Goal: Task Accomplishment & Management: Use online tool/utility

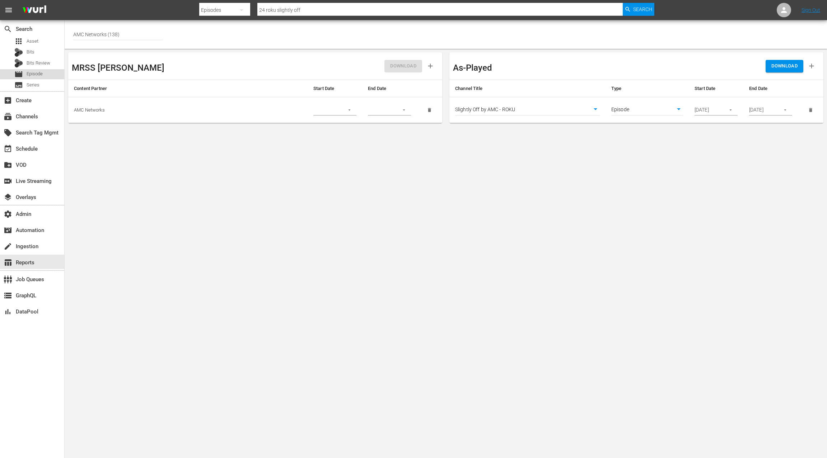
click at [33, 72] on span "Episode" at bounding box center [35, 73] width 16 height 7
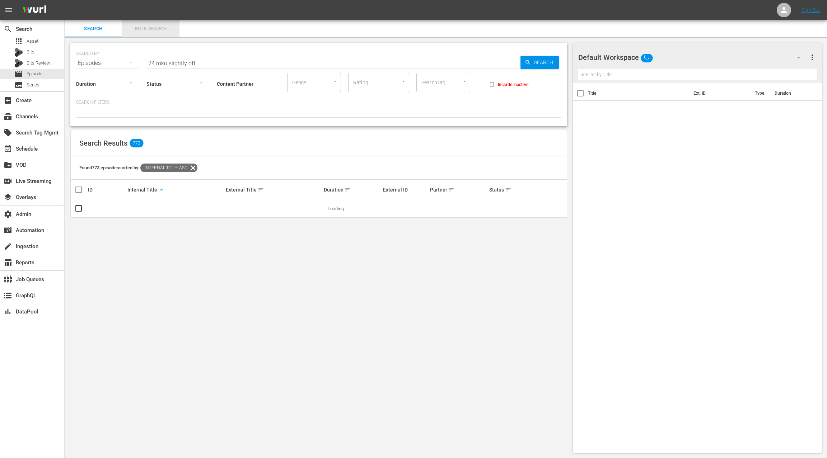
click at [154, 31] on span "Bulk Search" at bounding box center [150, 29] width 49 height 8
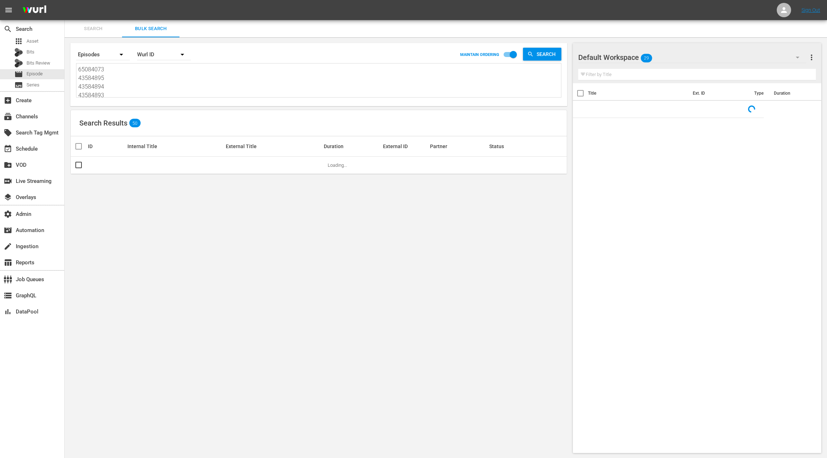
click at [146, 89] on textarea "65084073 43584895 43584894 43584893 43584892 43584891 43584890 43584889 4358488…" at bounding box center [319, 81] width 483 height 33
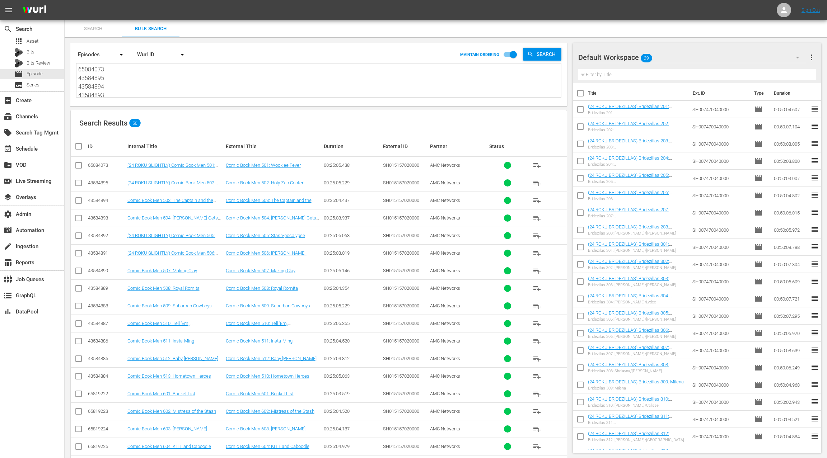
paste textarea "43584872 43584872 43584872 43584872 43584872 43584872 43584872 43584872 4358487…"
type textarea "43584872 43584872 43584872 43584872 43584872 43584872 43584872 43584872 4358487…"
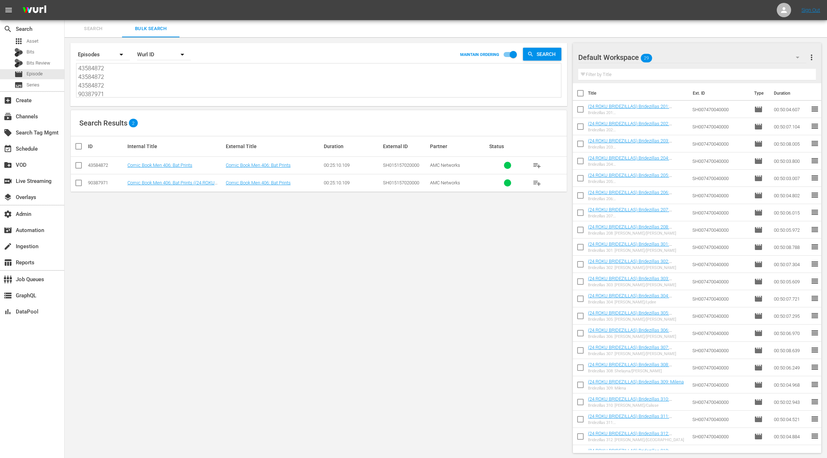
type textarea "43584872 43584872 43584872 43584872 43584872 43584872 43584872 43584872 4358487…"
click at [152, 56] on div "Wurl ID" at bounding box center [164, 54] width 54 height 20
click at [215, 91] on div "External ID Wurl ID Title" at bounding box center [413, 229] width 827 height 458
click at [551, 55] on span "Search" at bounding box center [548, 54] width 28 height 13
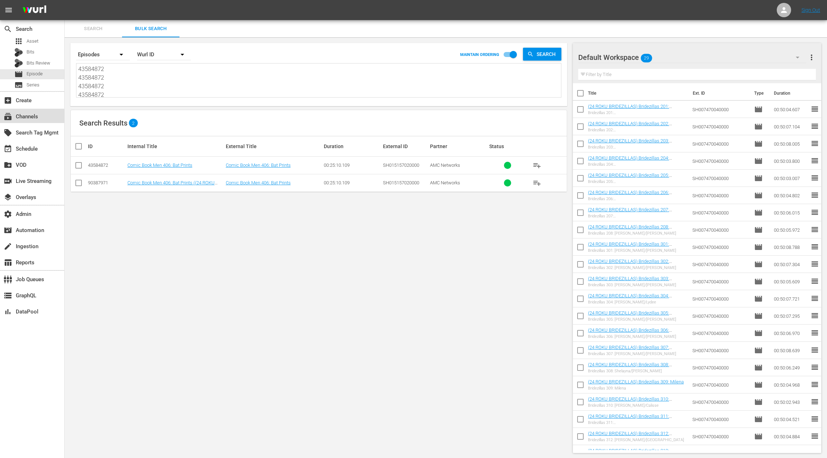
click at [36, 115] on div "subscriptions Channels" at bounding box center [20, 115] width 40 height 6
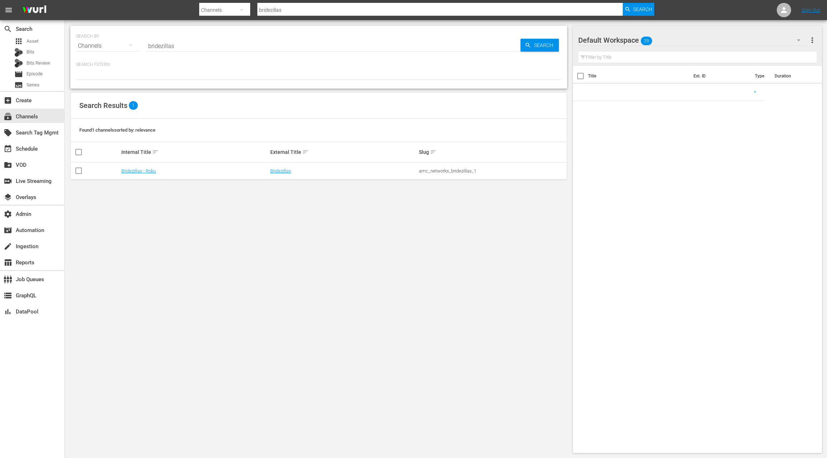
click at [163, 45] on input "bridezillas" at bounding box center [333, 45] width 374 height 17
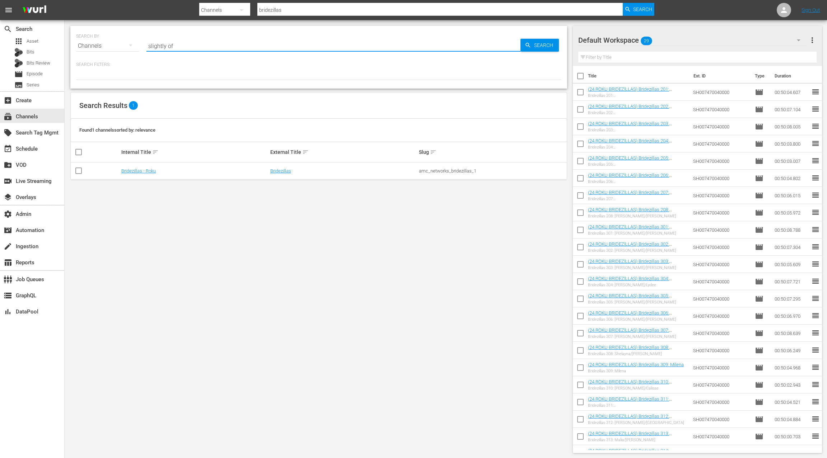
type input "slightly off"
click at [151, 169] on link "Slightly Off by AMC - ROKU" at bounding box center [148, 170] width 54 height 5
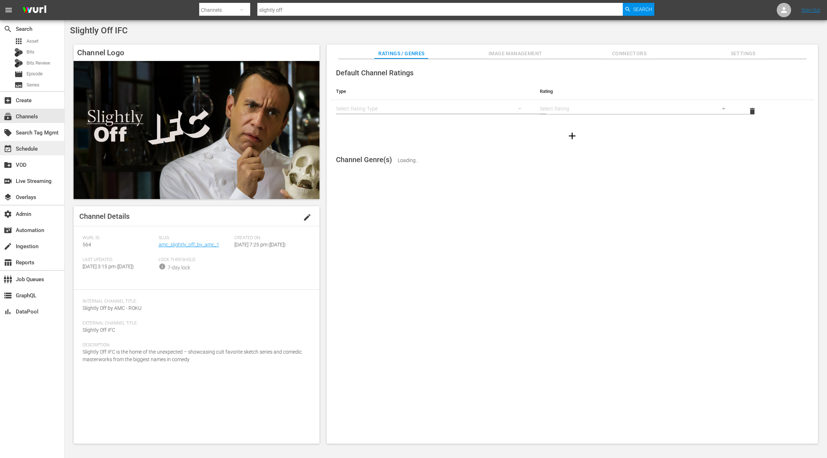
click at [36, 146] on div "event_available Schedule" at bounding box center [20, 148] width 40 height 6
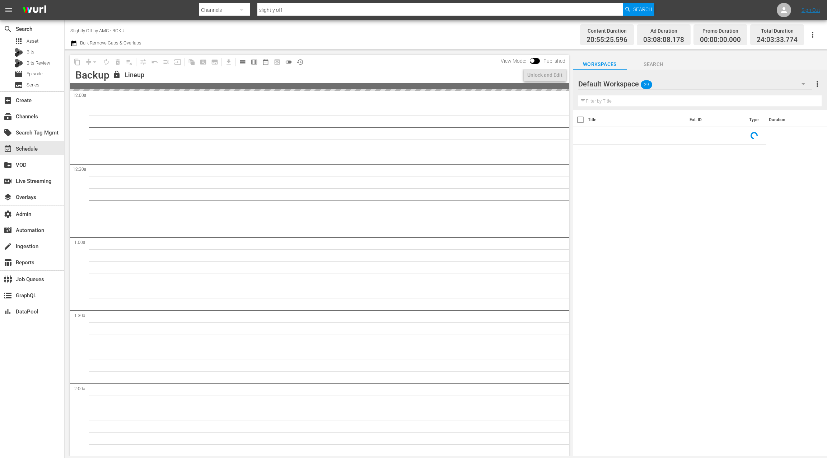
click at [243, 64] on span "calendar_view_day_outlined" at bounding box center [242, 61] width 7 height 7
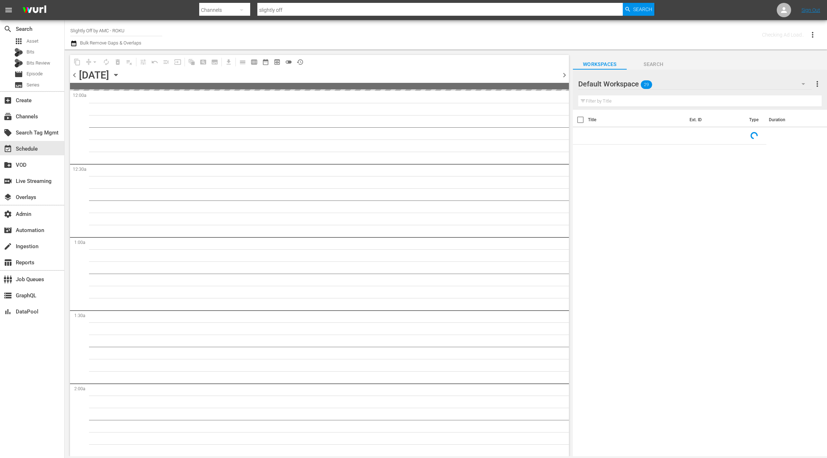
click at [243, 64] on span "calendar_view_day_outlined" at bounding box center [241, 62] width 14 height 14
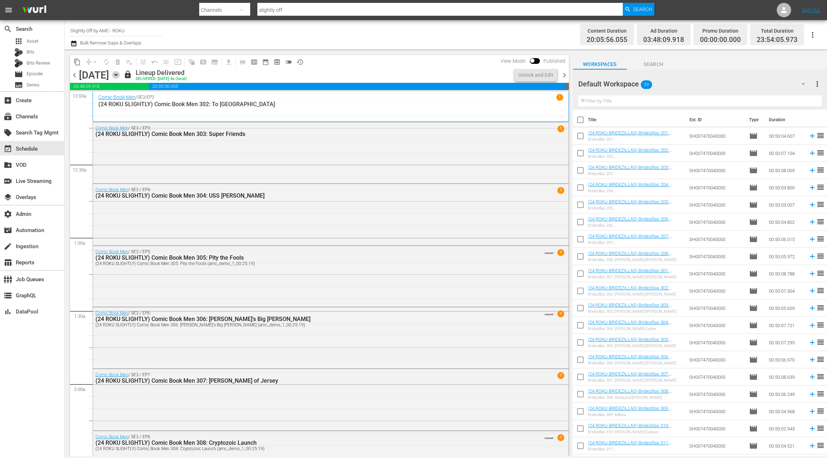
click at [120, 75] on icon "button" at bounding box center [116, 75] width 8 height 8
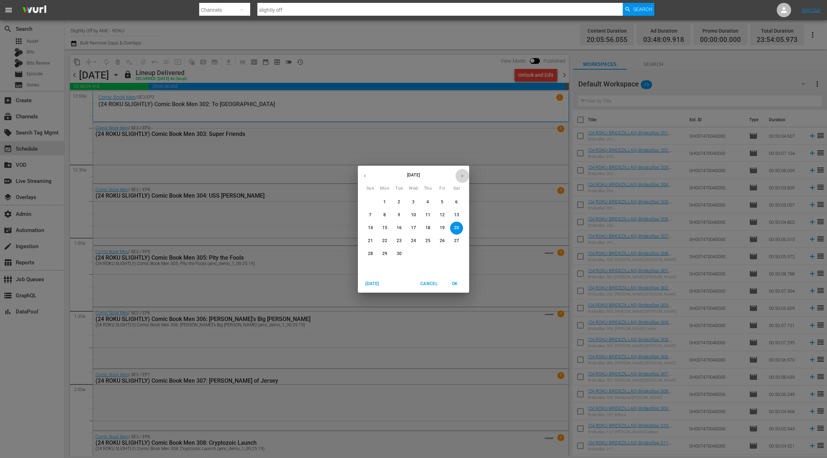
drag, startPoint x: 464, startPoint y: 176, endPoint x: 451, endPoint y: 182, distance: 13.6
click at [464, 176] on icon "button" at bounding box center [461, 175] width 5 height 5
click at [413, 205] on button "1" at bounding box center [413, 202] width 13 height 13
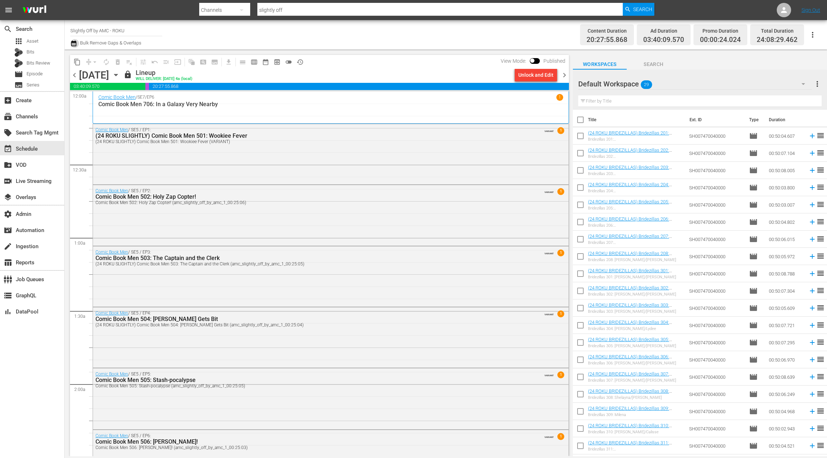
click at [75, 45] on icon "button" at bounding box center [73, 43] width 7 height 9
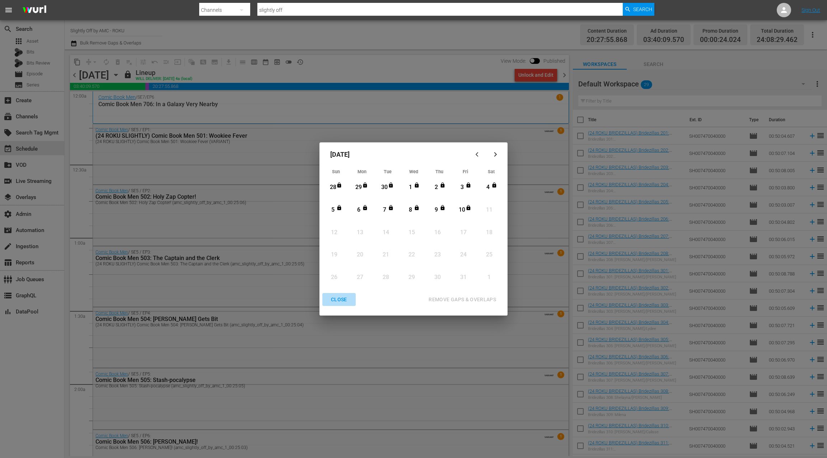
click at [339, 300] on div "CLOSE" at bounding box center [339, 299] width 28 height 9
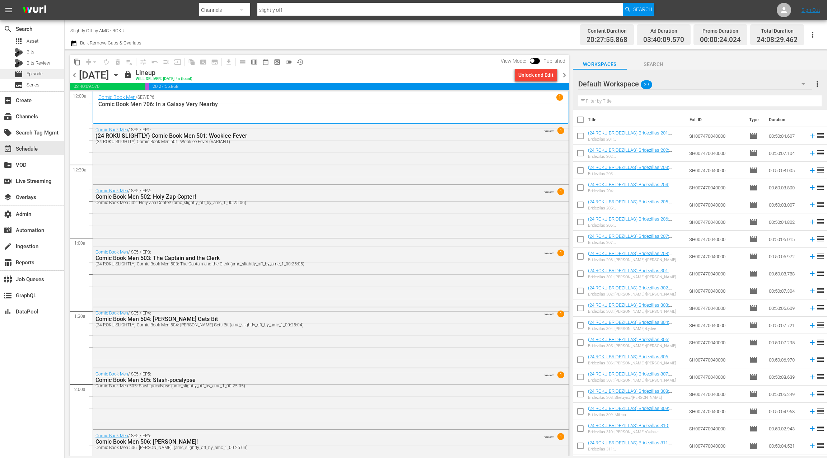
click at [40, 74] on span "Episode" at bounding box center [35, 73] width 16 height 7
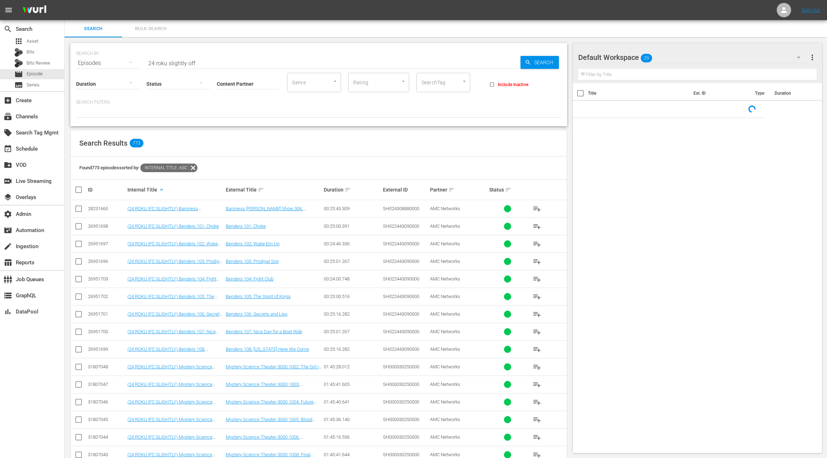
click at [146, 26] on span "Bulk Search" at bounding box center [150, 29] width 49 height 8
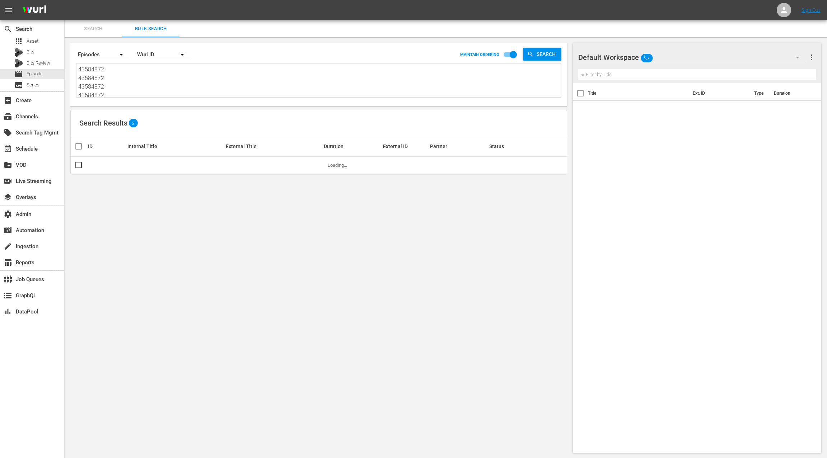
click at [145, 81] on textarea "43584872 43584872 43584872 43584872 43584872 43584872 43584872 43584872 4358487…" at bounding box center [319, 81] width 483 height 33
paste textarea "90387967 90387968 90387969 90387970 90387971 43584871 43584870 43584869 4358486…"
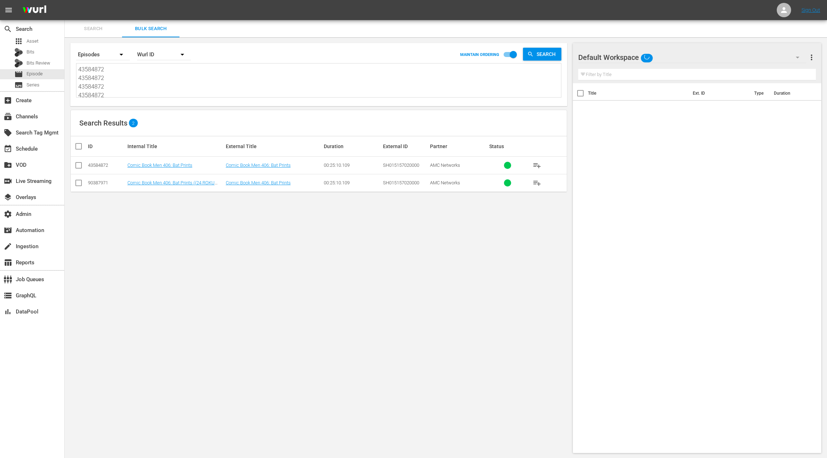
type textarea "90387967 90387968 90387969 90387970 90387971 43584871 43584870 43584869 4358486…"
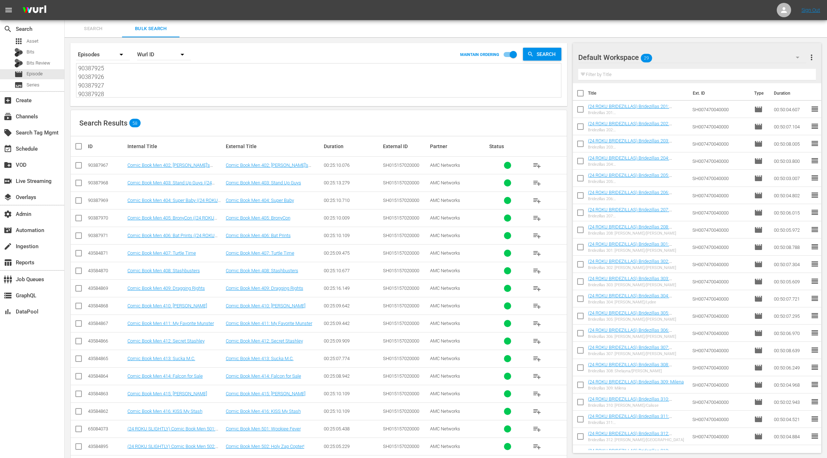
type textarea "90387967 90387968 90387969 90387970 90387971 43584871 43584870 43584869 4358486…"
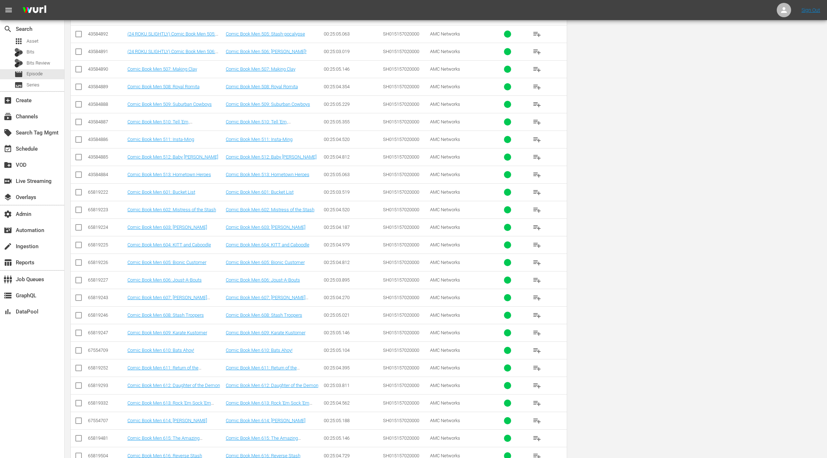
scroll to position [0, 0]
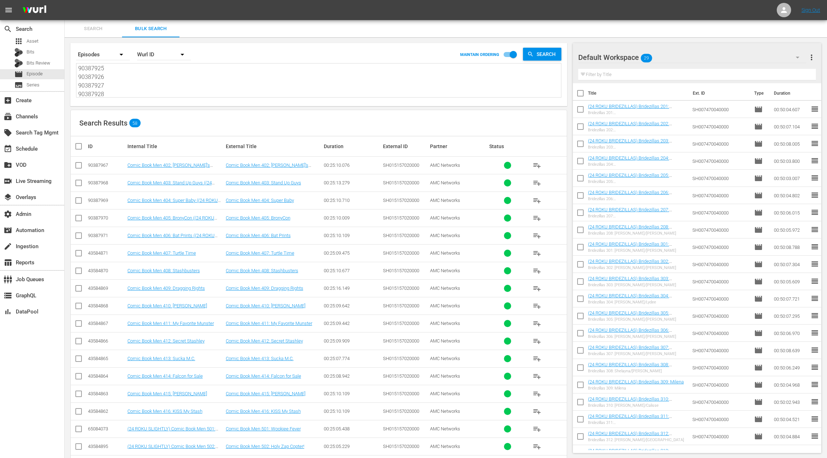
click at [810, 55] on span "more_vert" at bounding box center [811, 57] width 9 height 9
drag, startPoint x: 775, startPoint y: 70, endPoint x: 771, endPoint y: 74, distance: 5.3
click at [775, 70] on div "Clear All Workspace Items" at bounding box center [765, 71] width 84 height 13
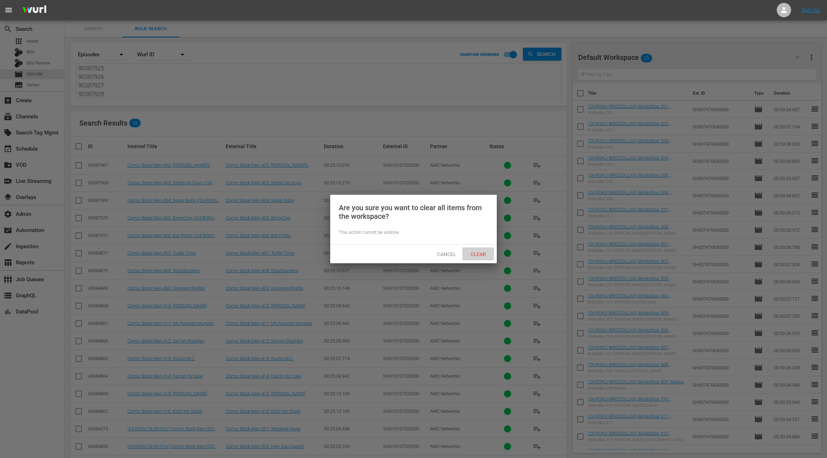
click at [479, 257] on span "Clear" at bounding box center [478, 255] width 27 height 6
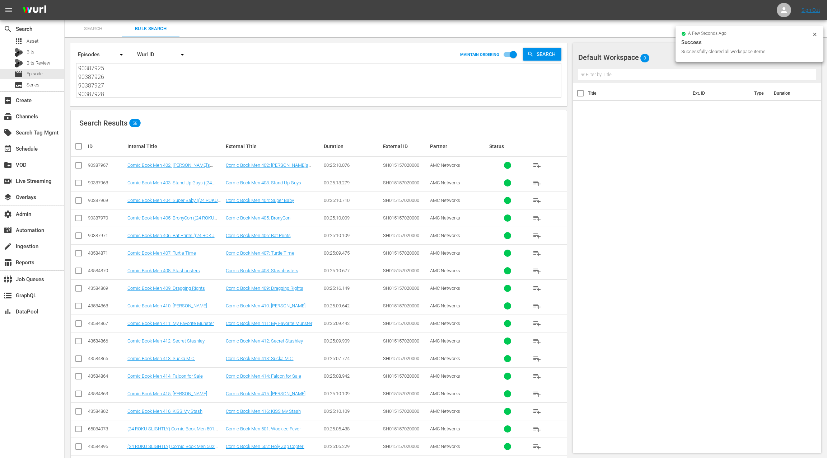
click at [79, 147] on input "checkbox" at bounding box center [81, 146] width 14 height 9
checkbox input "true"
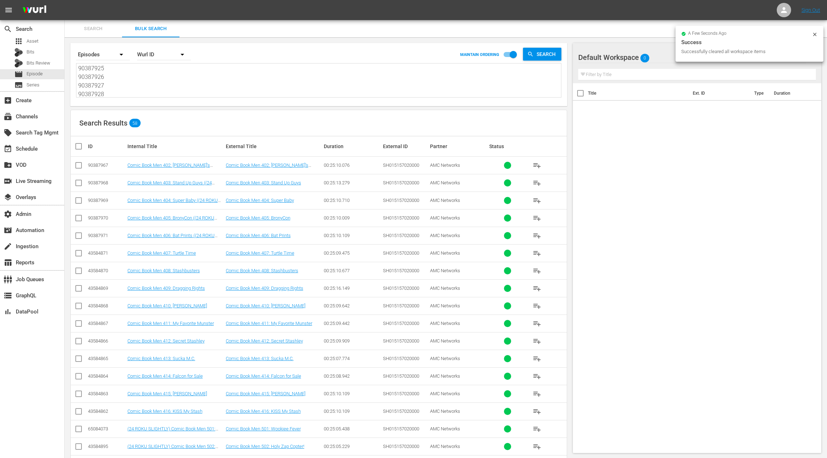
checkbox input "true"
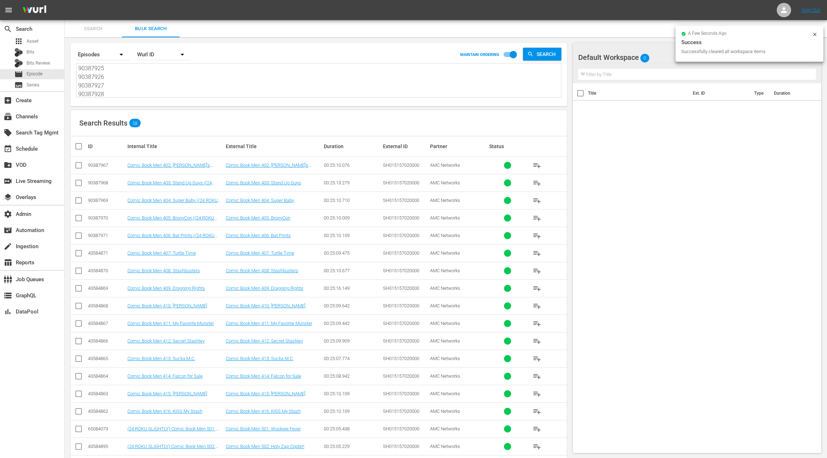
checkbox input "true"
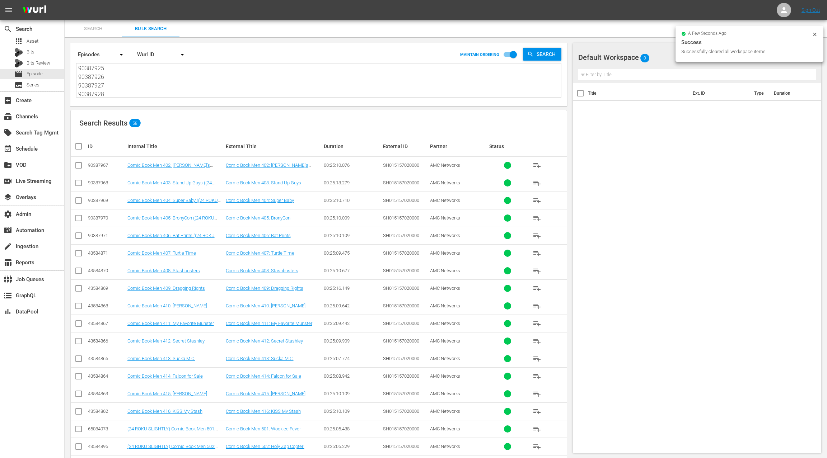
checkbox input "true"
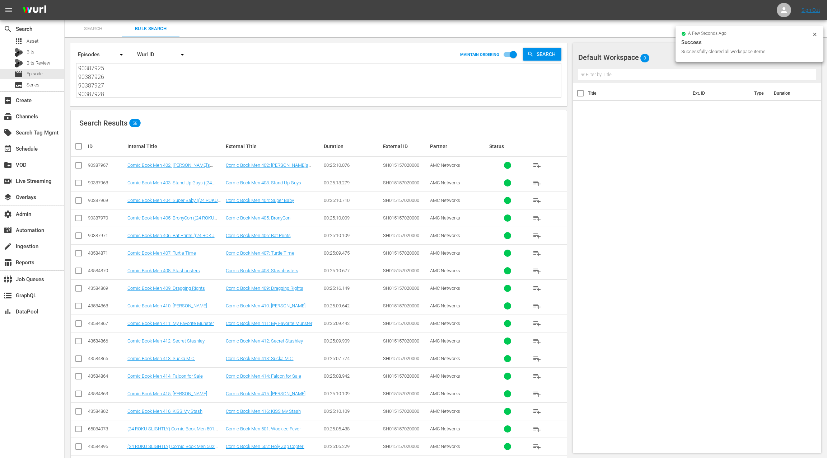
checkbox input "true"
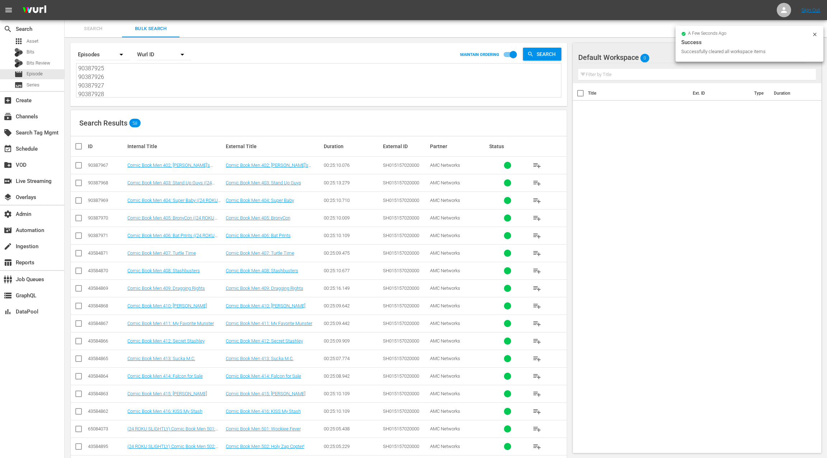
checkbox input "true"
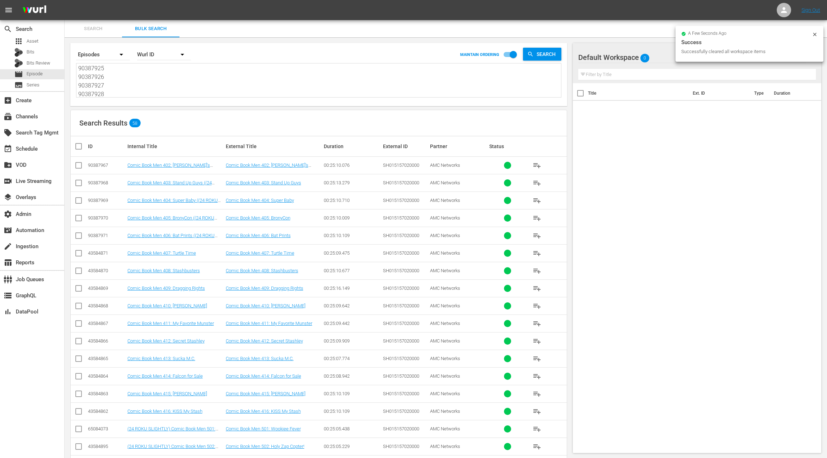
checkbox input "true"
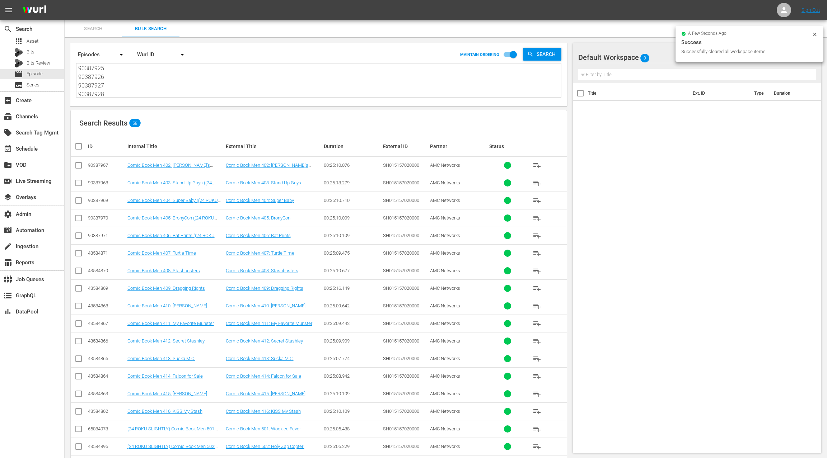
checkbox input "true"
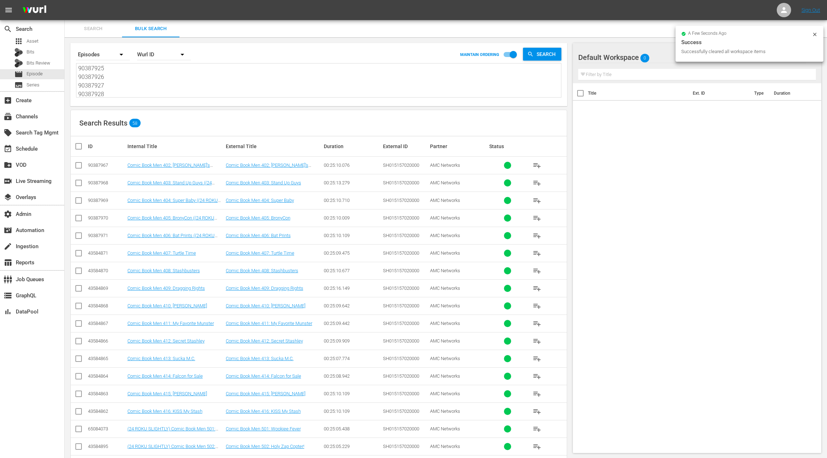
checkbox input "true"
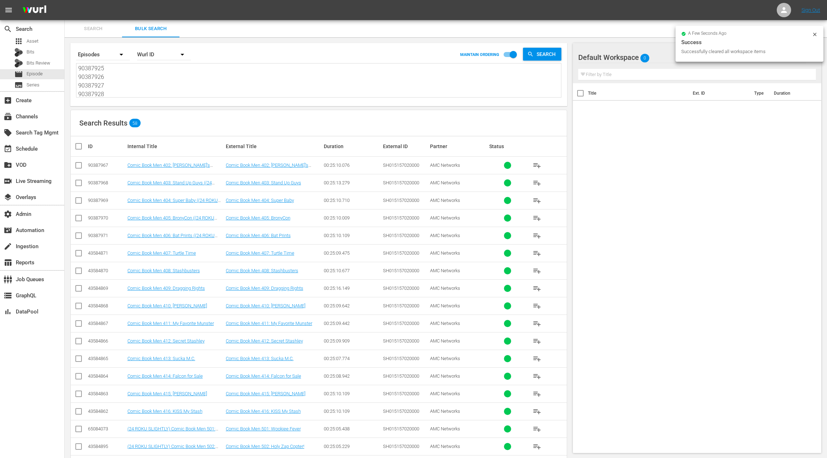
checkbox input "true"
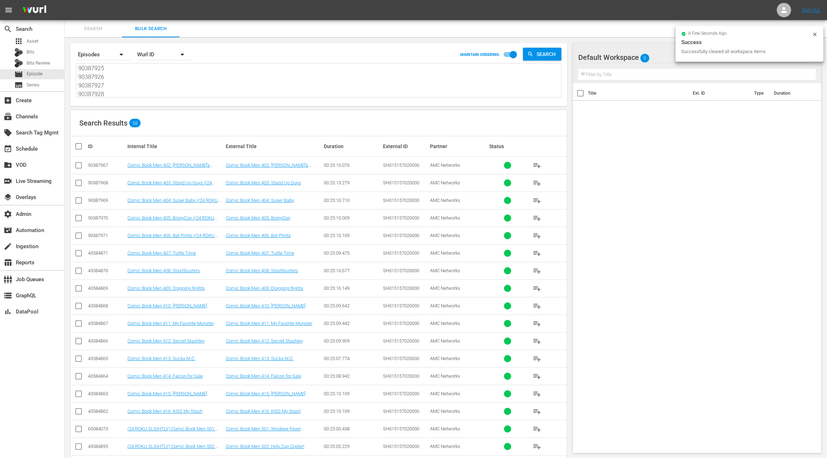
checkbox input "true"
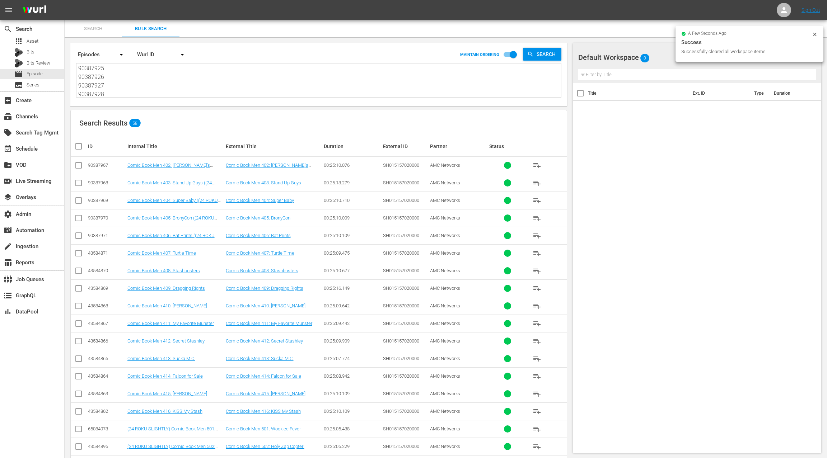
checkbox input "true"
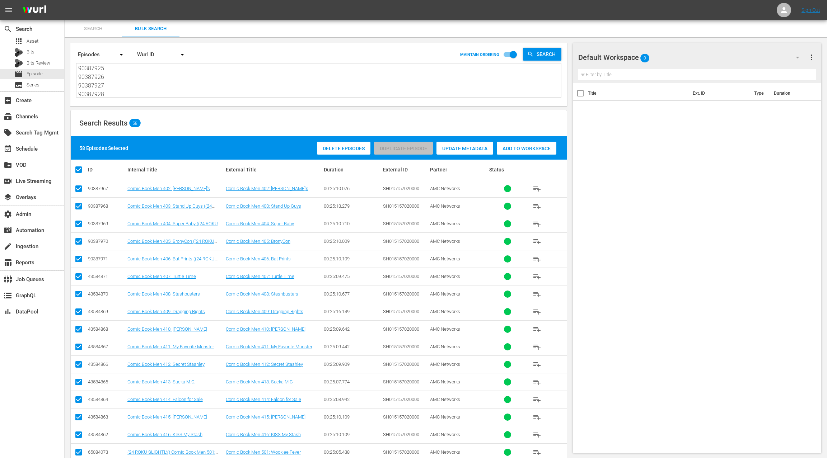
click at [523, 153] on div "Add to Workspace" at bounding box center [527, 149] width 60 height 14
click at [35, 145] on div "event_available Schedule" at bounding box center [20, 148] width 40 height 6
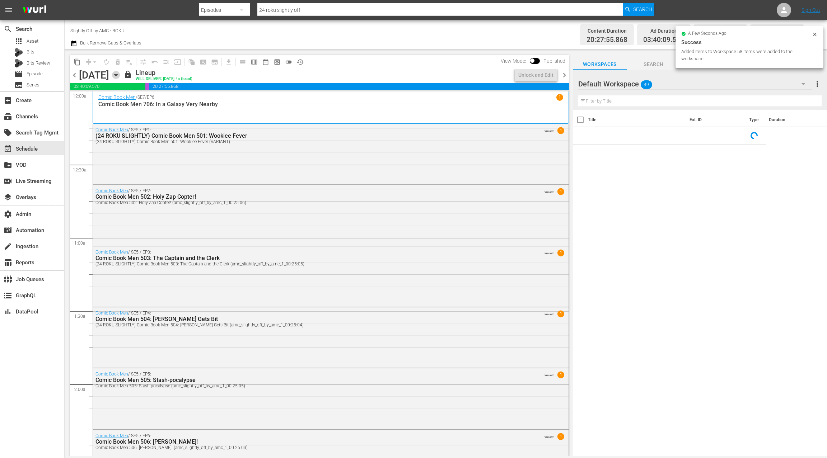
click at [117, 75] on icon "button" at bounding box center [115, 75] width 3 height 2
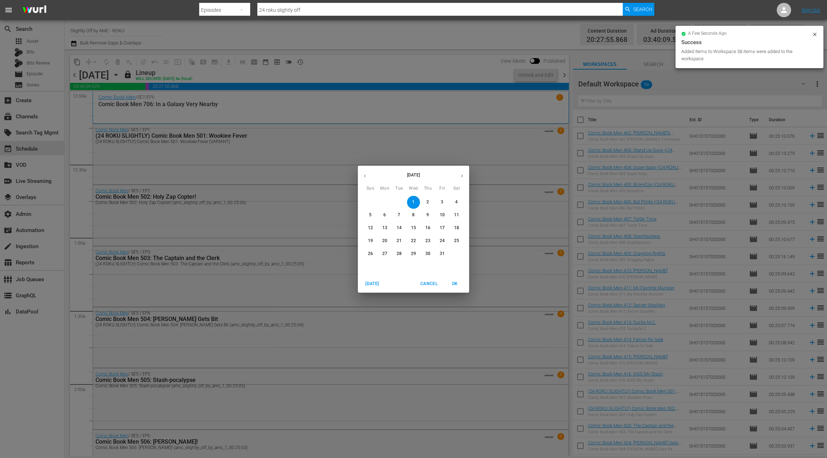
click at [455, 214] on p "11" at bounding box center [456, 215] width 5 height 6
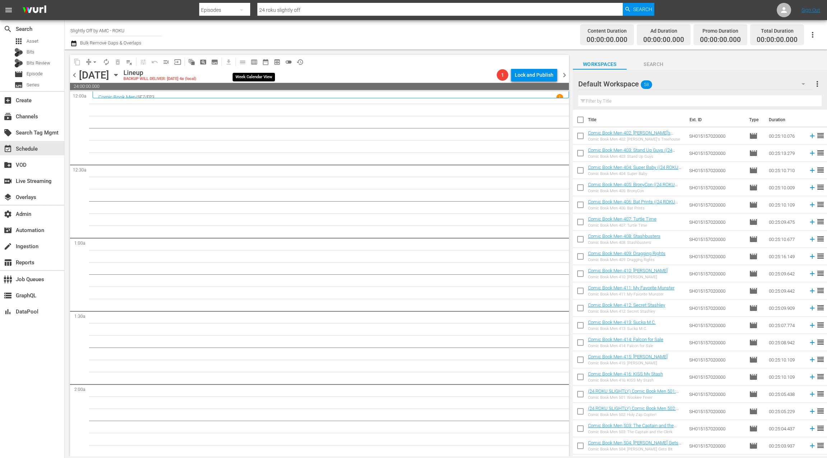
click at [253, 62] on span "calendar_view_week_outlined" at bounding box center [253, 61] width 7 height 7
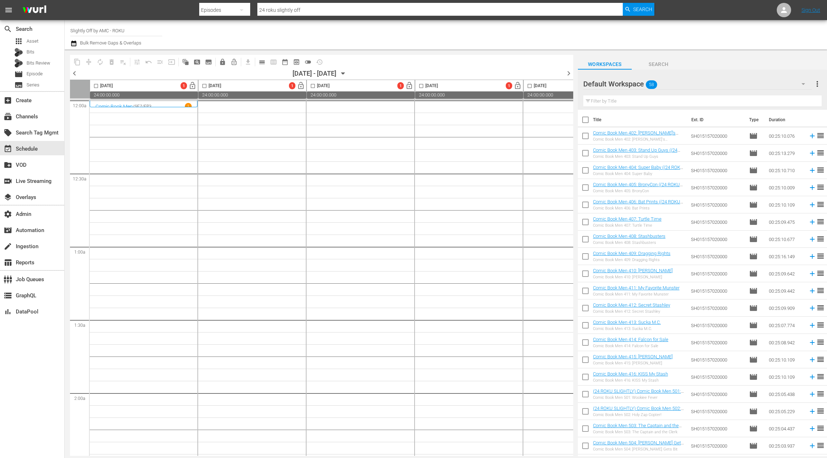
click at [584, 119] on input "checkbox" at bounding box center [585, 121] width 15 height 15
checkbox input "true"
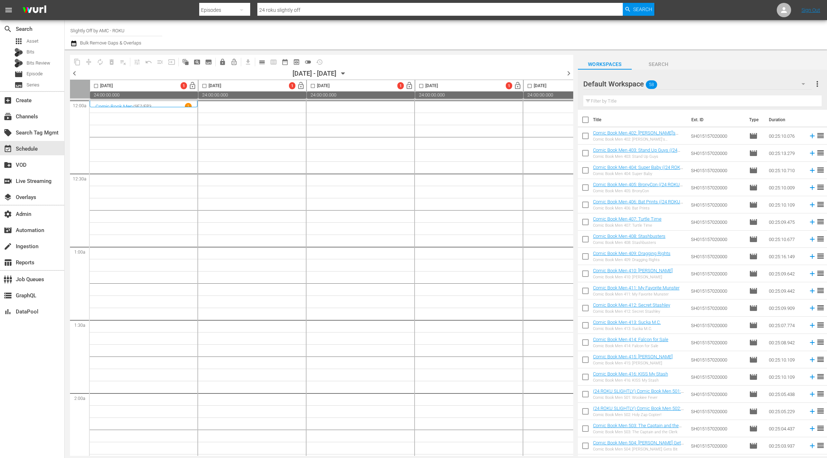
checkbox input "true"
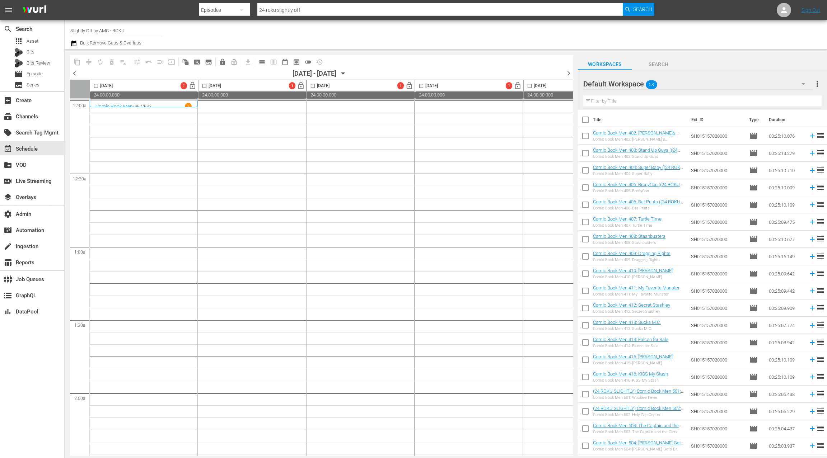
checkbox input "true"
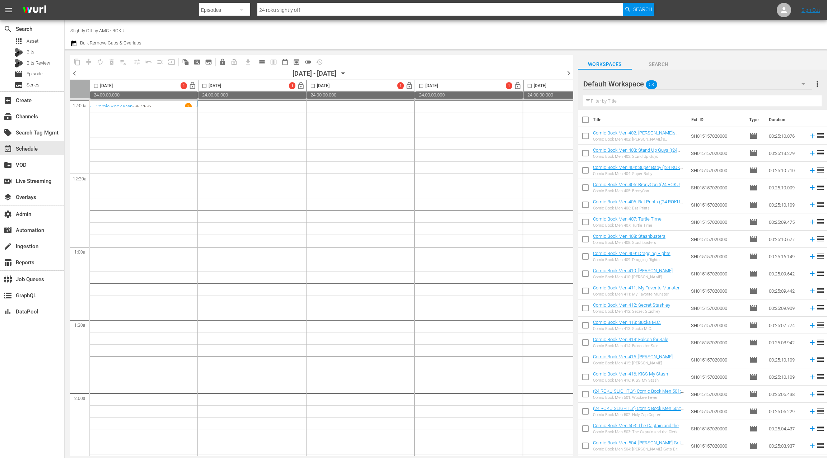
checkbox input "true"
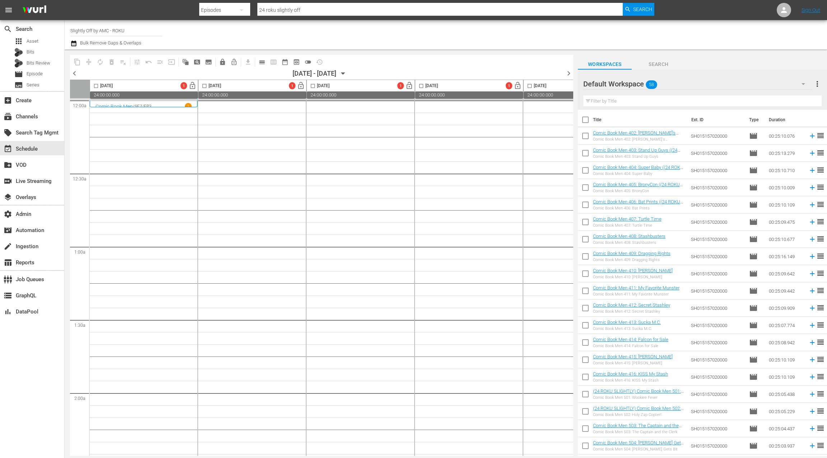
checkbox input "true"
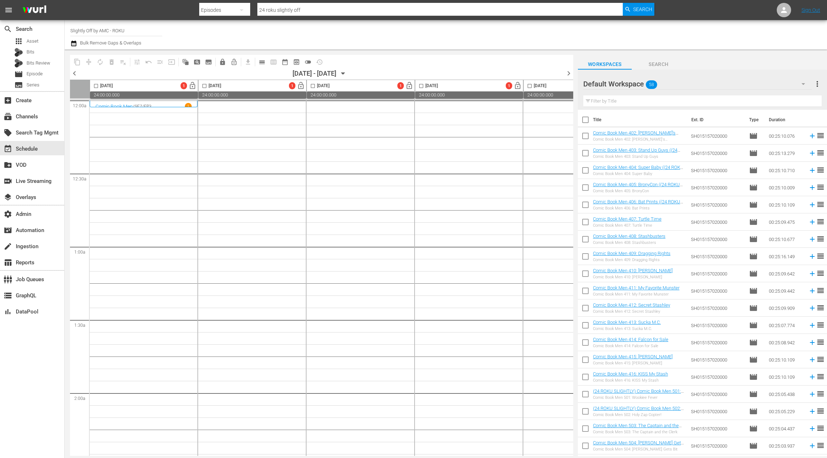
checkbox input "true"
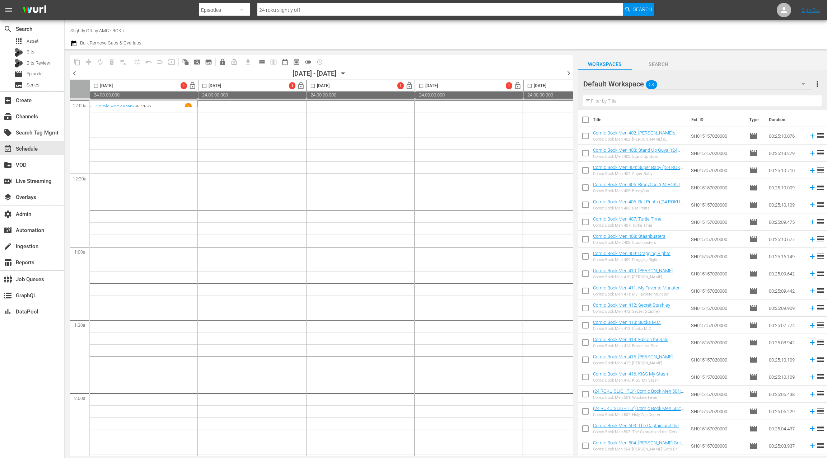
checkbox input "true"
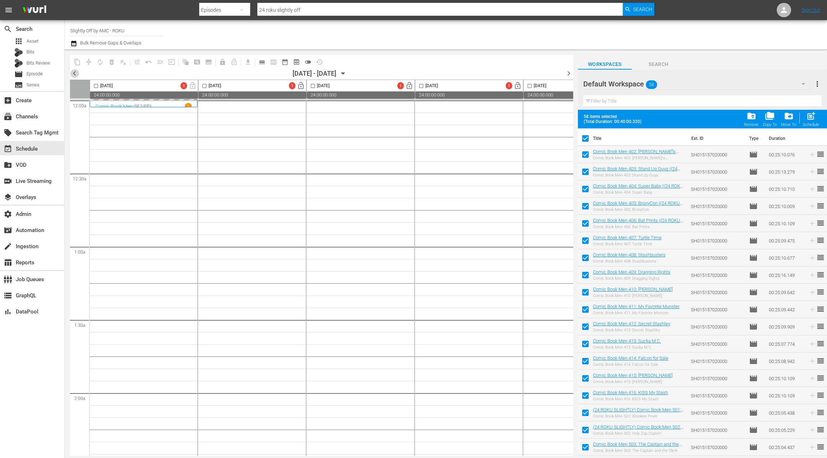
click at [76, 74] on span "chevron_left" at bounding box center [74, 73] width 9 height 9
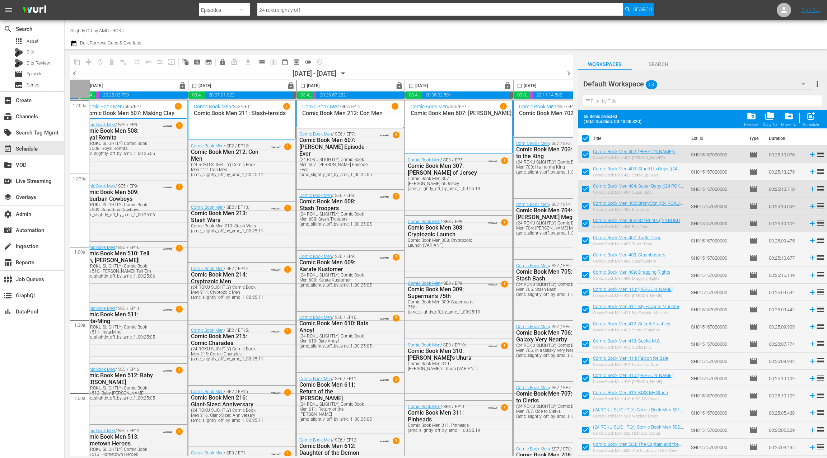
scroll to position [0, 278]
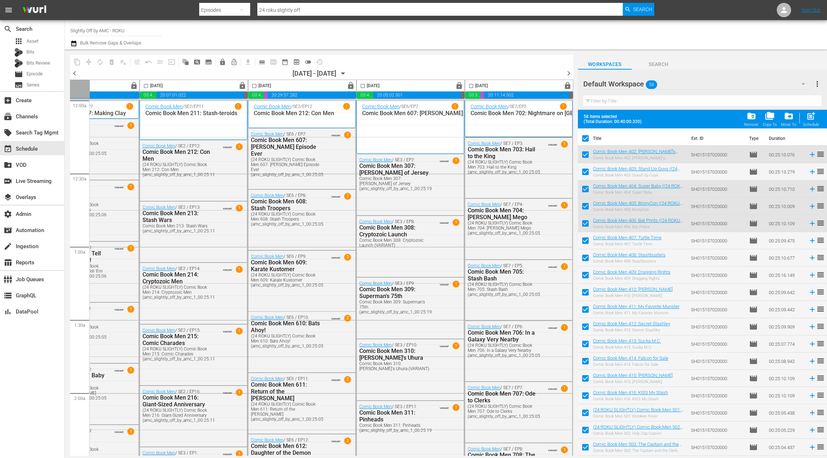
click at [569, 75] on span "chevron_right" at bounding box center [568, 73] width 9 height 9
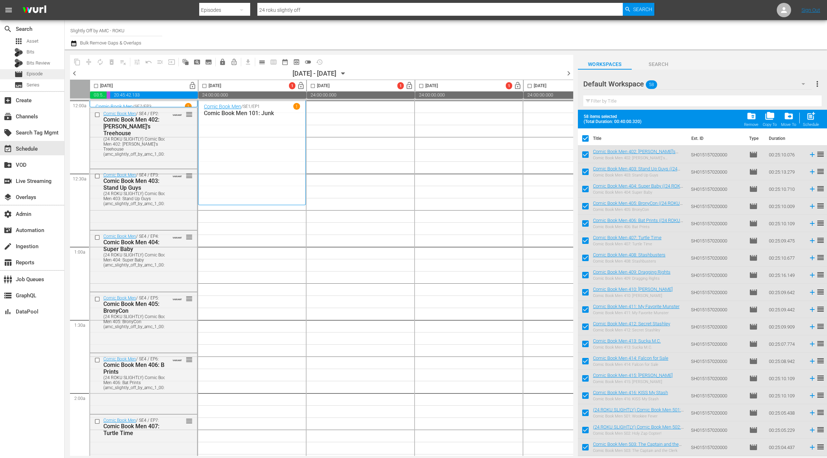
click at [44, 74] on div "movie Episode" at bounding box center [32, 74] width 64 height 10
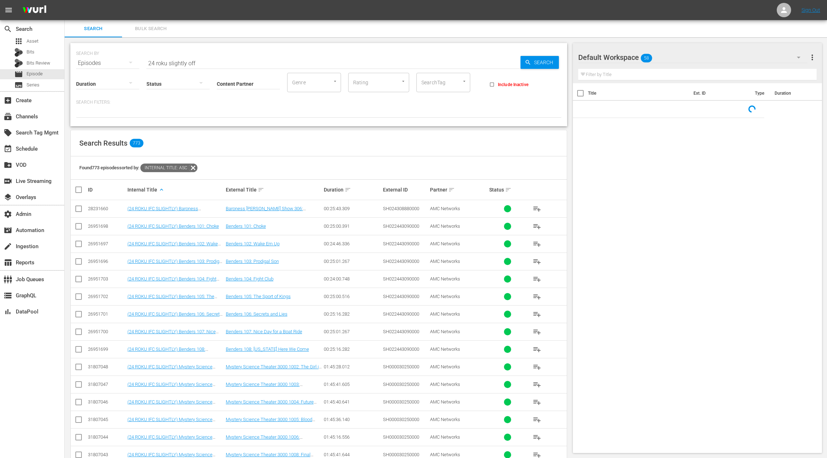
click at [152, 28] on span "Bulk Search" at bounding box center [150, 29] width 49 height 8
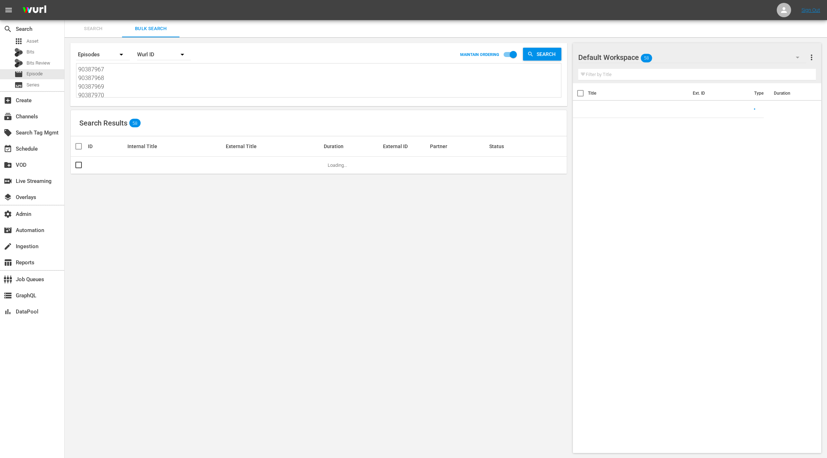
click at [149, 82] on textarea "90387967 90387968 90387969 90387970 90387971 43584871 43584870 43584869 4358486…" at bounding box center [319, 81] width 483 height 33
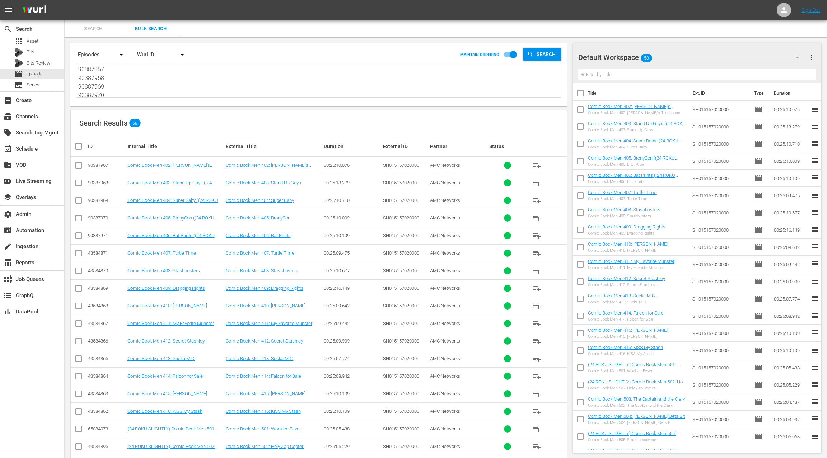
paste textarea "29 90387930 90387931 90387932 90387933 90387934 90387935 90387936 90387937 9038…"
type textarea "90387929 90387930 90387931 90387932 90387933 90387934 90387935 90387936 9038793…"
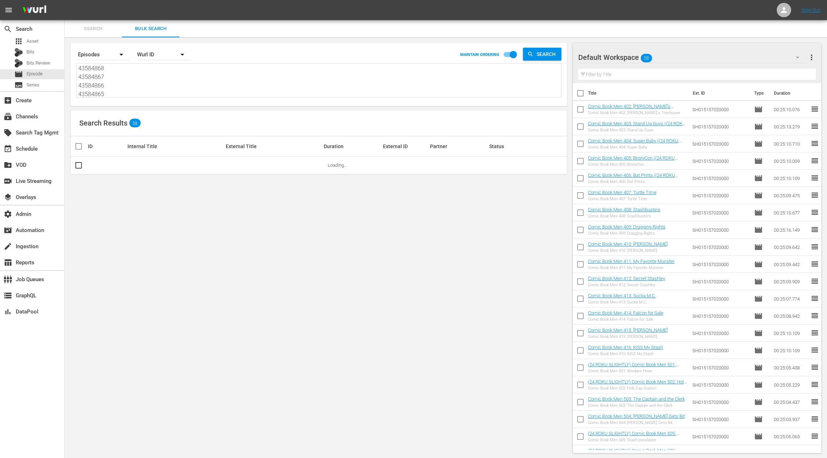
type textarea "90387929 90387930 90387931 90387932 90387933 90387934 90387935 90387936 9038793…"
click at [812, 57] on span "more_vert" at bounding box center [811, 57] width 9 height 9
click at [772, 69] on div "Clear All Workspace Items" at bounding box center [765, 71] width 84 height 13
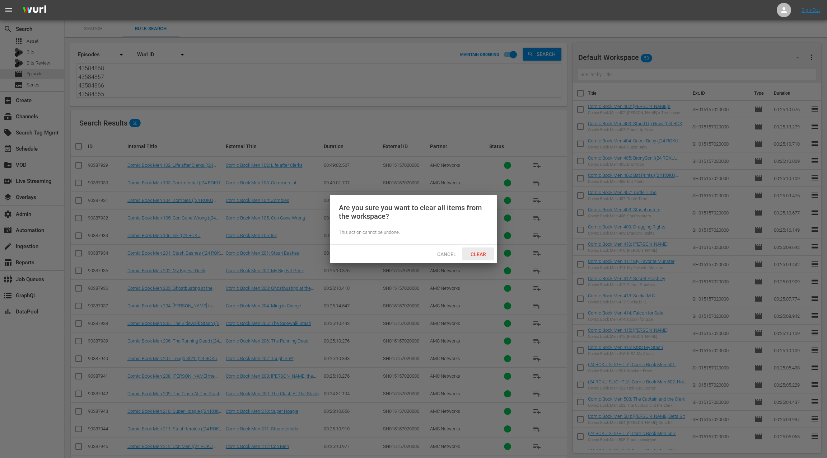
click at [475, 252] on span "Clear" at bounding box center [478, 255] width 27 height 6
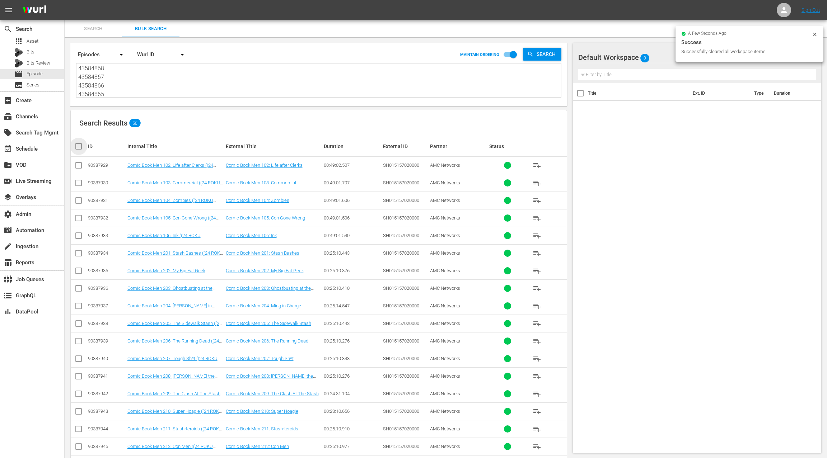
click at [81, 149] on input "checkbox" at bounding box center [81, 146] width 14 height 9
checkbox input "true"
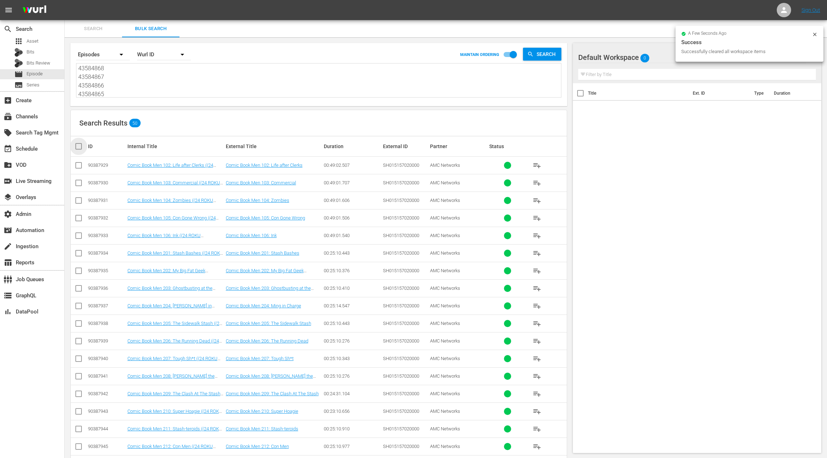
checkbox input "true"
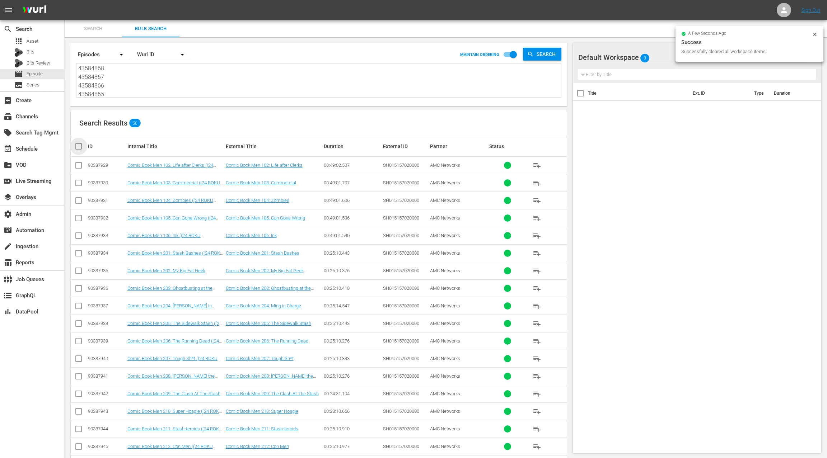
checkbox input "true"
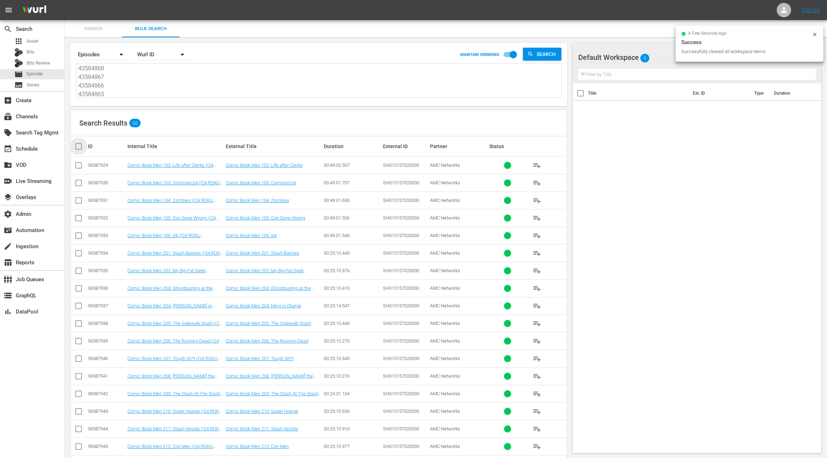
checkbox input "true"
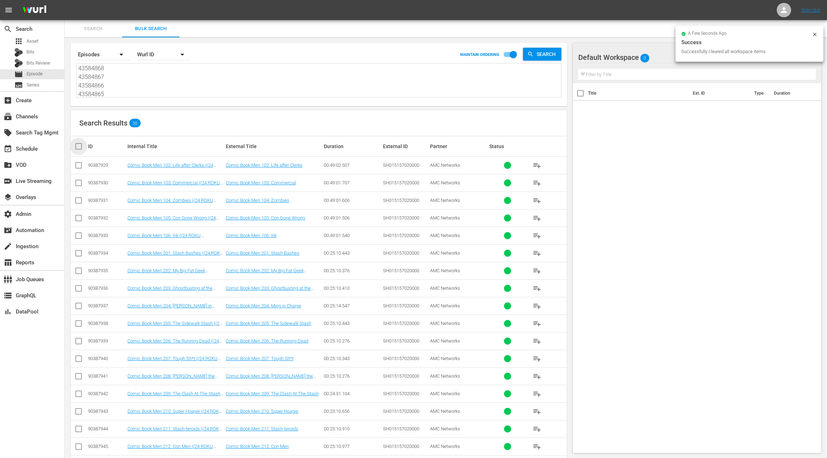
checkbox input "true"
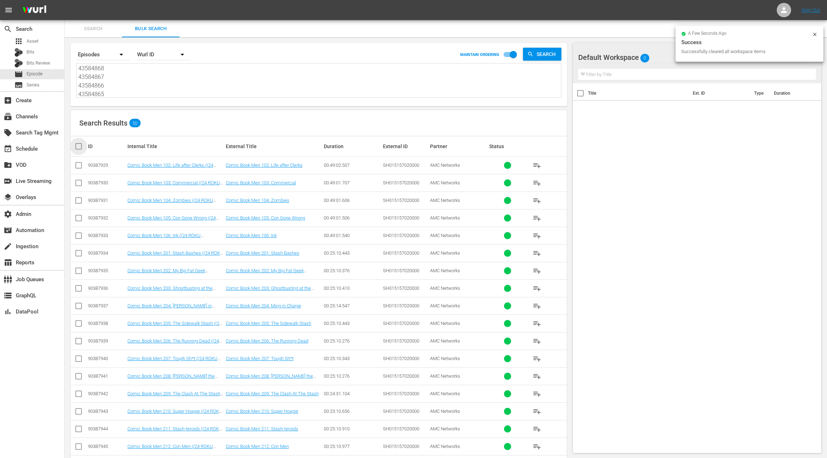
checkbox input "true"
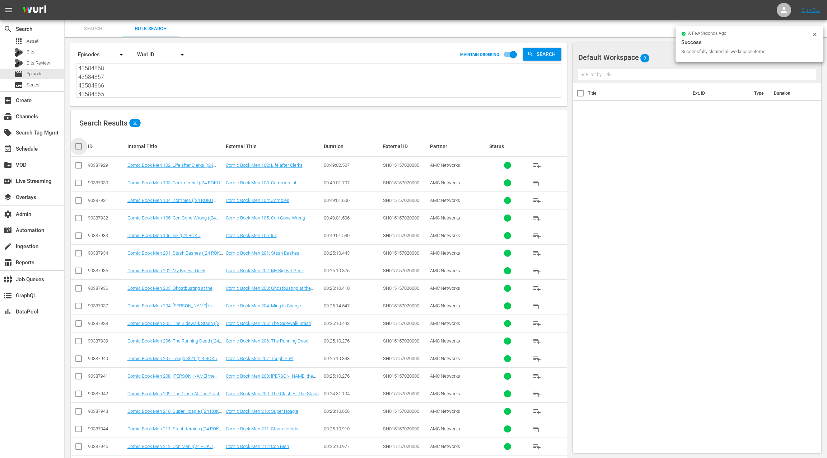
checkbox input "true"
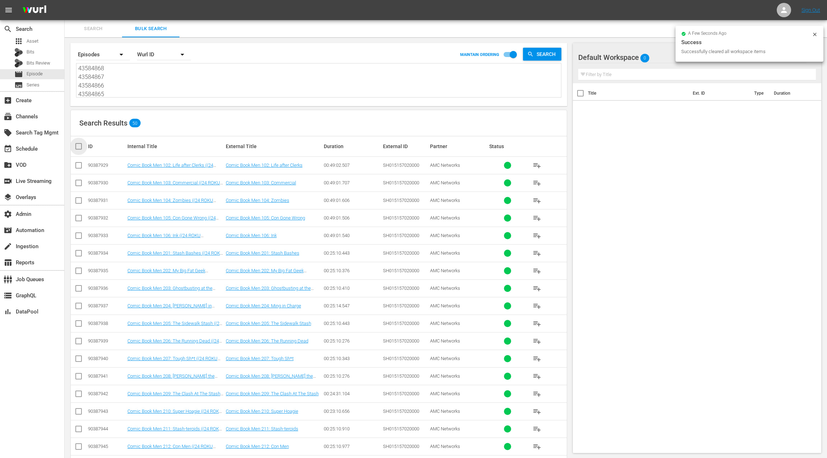
checkbox input "true"
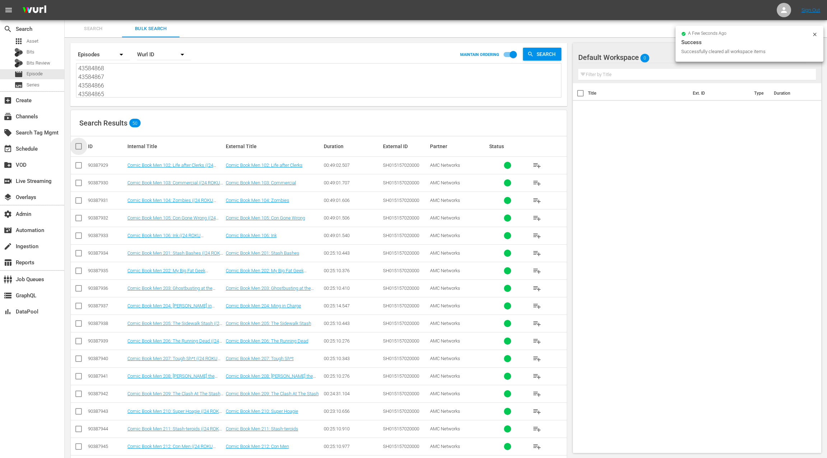
checkbox input "true"
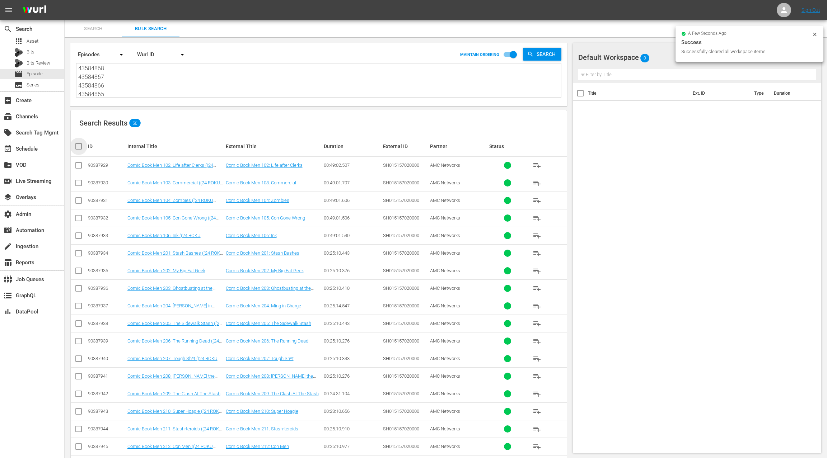
checkbox input "true"
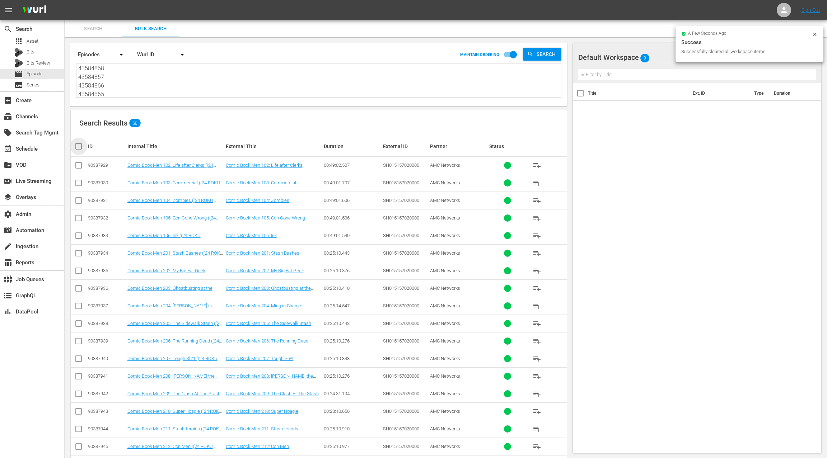
checkbox input "true"
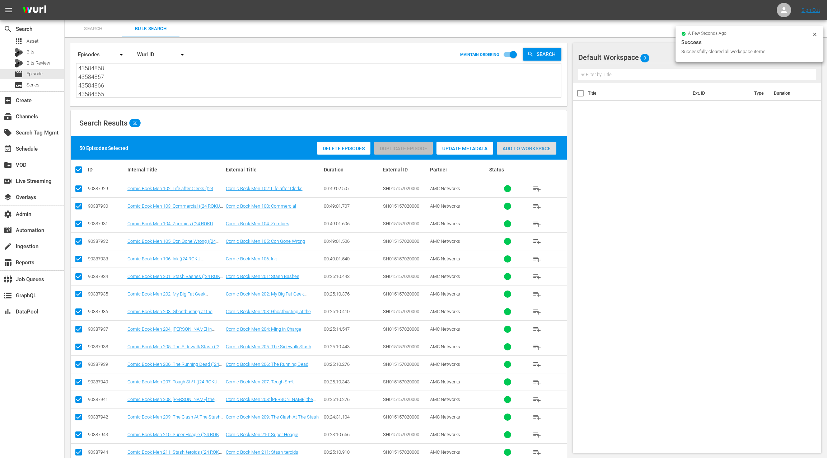
click at [514, 149] on span "Add to Workspace" at bounding box center [527, 149] width 60 height 6
click at [45, 147] on div "event_available Schedule" at bounding box center [32, 148] width 64 height 14
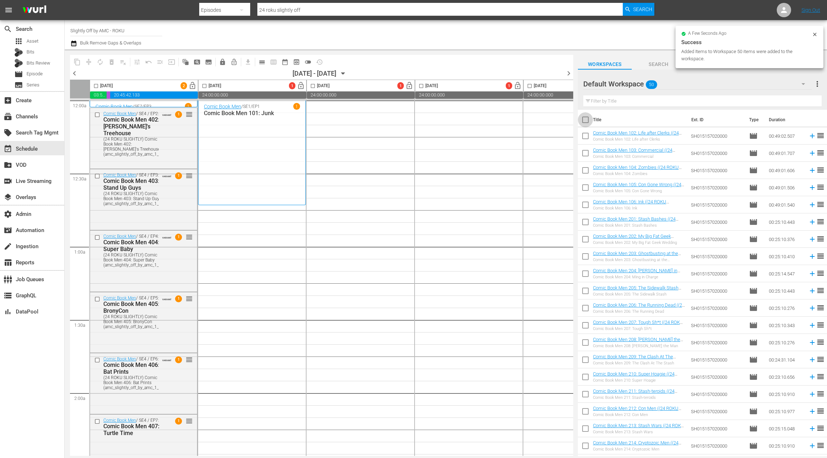
click at [582, 119] on input "checkbox" at bounding box center [585, 121] width 15 height 15
checkbox input "true"
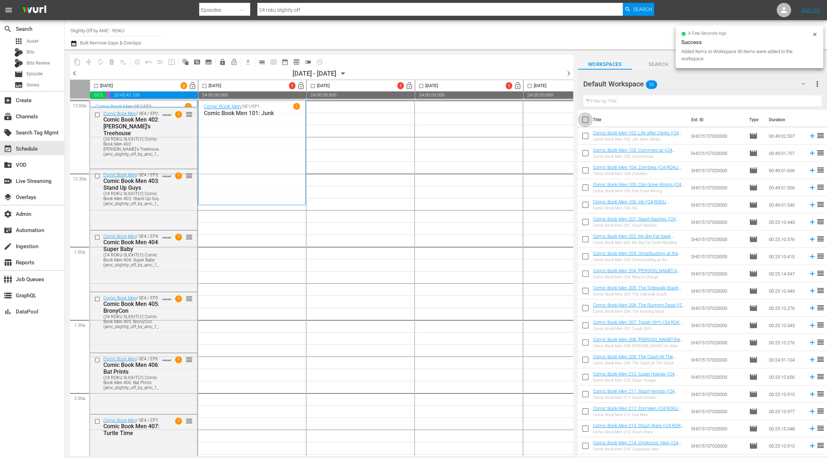
checkbox input "true"
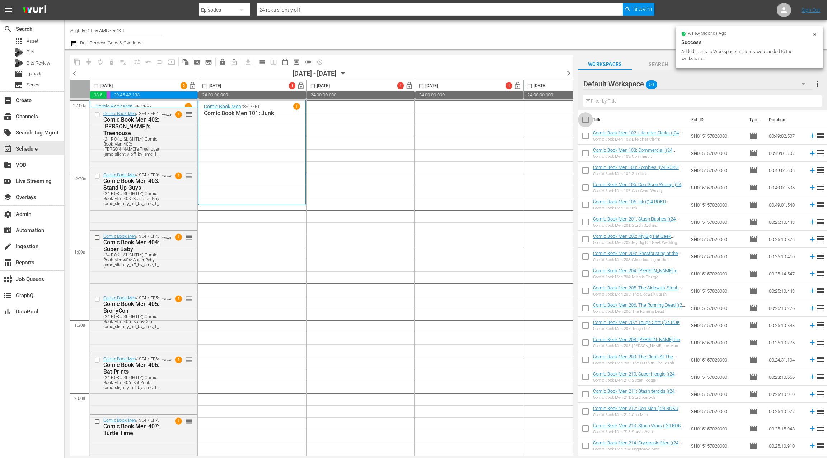
checkbox input "true"
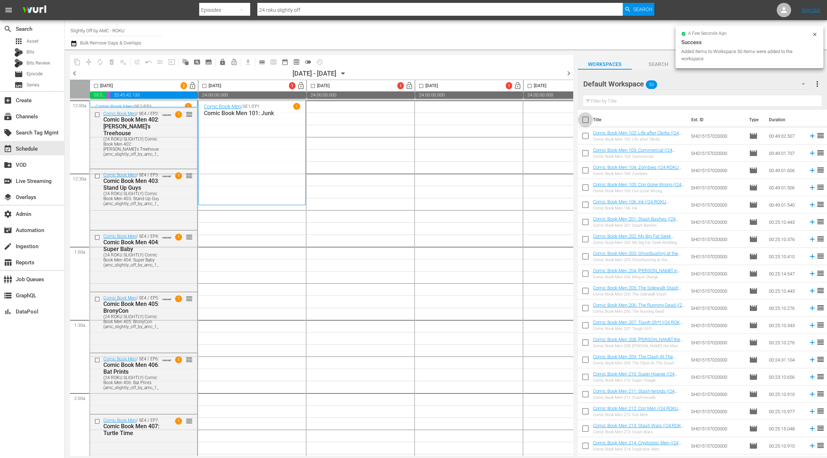
checkbox input "true"
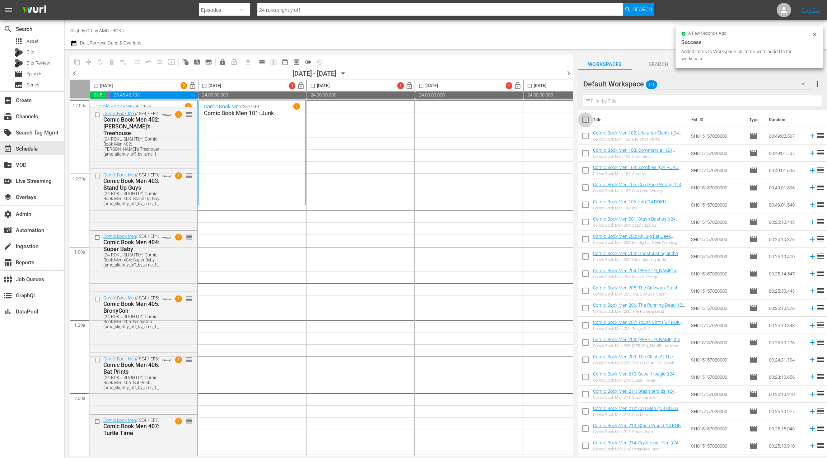
checkbox input "true"
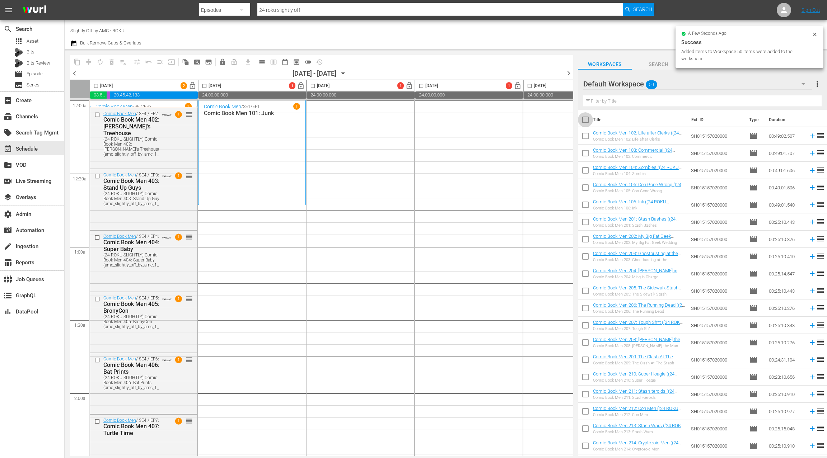
checkbox input "true"
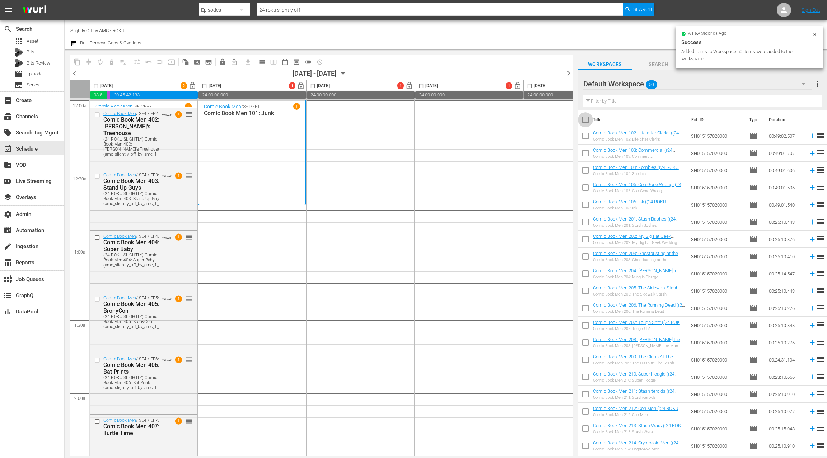
checkbox input "true"
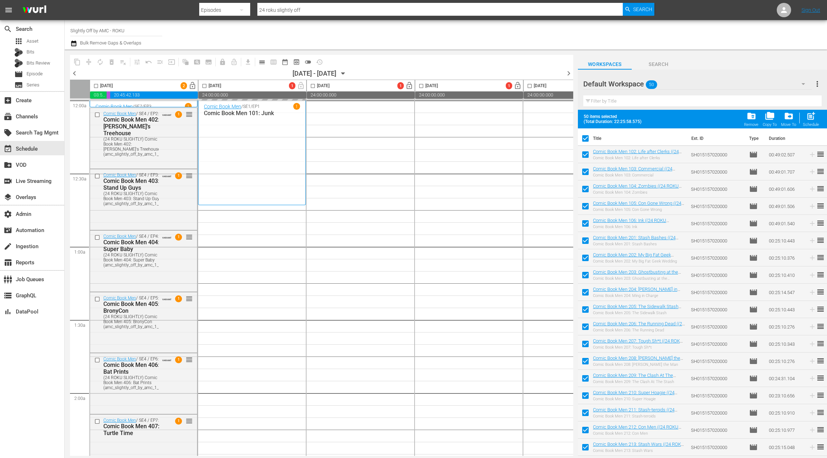
drag, startPoint x: 610, startPoint y: 153, endPoint x: 351, endPoint y: 3, distance: 299.8
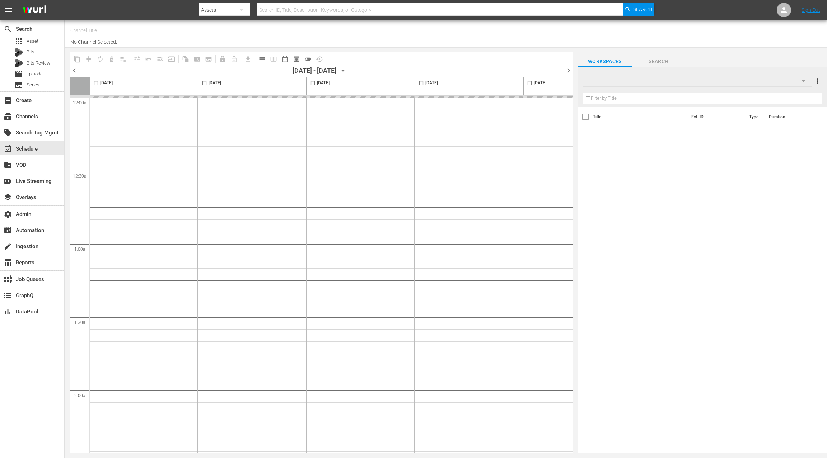
type input "Slightly Off by AMC - ROKU (564)"
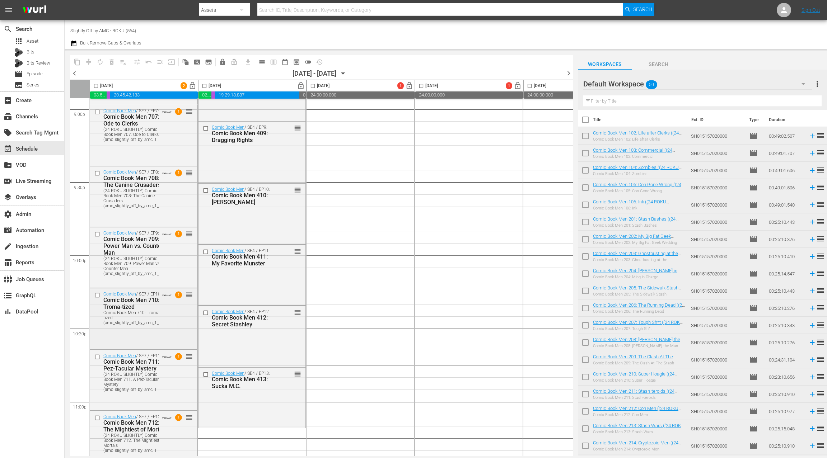
scroll to position [2990, 0]
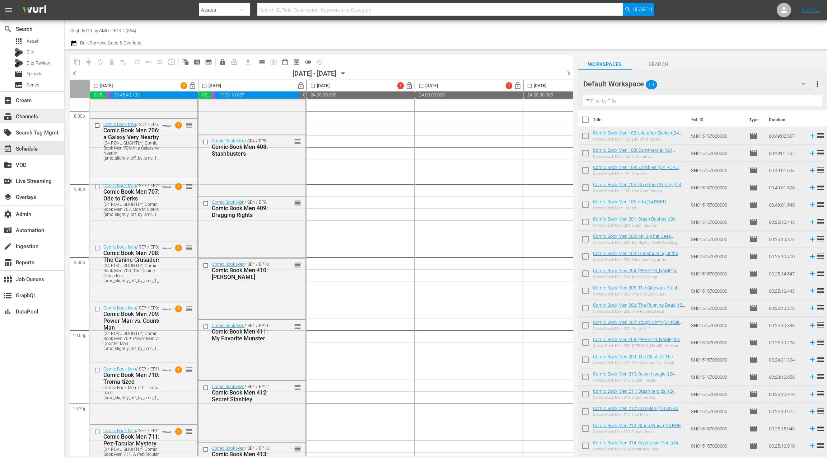
click at [40, 119] on div "subscriptions Channels" at bounding box center [32, 116] width 64 height 14
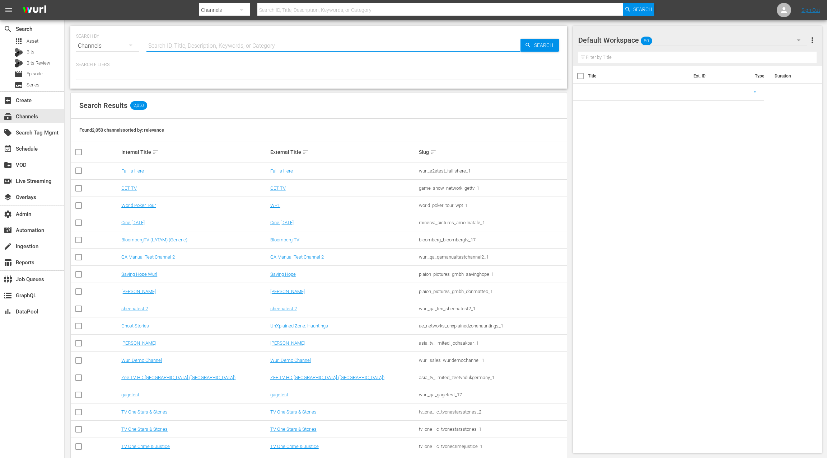
click at [166, 46] on input "text" at bounding box center [333, 45] width 374 height 17
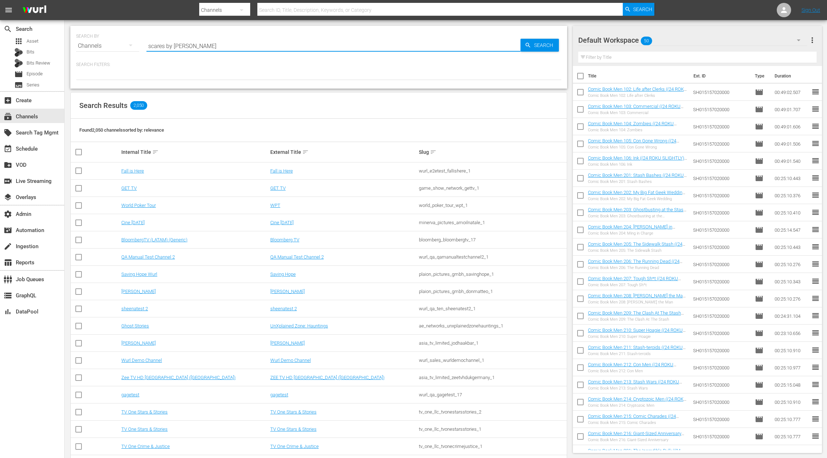
type input "scares by shidder"
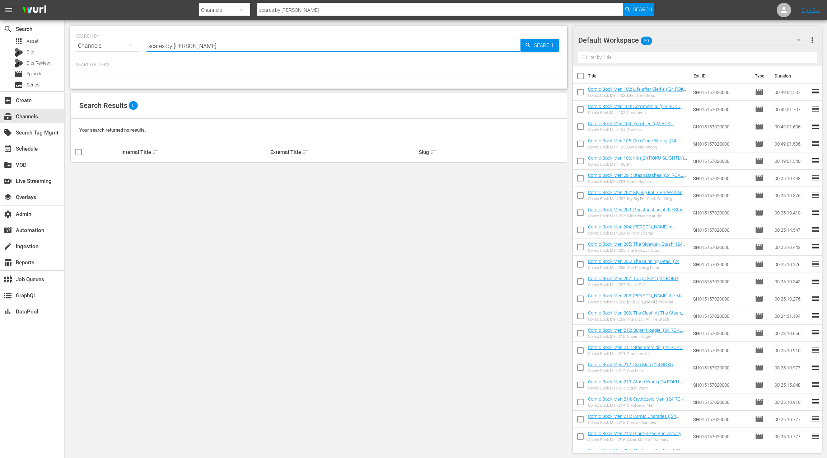
type input "scares by shudder"
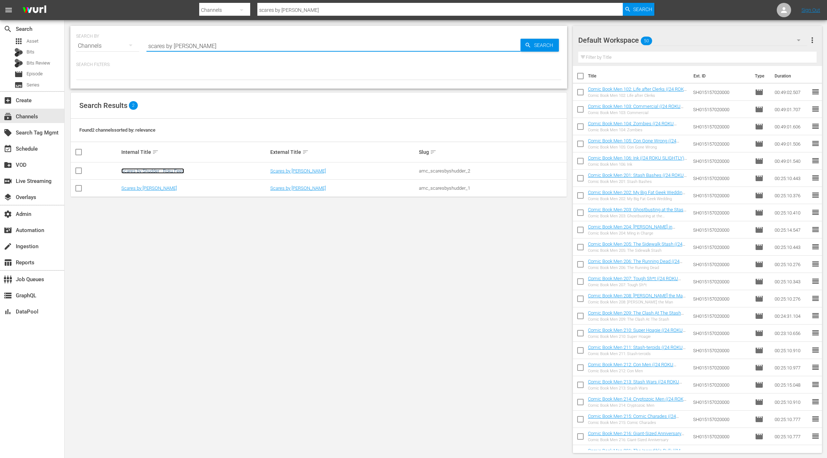
click at [166, 170] on link "Scares by Shudder - Roku Feed" at bounding box center [152, 170] width 63 height 5
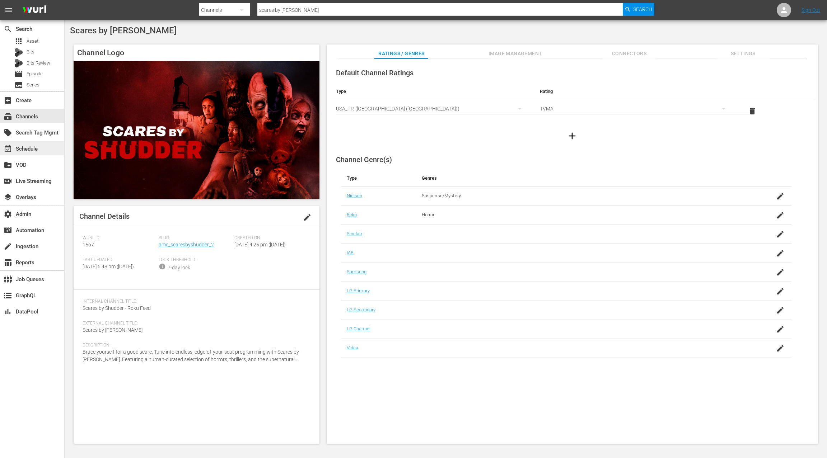
click at [41, 152] on div "event_available Schedule" at bounding box center [32, 148] width 64 height 14
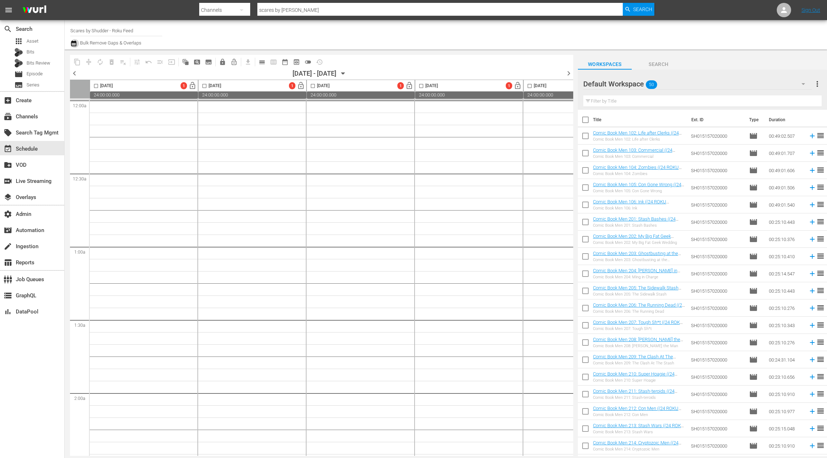
click at [75, 45] on icon "button" at bounding box center [73, 43] width 7 height 9
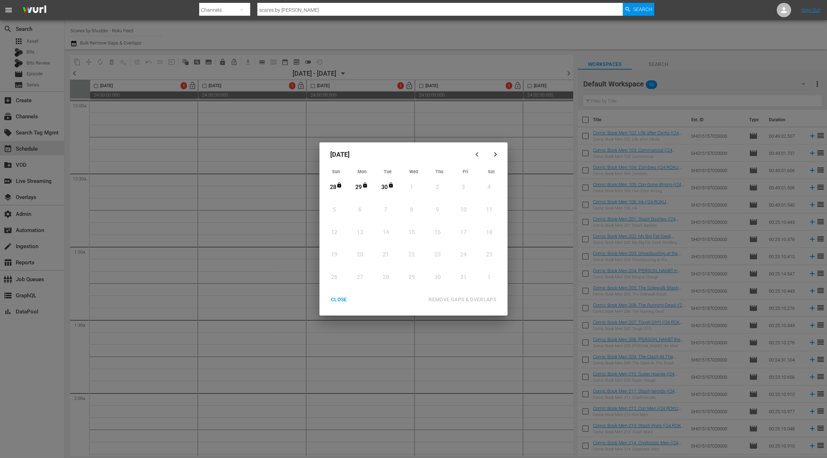
click at [340, 301] on div "CLOSE" at bounding box center [339, 299] width 28 height 9
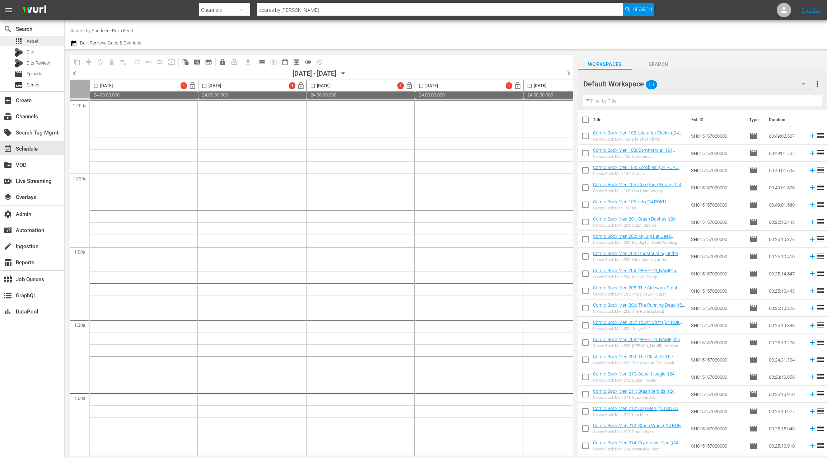
click at [43, 40] on div "apps Asset" at bounding box center [32, 41] width 64 height 10
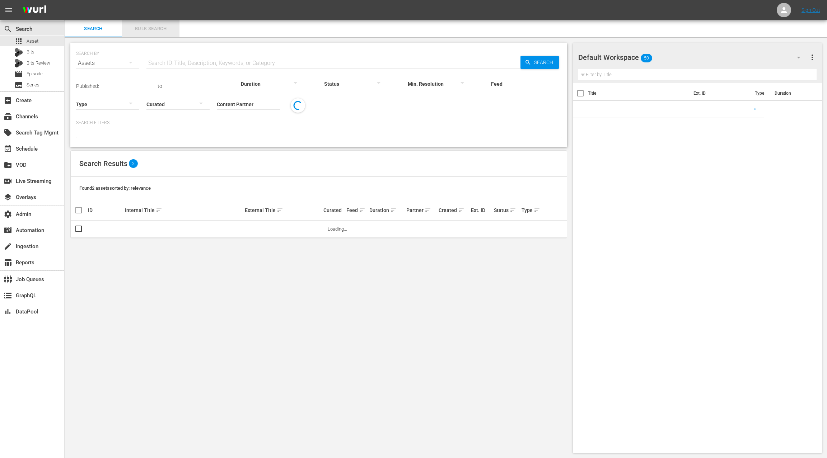
click at [157, 29] on span "Bulk Search" at bounding box center [150, 29] width 49 height 8
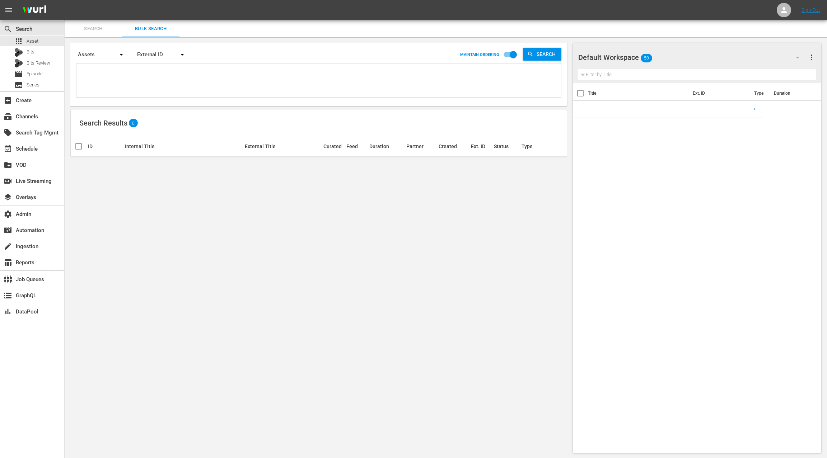
click at [147, 75] on textarea at bounding box center [319, 81] width 483 height 33
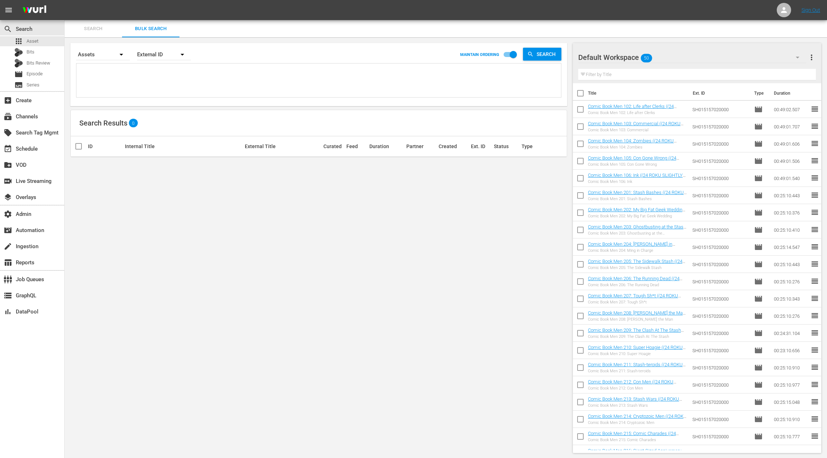
paste textarea "AMCNVR0000070241 AMCNVR0000065686 AMCNVR0000070242 AMCNVR0000070243 D0000058927…"
type textarea "AMCNVR0000070241 AMCNVR0000065686 AMCNVR0000070242 AMCNVR0000070243 D0000058927…"
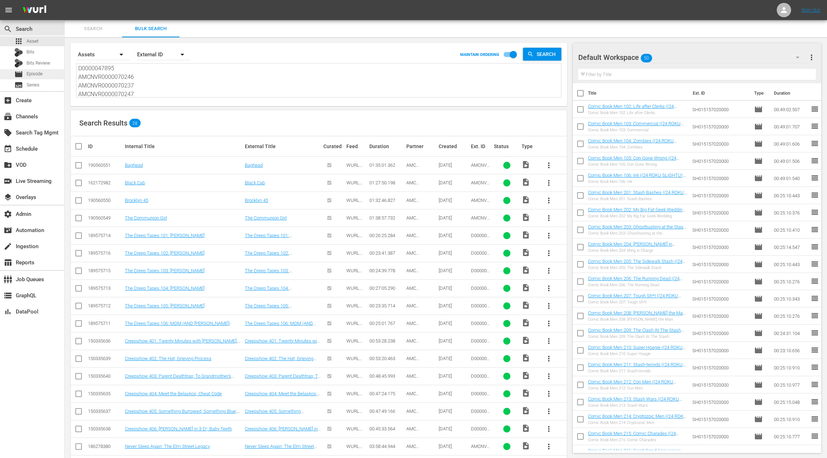
type textarea "AMCNVR0000070241 AMCNVR0000065686 AMCNVR0000070242 AMCNVR0000070243 D0000058927…"
click at [31, 76] on span "Episode" at bounding box center [35, 73] width 16 height 7
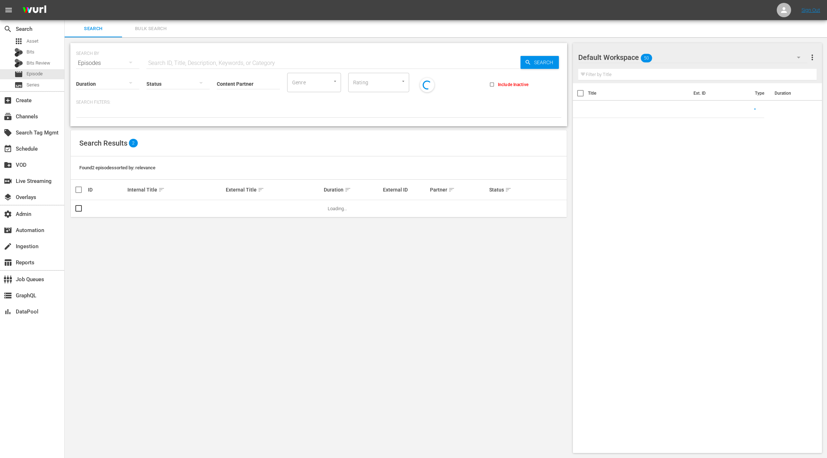
click at [143, 33] on button "Bulk Search" at bounding box center [150, 28] width 57 height 17
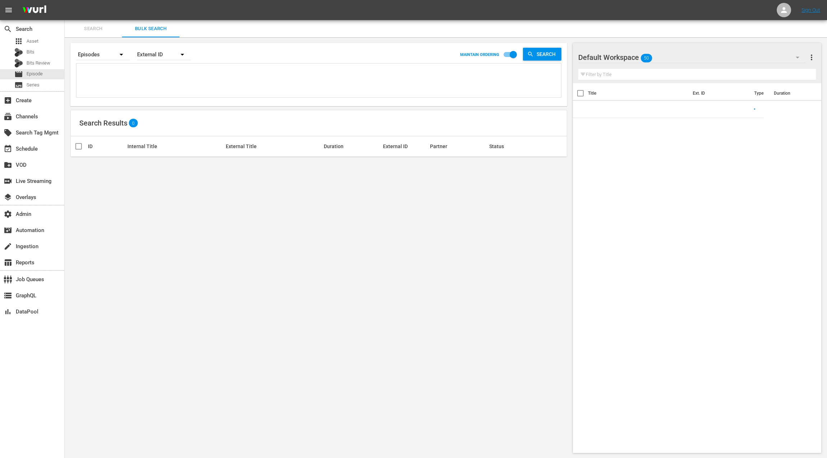
click at [141, 81] on textarea at bounding box center [319, 81] width 483 height 33
paste textarea "AMCNVR0000070241 AMCNVR0000065686 AMCNVR0000070242 AMCNVR0000070243 D0000058927…"
type textarea "AMCNVR0000070241 AMCNVR0000065686 AMCNVR0000070242 AMCNVR0000070243 D0000058927…"
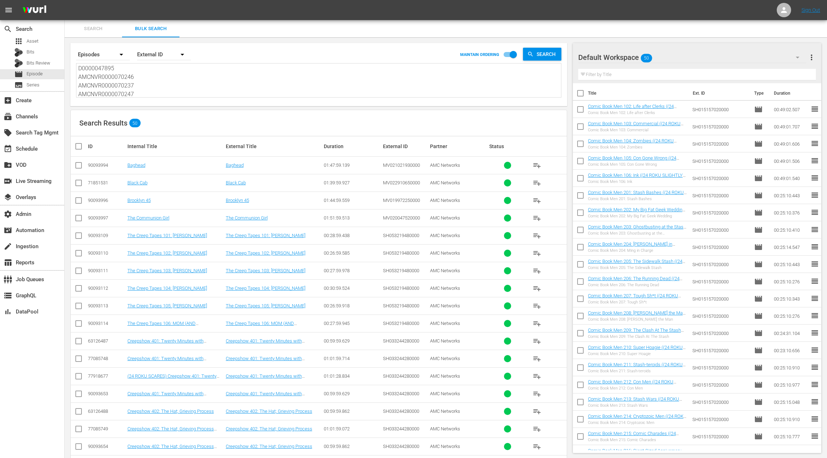
type textarea "AMCNVR0000070241 AMCNVR0000065686 AMCNVR0000070242 AMCNVR0000070243 D0000058927…"
click at [76, 165] on input "checkbox" at bounding box center [78, 167] width 9 height 9
checkbox input "true"
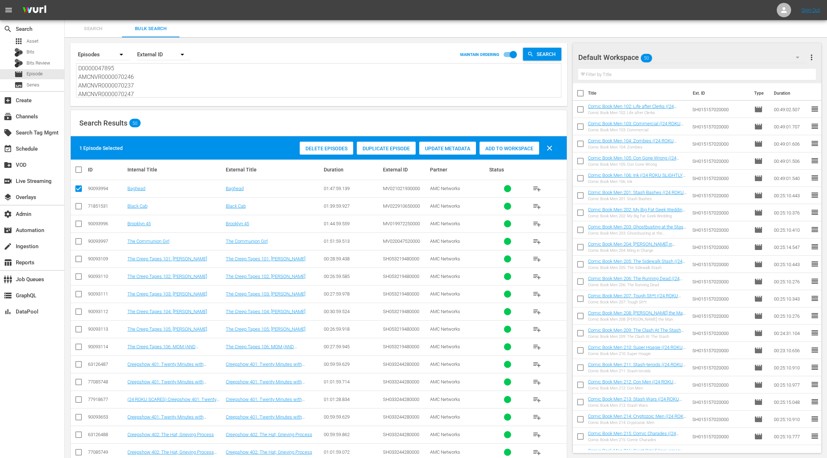
click at [76, 204] on input "checkbox" at bounding box center [78, 207] width 9 height 9
checkbox input "true"
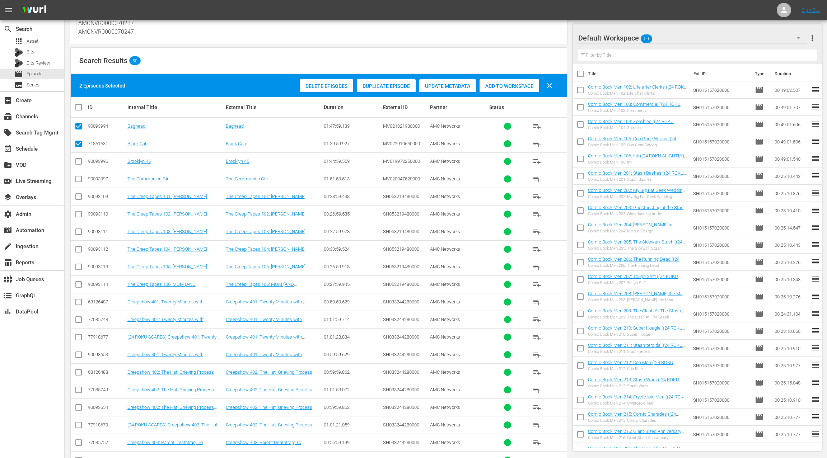
scroll to position [69, 0]
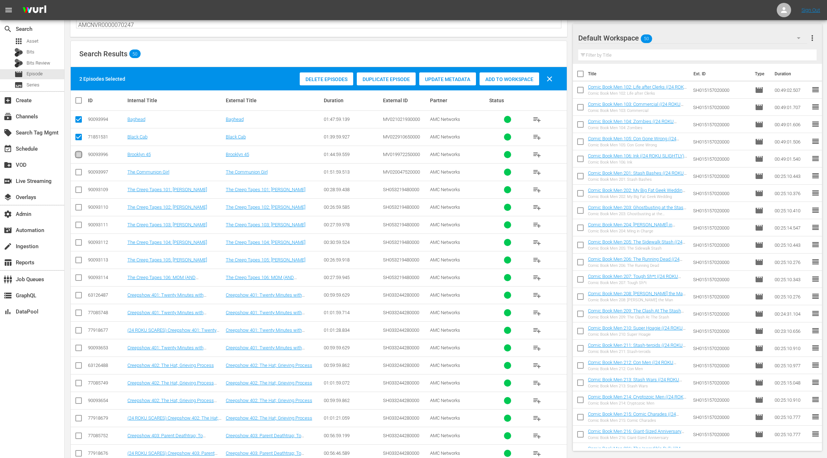
click at [78, 155] on input "checkbox" at bounding box center [78, 156] width 9 height 9
checkbox input "true"
click at [79, 170] on input "checkbox" at bounding box center [78, 173] width 9 height 9
checkbox input "true"
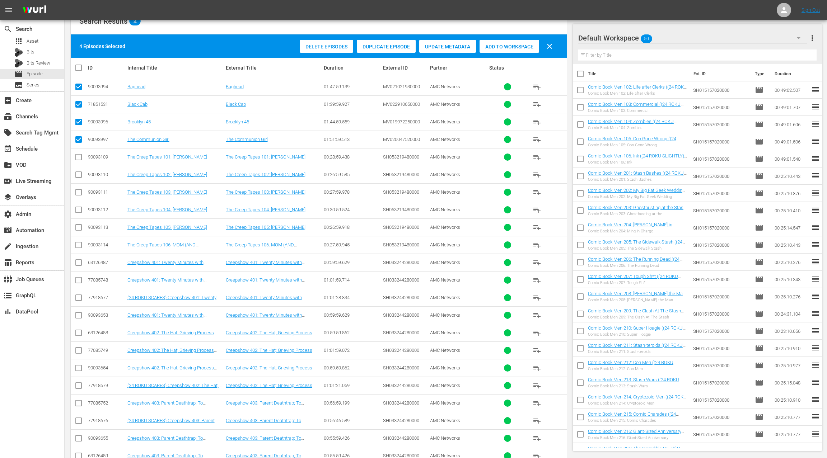
scroll to position [113, 0]
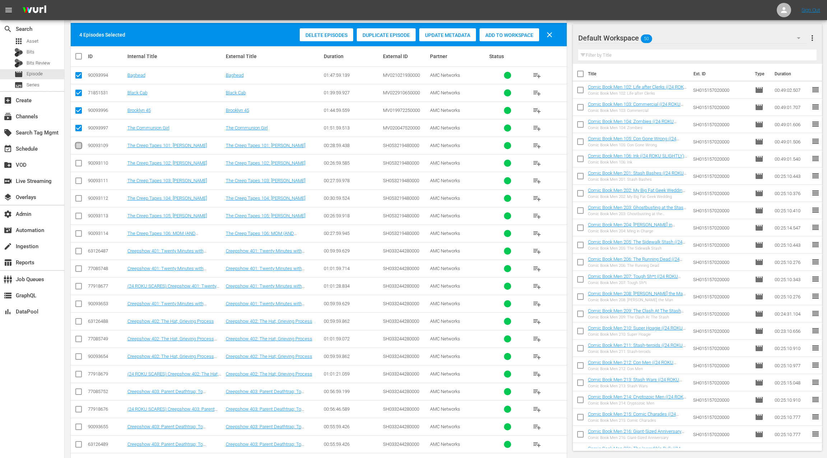
drag, startPoint x: 77, startPoint y: 146, endPoint x: 77, endPoint y: 158, distance: 12.2
click at [77, 146] on input "checkbox" at bounding box center [78, 147] width 9 height 9
checkbox input "true"
click at [77, 160] on input "checkbox" at bounding box center [78, 164] width 9 height 9
checkbox input "true"
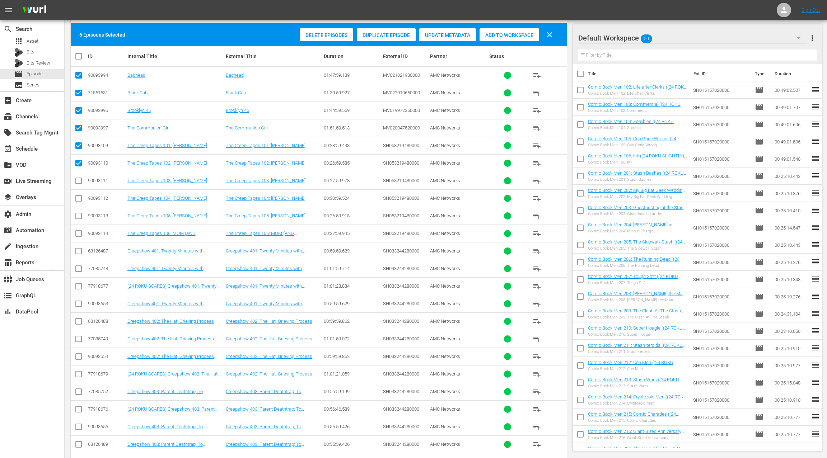
click at [77, 178] on input "checkbox" at bounding box center [78, 182] width 9 height 9
checkbox input "true"
click at [77, 201] on input "checkbox" at bounding box center [78, 200] width 9 height 9
checkbox input "true"
drag, startPoint x: 78, startPoint y: 217, endPoint x: 77, endPoint y: 229, distance: 12.2
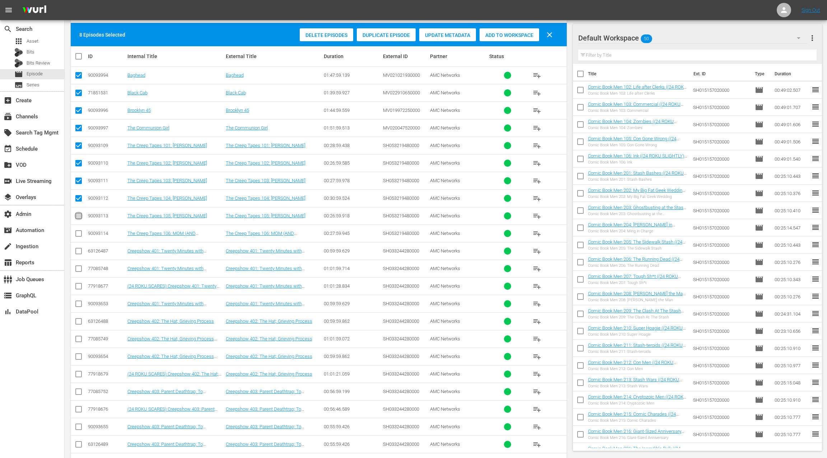
click at [77, 217] on input "checkbox" at bounding box center [78, 217] width 9 height 9
checkbox input "true"
click at [77, 231] on input "checkbox" at bounding box center [78, 235] width 9 height 9
checkbox input "true"
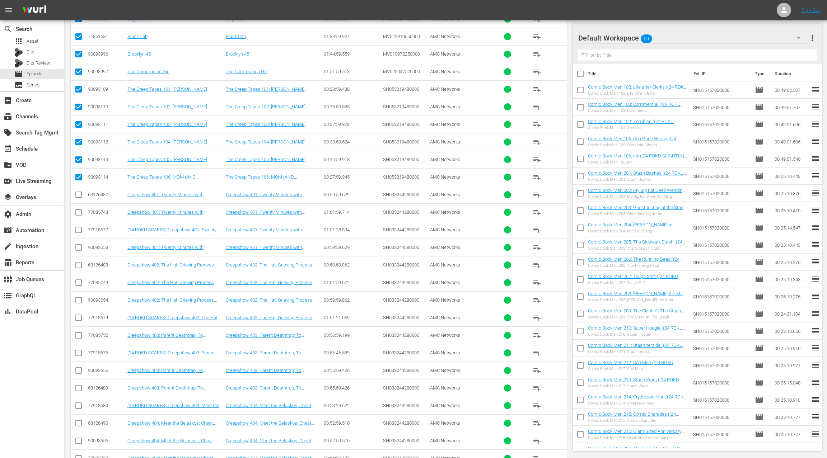
scroll to position [197, 0]
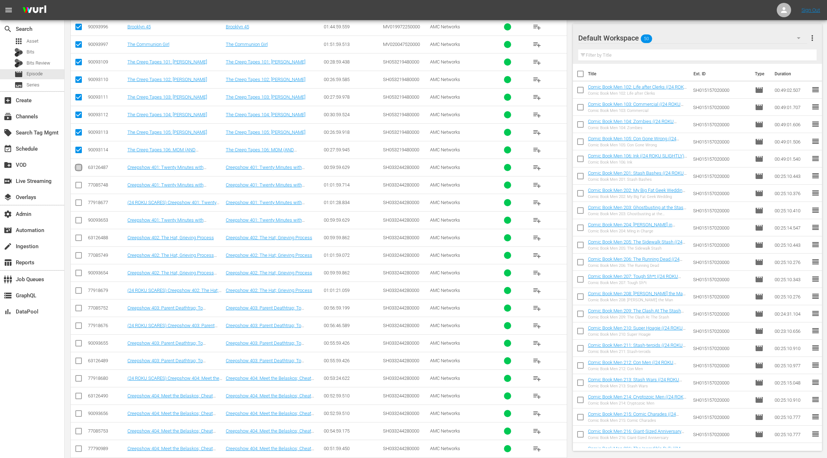
drag, startPoint x: 78, startPoint y: 166, endPoint x: 79, endPoint y: 180, distance: 13.4
click at [78, 166] on input "checkbox" at bounding box center [78, 169] width 9 height 9
checkbox input "true"
drag, startPoint x: 79, startPoint y: 183, endPoint x: 78, endPoint y: 188, distance: 4.4
click at [79, 183] on input "checkbox" at bounding box center [78, 186] width 9 height 9
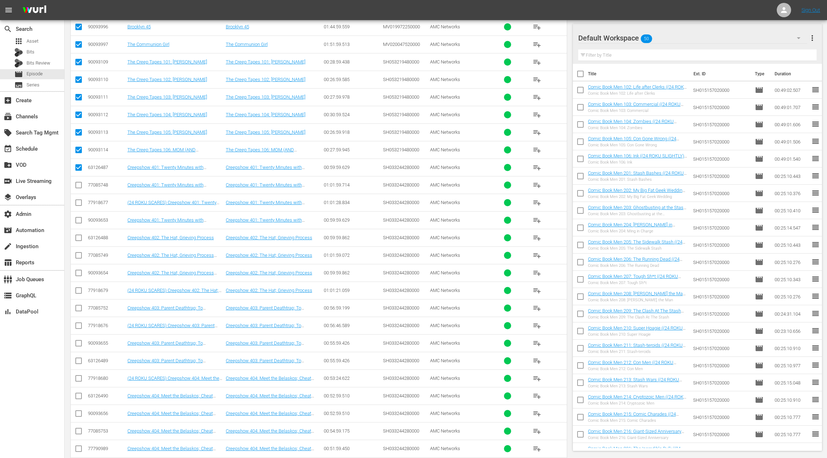
checkbox input "true"
click at [77, 202] on input "checkbox" at bounding box center [78, 204] width 9 height 9
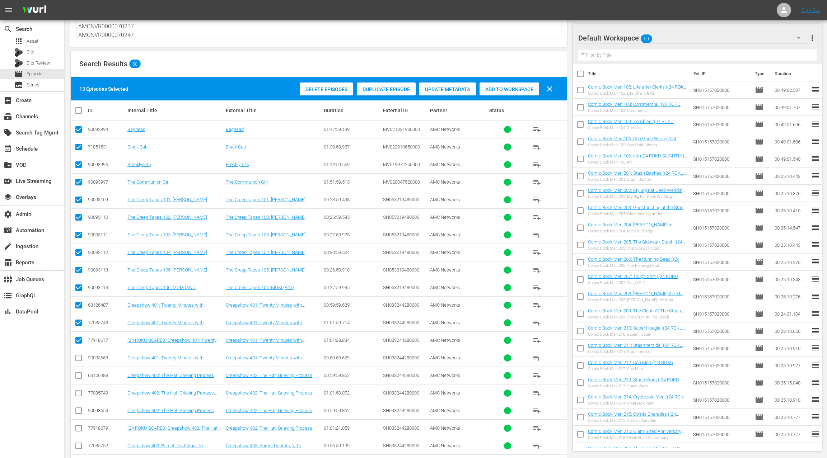
scroll to position [151, 0]
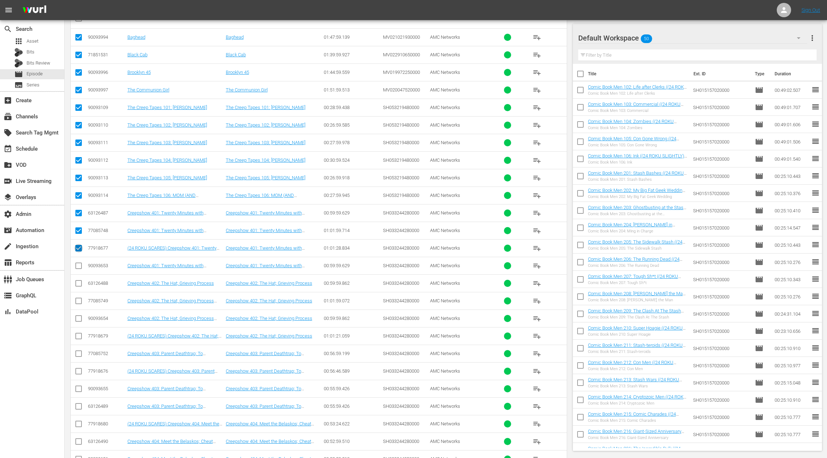
click at [77, 245] on input "checkbox" at bounding box center [78, 249] width 9 height 9
checkbox input "false"
click at [78, 228] on input "checkbox" at bounding box center [78, 232] width 9 height 9
checkbox input "false"
click at [78, 210] on input "checkbox" at bounding box center [78, 214] width 9 height 9
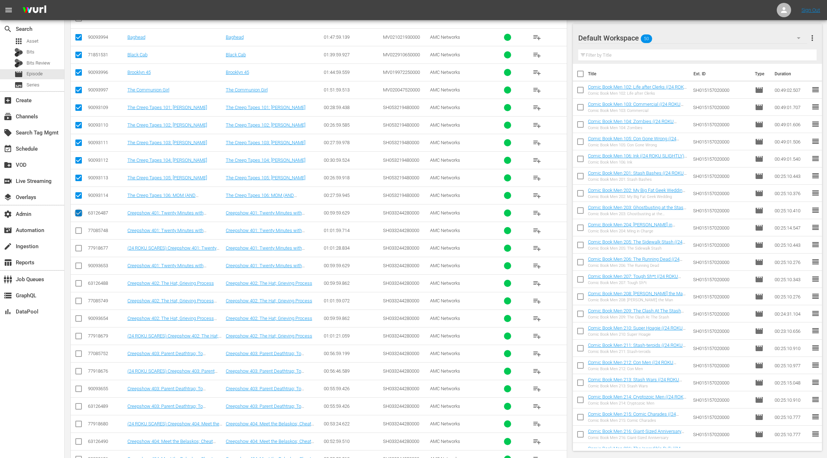
checkbox input "false"
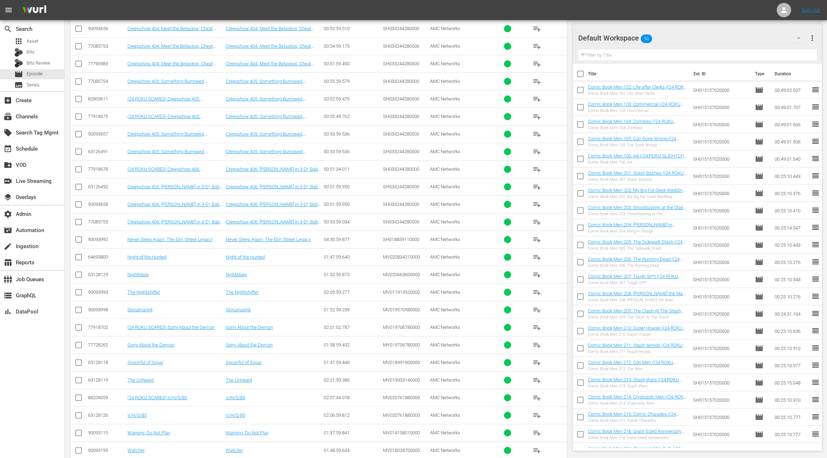
scroll to position [607, 0]
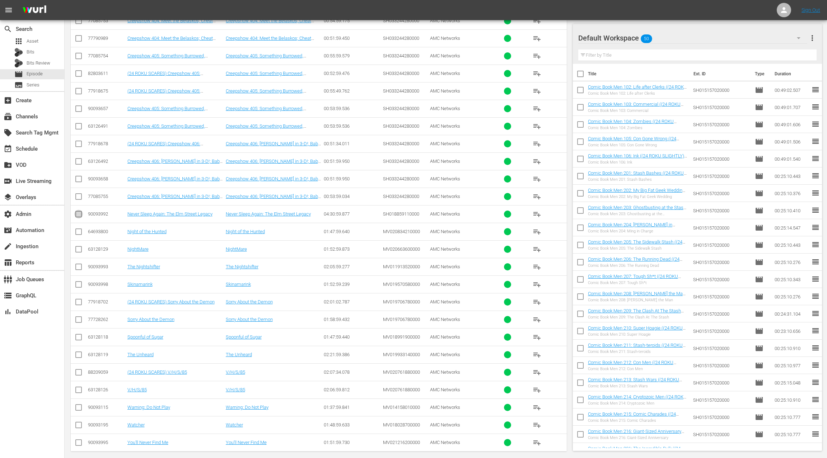
click at [79, 212] on input "checkbox" at bounding box center [78, 215] width 9 height 9
checkbox input "true"
click at [79, 229] on input "checkbox" at bounding box center [78, 233] width 9 height 9
checkbox input "true"
drag, startPoint x: 79, startPoint y: 245, endPoint x: 78, endPoint y: 250, distance: 5.1
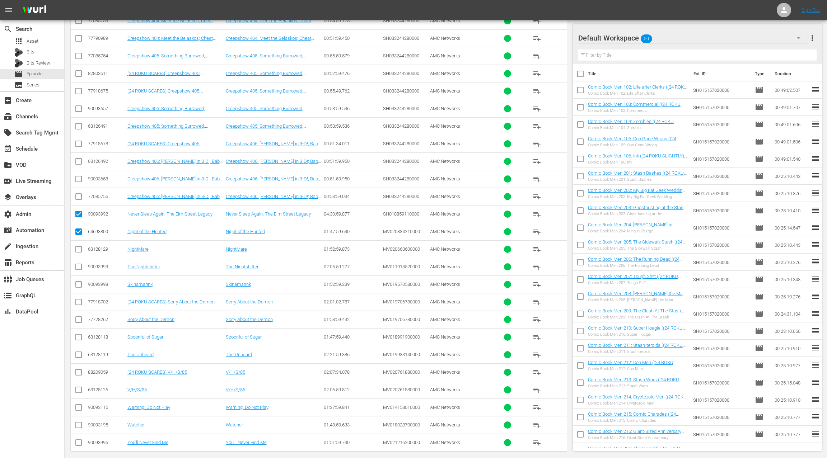
click at [79, 246] on input "checkbox" at bounding box center [78, 250] width 9 height 9
checkbox input "true"
click at [77, 264] on input "checkbox" at bounding box center [78, 268] width 9 height 9
checkbox input "true"
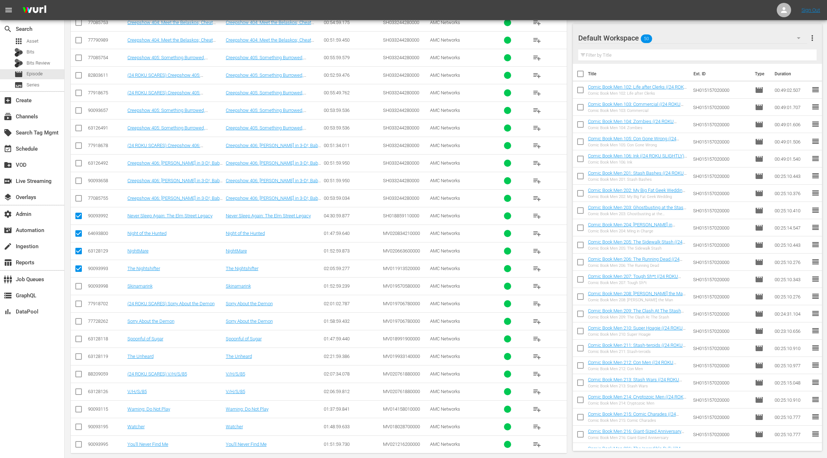
click at [79, 283] on input "checkbox" at bounding box center [78, 287] width 9 height 9
checkbox input "true"
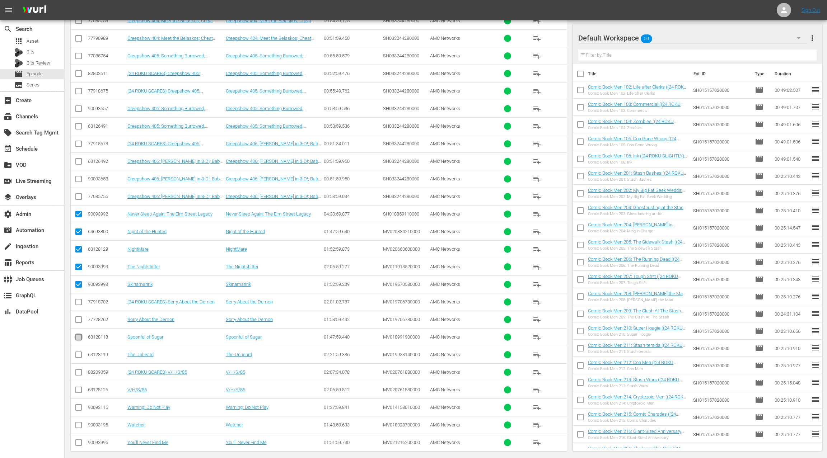
click at [79, 334] on input "checkbox" at bounding box center [78, 338] width 9 height 9
checkbox input "true"
click at [78, 352] on input "checkbox" at bounding box center [78, 356] width 9 height 9
checkbox input "true"
click at [79, 405] on input "checkbox" at bounding box center [78, 409] width 9 height 9
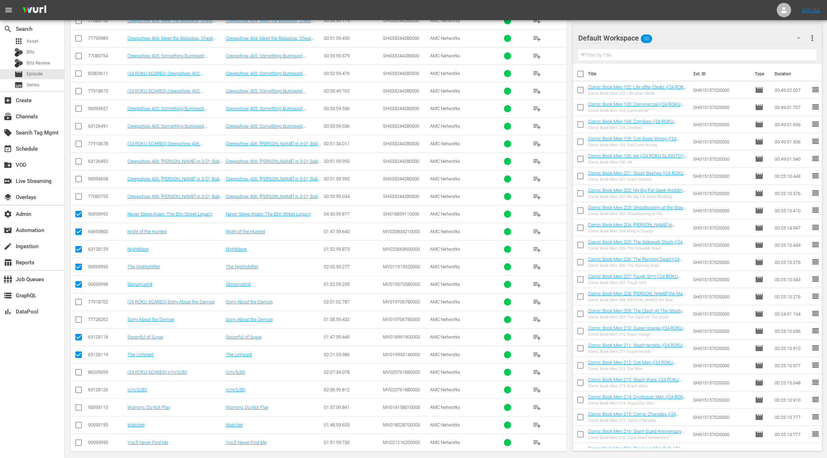
checkbox input "true"
click at [79, 422] on input "checkbox" at bounding box center [78, 426] width 9 height 9
checkbox input "true"
click at [79, 440] on input "checkbox" at bounding box center [78, 444] width 9 height 9
checkbox input "true"
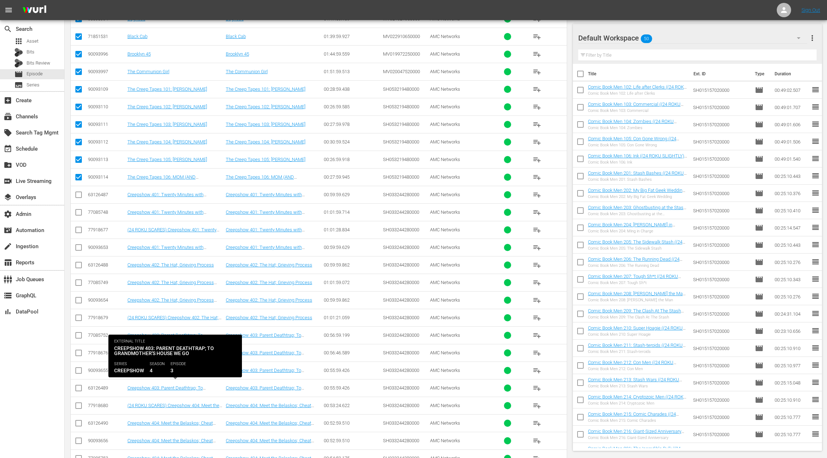
scroll to position [0, 0]
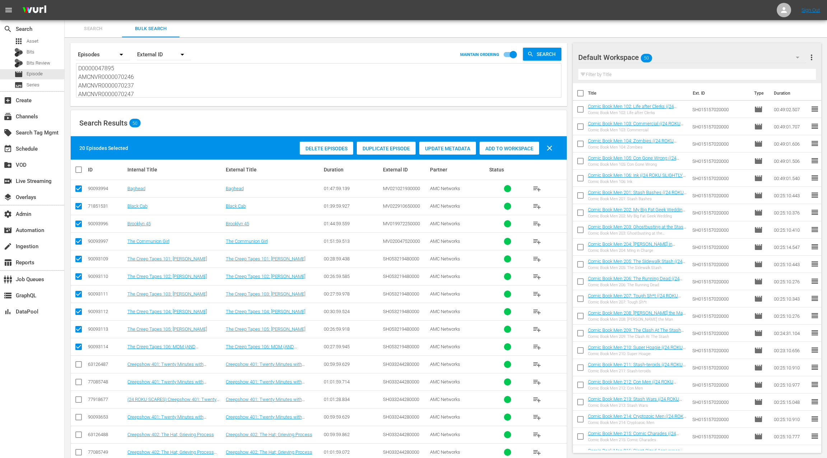
click at [381, 150] on span "Duplicate Episode" at bounding box center [386, 149] width 59 height 6
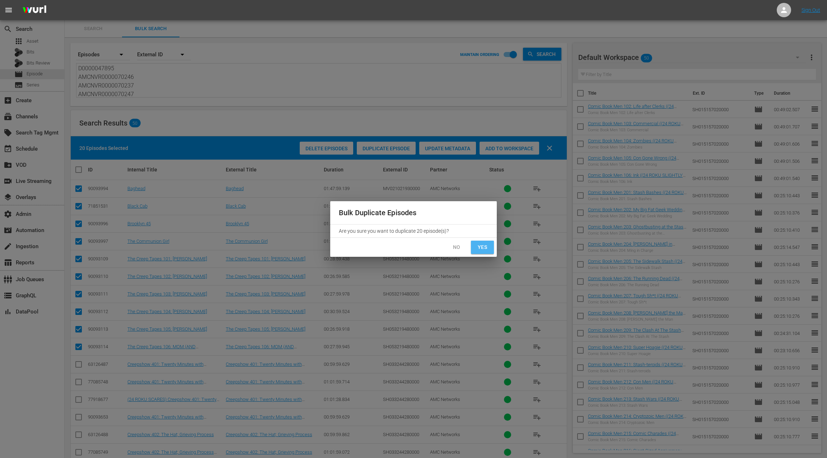
click at [480, 248] on span "Yes" at bounding box center [481, 247] width 11 height 9
checkbox input "false"
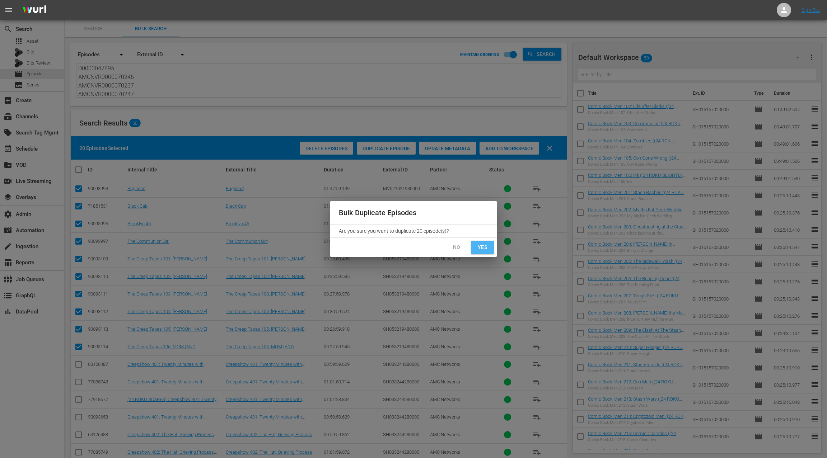
checkbox input "false"
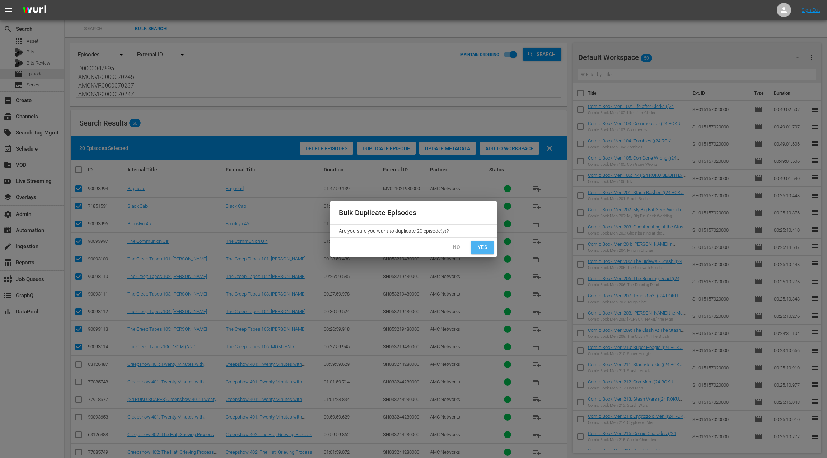
checkbox input "false"
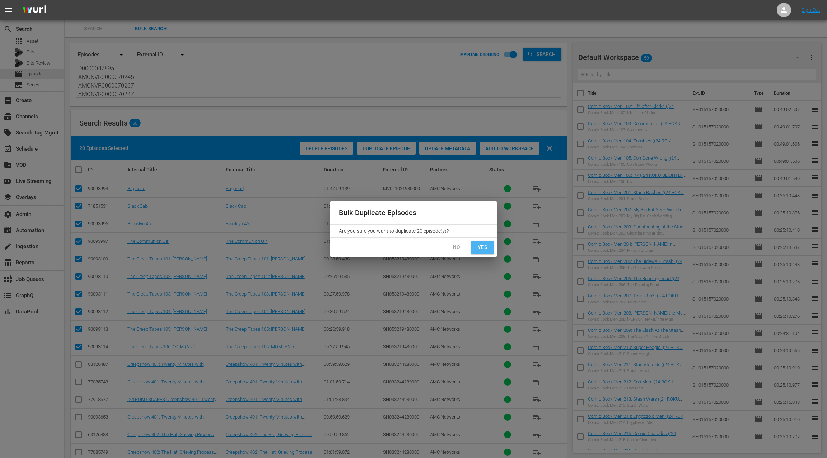
checkbox input "false"
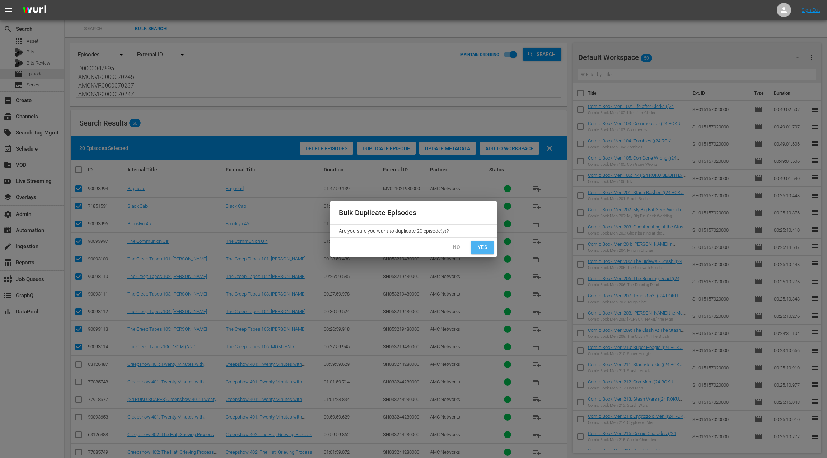
checkbox input "false"
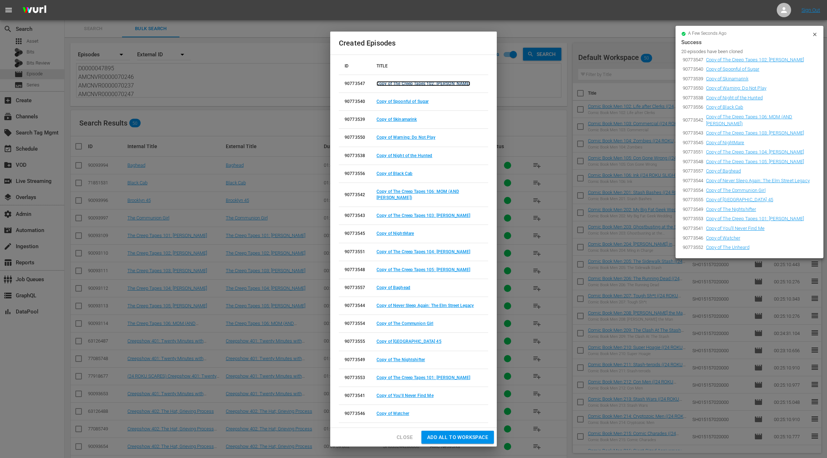
click at [384, 85] on link "Copy of The Creep Tapes 102: ELLIOT" at bounding box center [423, 83] width 94 height 5
click at [382, 101] on link "Copy of Spoonful of Sugar" at bounding box center [402, 101] width 52 height 5
click at [384, 119] on link "Copy of Skinamarink" at bounding box center [396, 119] width 40 height 5
click at [815, 36] on icon at bounding box center [815, 35] width 6 height 6
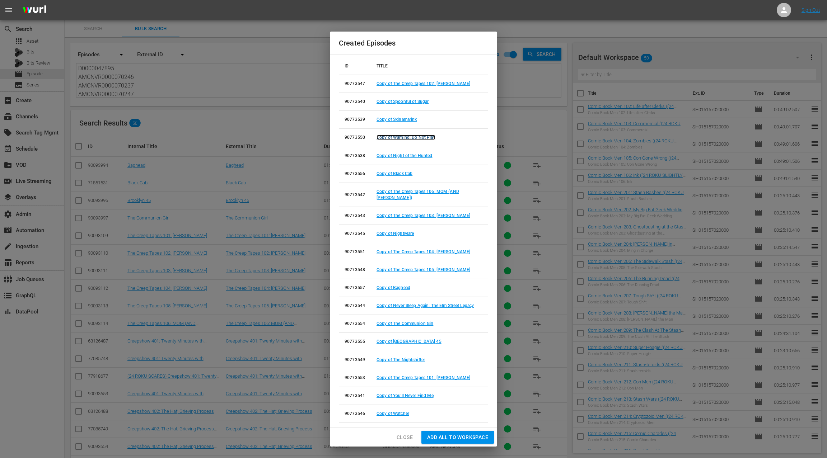
click at [414, 136] on link "Copy of Warning: Do Not Play" at bounding box center [405, 137] width 59 height 5
click at [406, 153] on link "Copy of Night of the Hunted" at bounding box center [404, 155] width 56 height 5
click at [402, 172] on link "Copy of Black Cab" at bounding box center [394, 173] width 36 height 5
click at [404, 189] on link "Copy of The Creep Tapes 106: MOM (AND ALBERT)" at bounding box center [417, 194] width 83 height 11
click at [404, 213] on link "Copy of The Creep Tapes 103: JEREMY" at bounding box center [423, 215] width 94 height 5
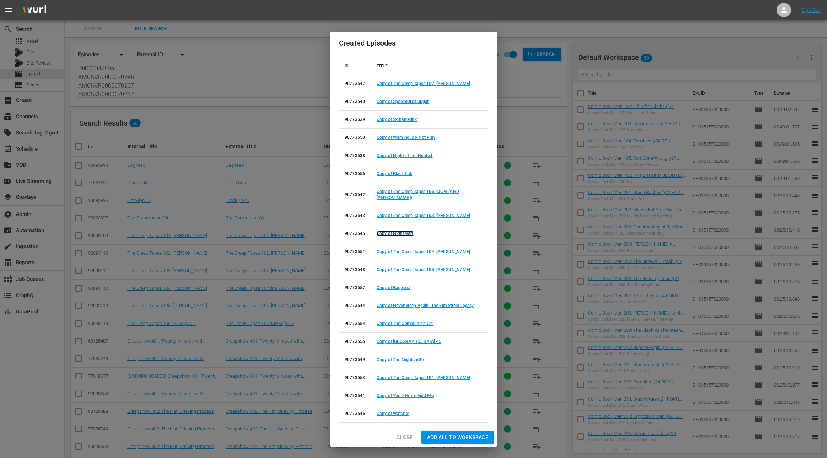
click at [401, 231] on link "Copy of NightMare" at bounding box center [394, 233] width 37 height 5
click at [401, 249] on link "Copy of The Creep Tapes 104: BRAD" at bounding box center [423, 251] width 94 height 5
click at [402, 267] on link "Copy of The Creep Tapes 105: BRANDT" at bounding box center [423, 269] width 94 height 5
click at [400, 285] on link "Copy of Baghead" at bounding box center [393, 287] width 34 height 5
click at [405, 303] on link "Copy of Never Sleep Again: The Elm Street Legacy" at bounding box center [424, 305] width 97 height 5
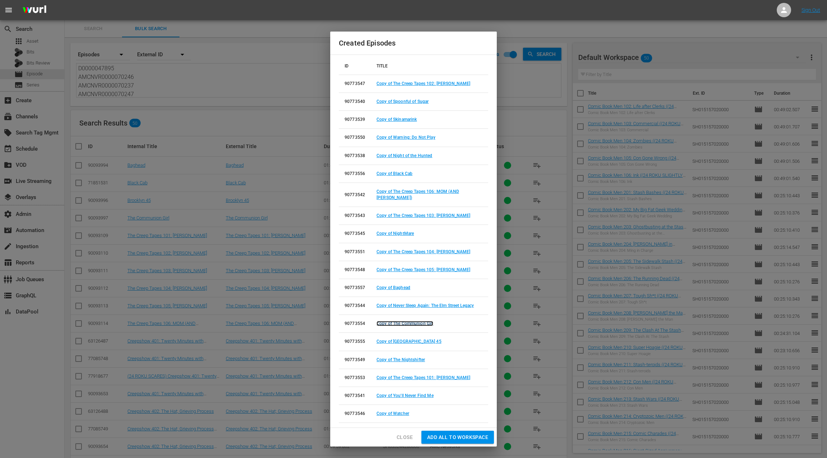
click at [403, 321] on link "Copy of The Communion Girl" at bounding box center [404, 323] width 57 height 5
click at [402, 339] on link "Copy of Brooklyn 45" at bounding box center [408, 341] width 65 height 5
click at [402, 351] on td "Copy of The Nightshifter" at bounding box center [429, 360] width 117 height 18
click at [402, 357] on link "Copy of The Nightshifter" at bounding box center [400, 359] width 48 height 5
click at [405, 375] on link "Copy of The Creep Tapes 101: MIKE" at bounding box center [423, 377] width 94 height 5
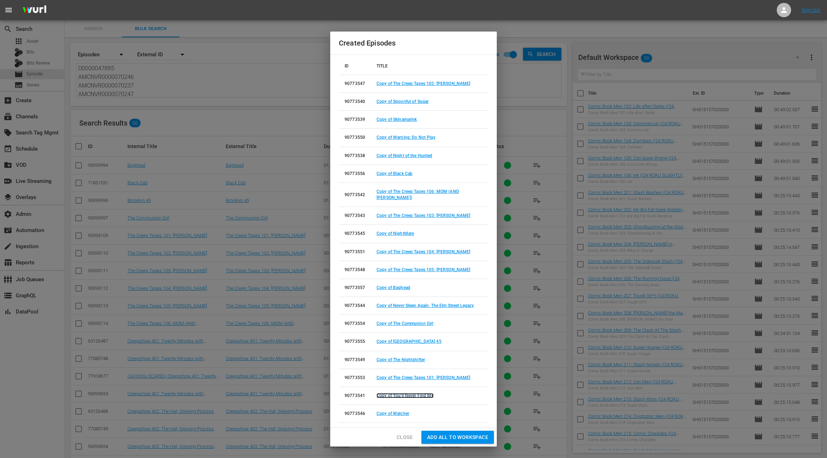
click at [404, 393] on link "Copy of You'll Never Find Me" at bounding box center [404, 395] width 57 height 5
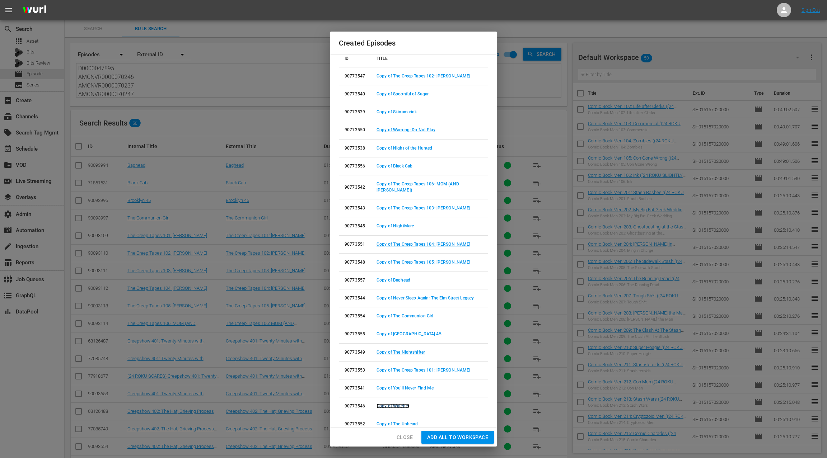
click at [399, 404] on link "Copy of Watcher" at bounding box center [392, 406] width 33 height 5
click at [401, 422] on link "Copy of The Unheard" at bounding box center [396, 424] width 41 height 5
click at [404, 441] on span "Close" at bounding box center [404, 437] width 16 height 9
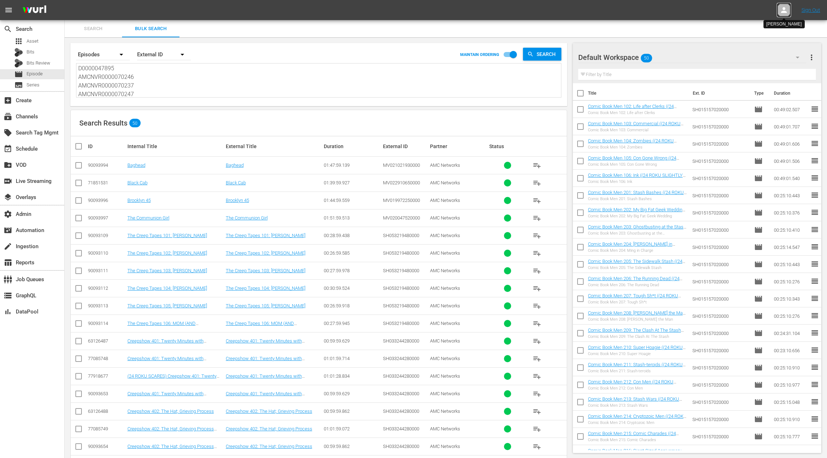
click at [784, 13] on icon at bounding box center [783, 10] width 9 height 9
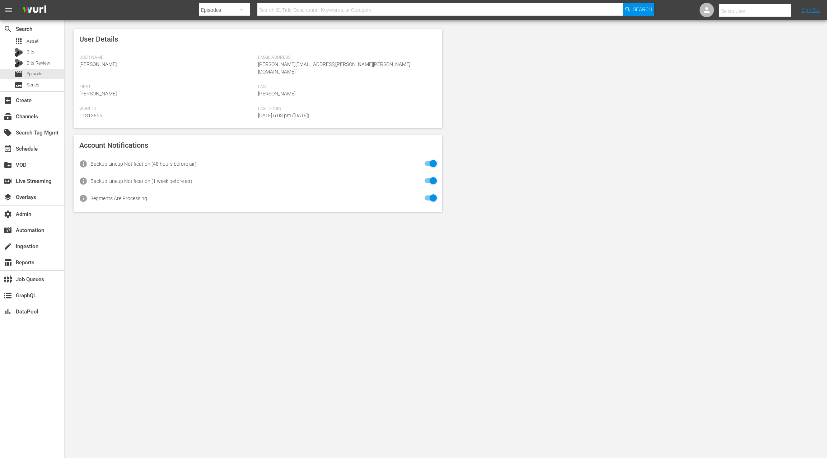
click at [759, 13] on input "text" at bounding box center [765, 11] width 92 height 17
type input "s"
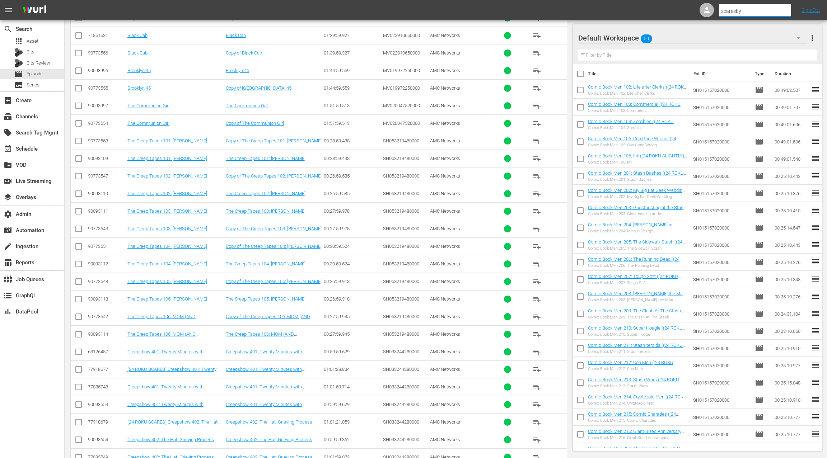
scroll to position [214, 0]
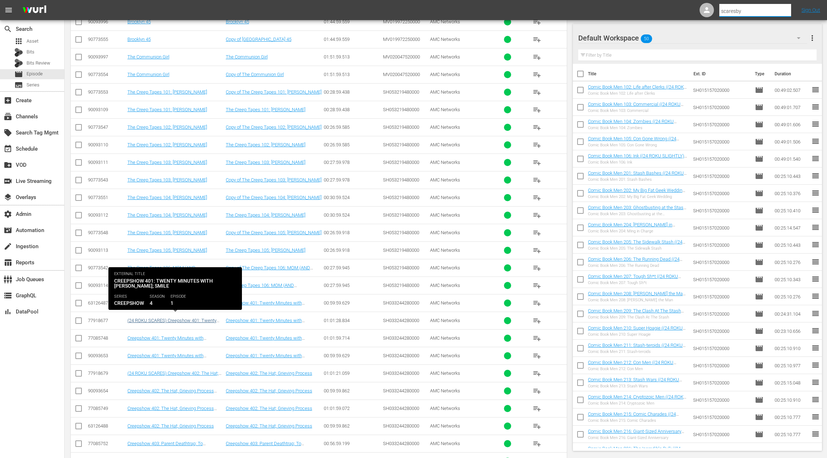
type input "scaresby"
click at [175, 318] on link "(24 ROKU SCARES) Creepshow 401: Twenty Minutes with Cassandra; Smile" at bounding box center [171, 323] width 89 height 11
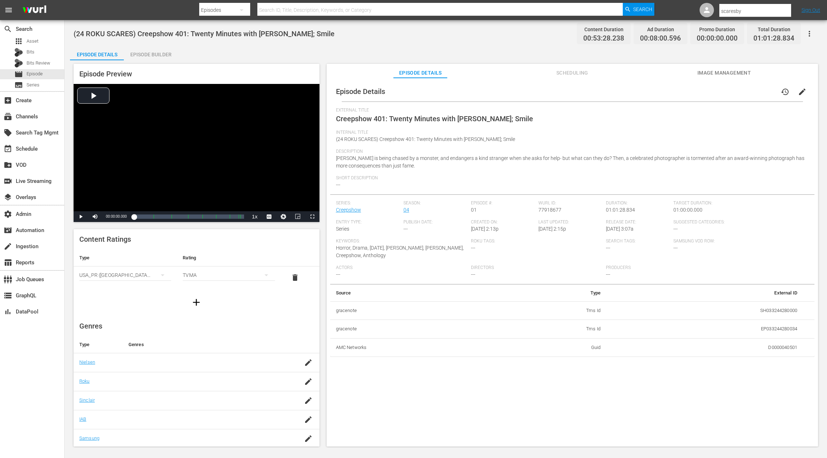
click at [145, 53] on div "Episode Builder" at bounding box center [151, 54] width 54 height 17
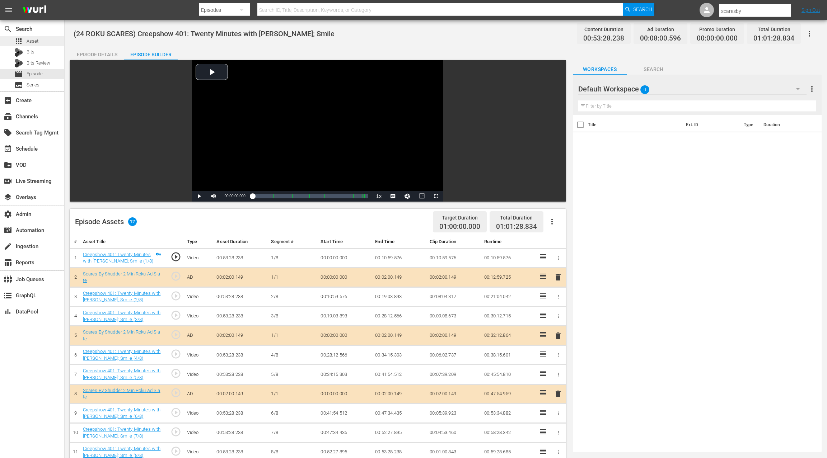
click at [31, 39] on span "Asset" at bounding box center [33, 41] width 12 height 7
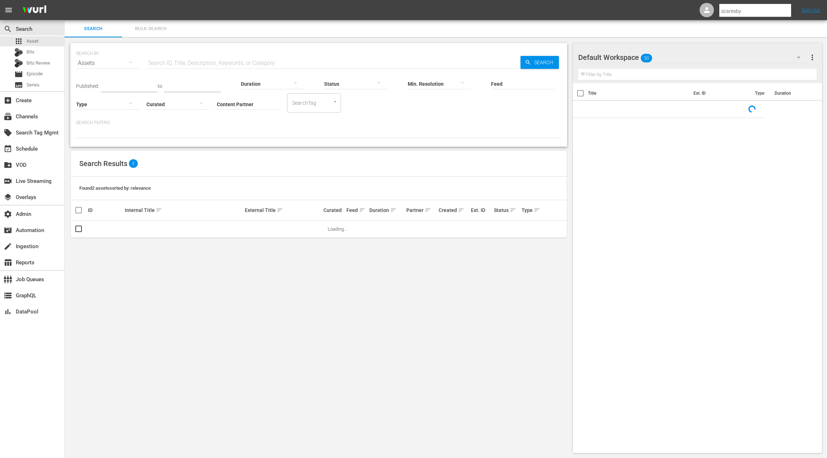
click at [155, 60] on input "text" at bounding box center [333, 63] width 374 height 17
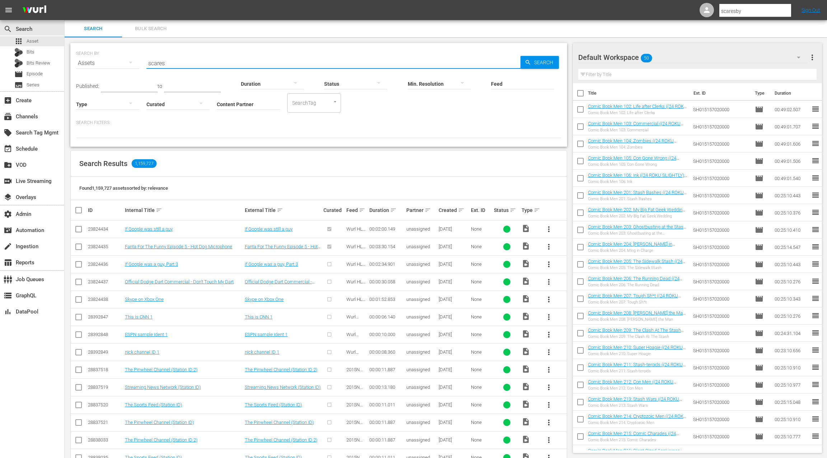
type input "scares"
click at [109, 102] on div at bounding box center [107, 104] width 63 height 20
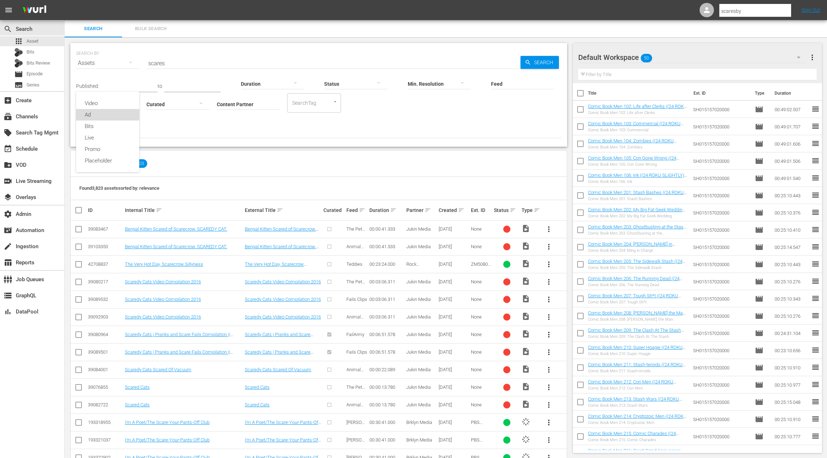
click at [104, 116] on div "Ad" at bounding box center [107, 114] width 63 height 11
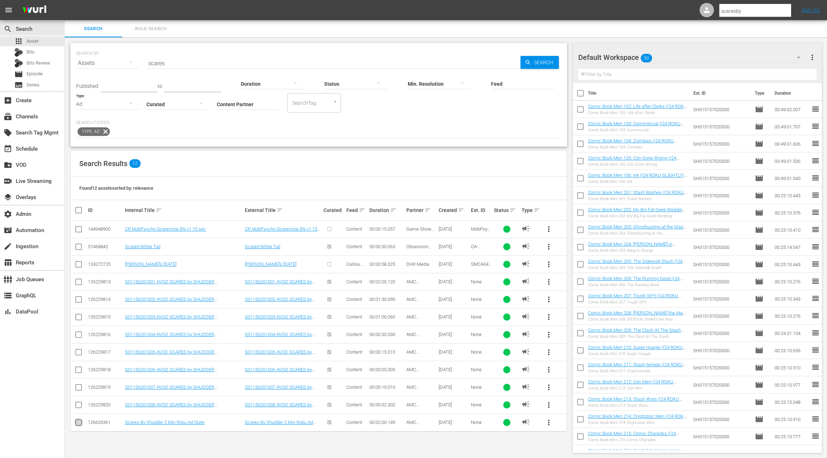
click at [79, 422] on input "checkbox" at bounding box center [78, 424] width 9 height 9
checkbox input "true"
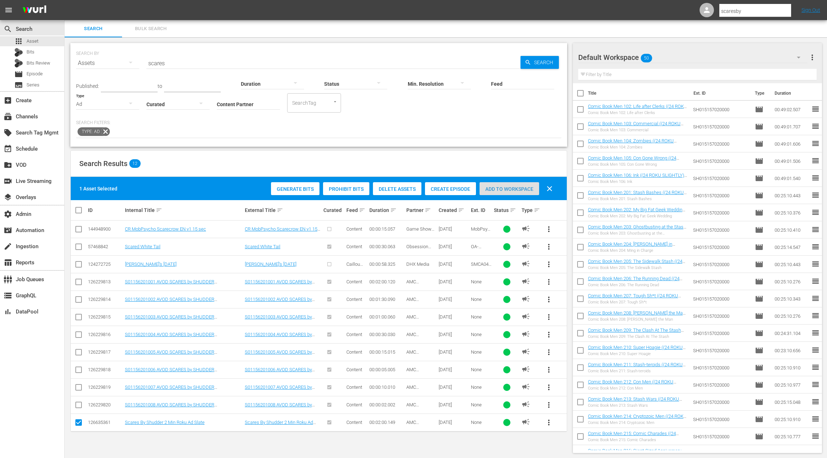
click at [512, 187] on span "Add to Workspace" at bounding box center [509, 189] width 60 height 6
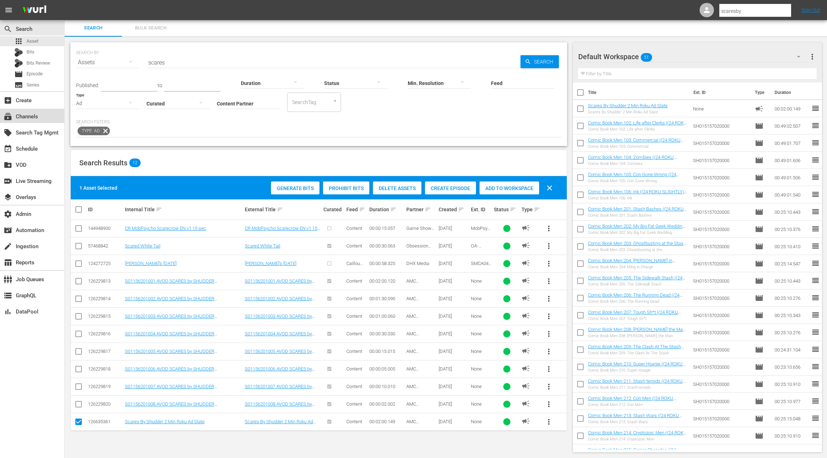
click at [36, 115] on div "subscriptions Channels" at bounding box center [20, 115] width 40 height 6
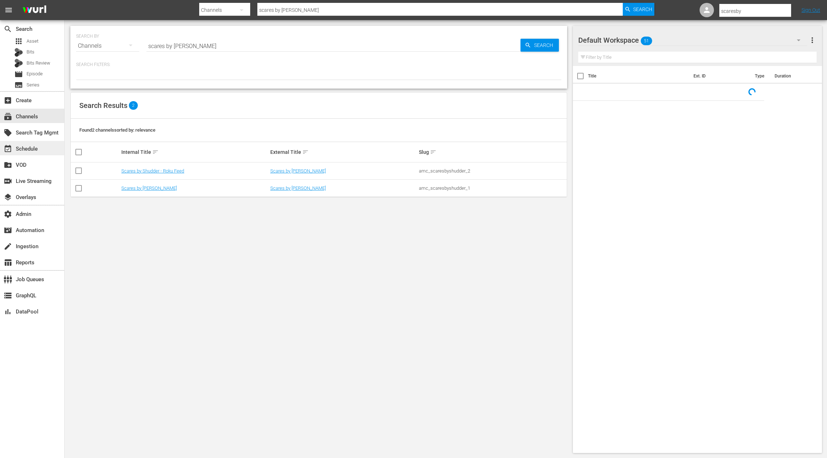
click at [39, 148] on div "event_available Schedule" at bounding box center [20, 148] width 40 height 6
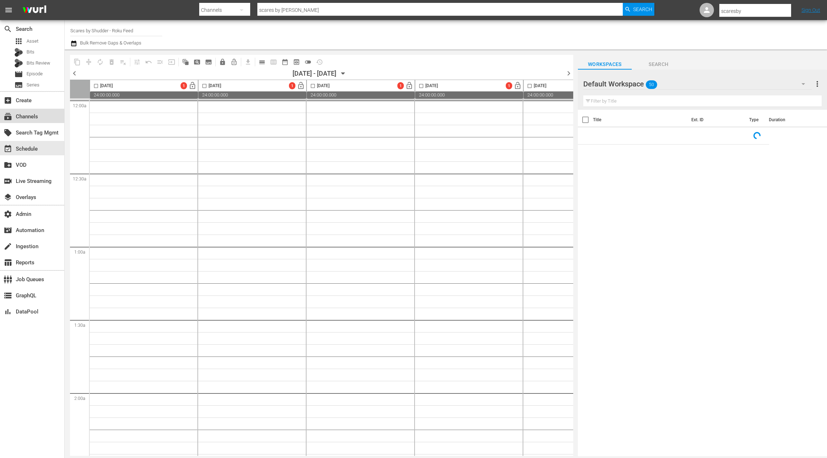
click at [42, 119] on div "subscriptions Channels" at bounding box center [32, 116] width 64 height 14
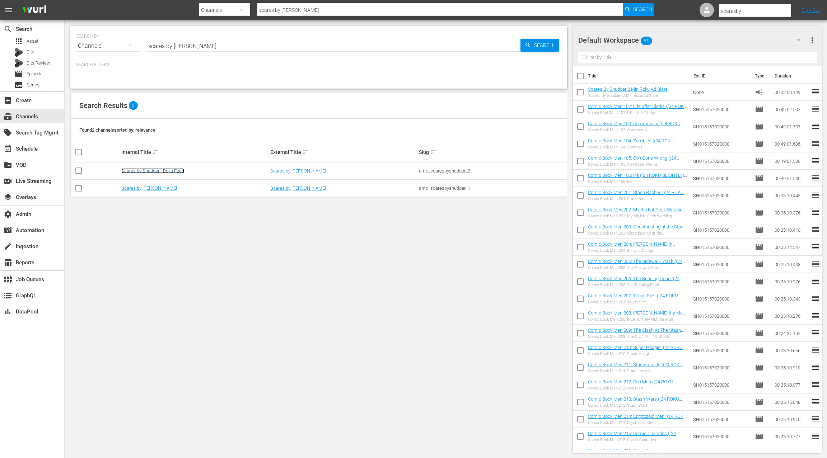
click at [145, 169] on link "Scares by Shudder - Roku Feed" at bounding box center [152, 170] width 63 height 5
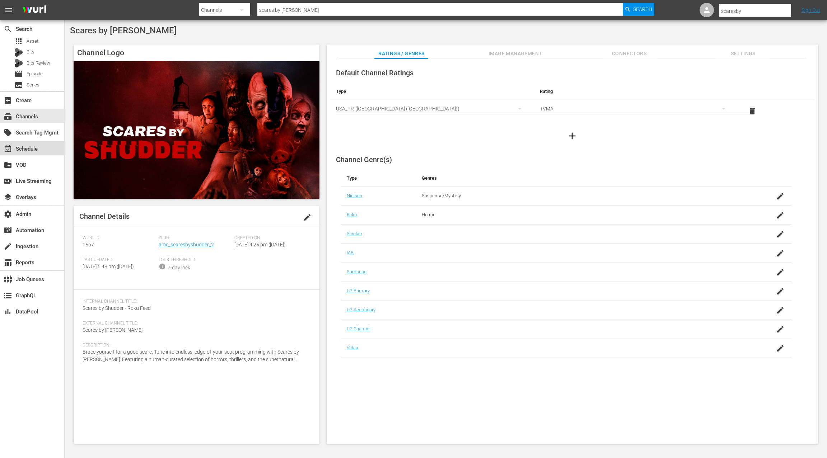
click at [49, 150] on div "event_available Schedule" at bounding box center [32, 148] width 64 height 14
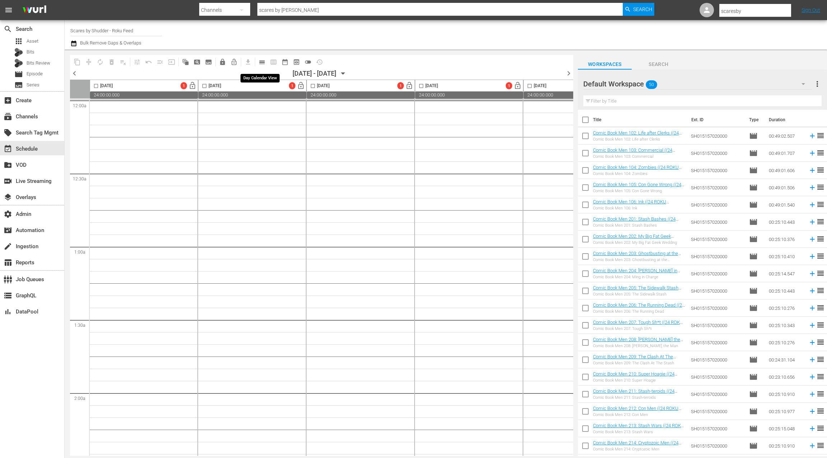
click at [264, 62] on span "calendar_view_day_outlined" at bounding box center [261, 61] width 7 height 7
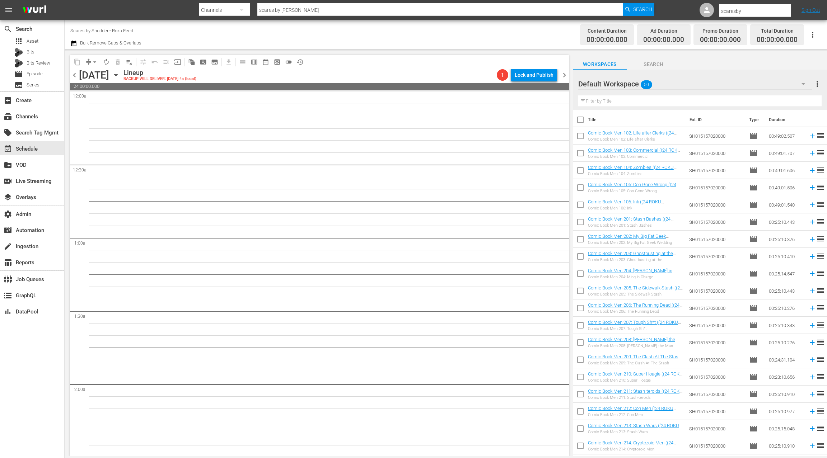
click at [120, 74] on icon "button" at bounding box center [116, 75] width 8 height 8
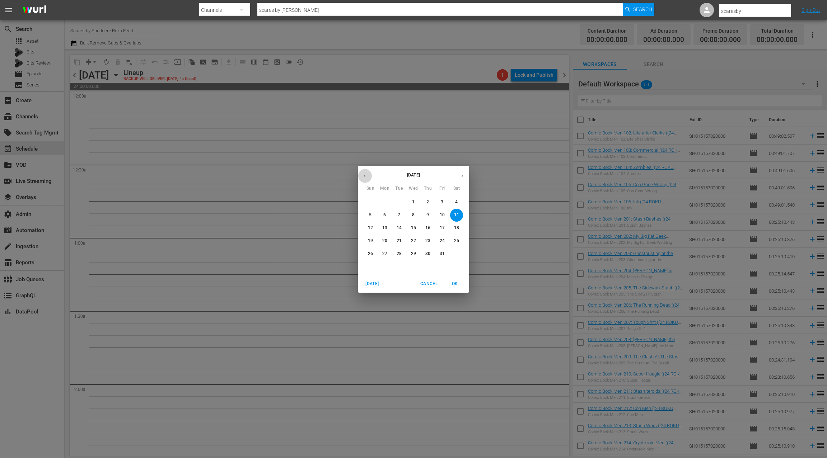
click at [361, 174] on button "button" at bounding box center [365, 176] width 14 height 14
click at [372, 253] on p "28" at bounding box center [370, 254] width 5 height 6
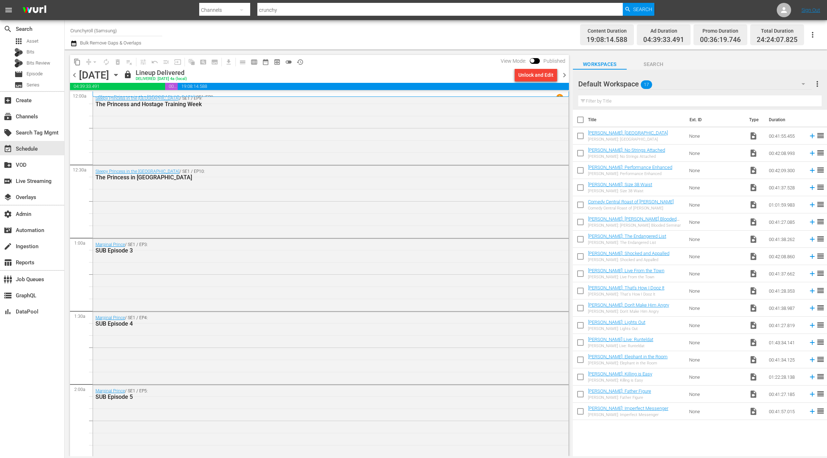
scroll to position [3207, 0]
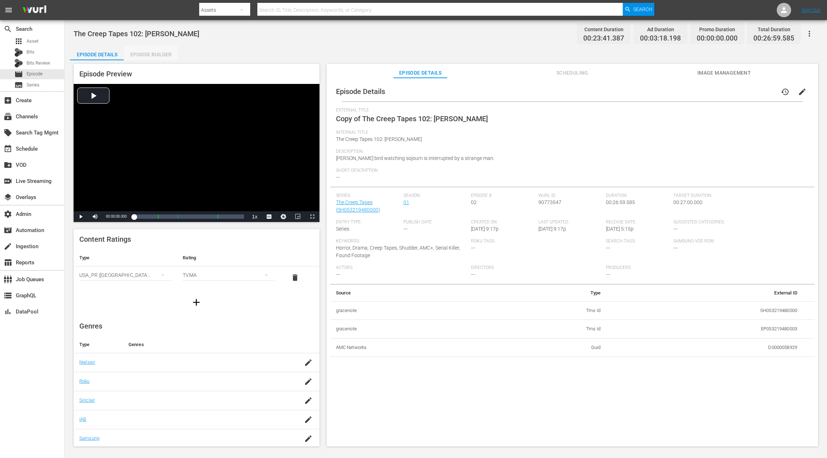
click at [152, 56] on div "Episode Builder" at bounding box center [151, 54] width 54 height 17
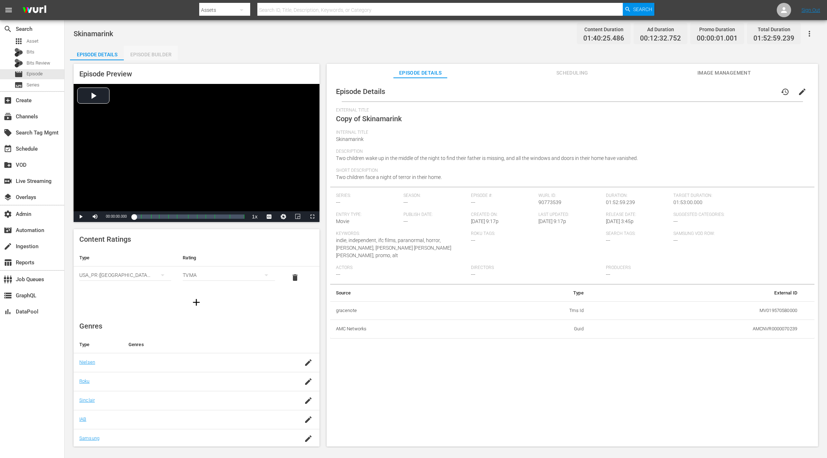
click at [165, 58] on div "Episode Builder" at bounding box center [151, 54] width 54 height 17
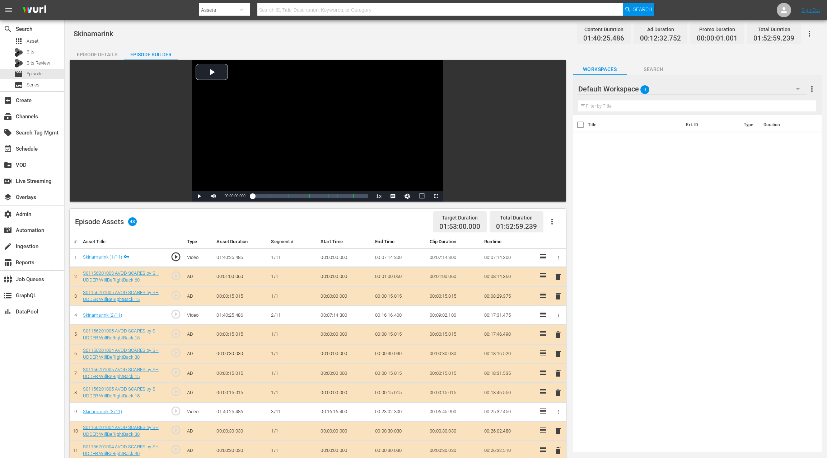
click at [553, 222] on icon "button" at bounding box center [551, 221] width 9 height 9
click at [567, 260] on div "Clear Ads" at bounding box center [573, 258] width 49 height 17
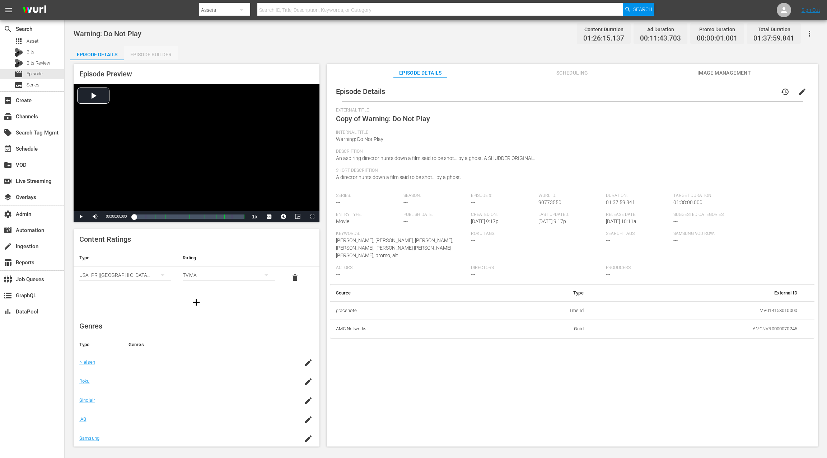
drag, startPoint x: 160, startPoint y: 56, endPoint x: 182, endPoint y: 50, distance: 23.2
click at [164, 53] on div "Episode Builder" at bounding box center [151, 54] width 54 height 17
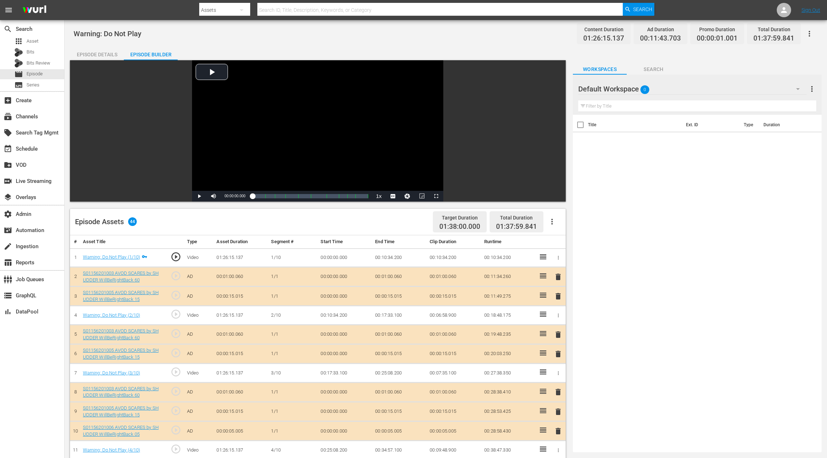
click at [555, 223] on icon "button" at bounding box center [551, 221] width 9 height 9
click at [573, 261] on div "Clear Ads" at bounding box center [573, 258] width 49 height 17
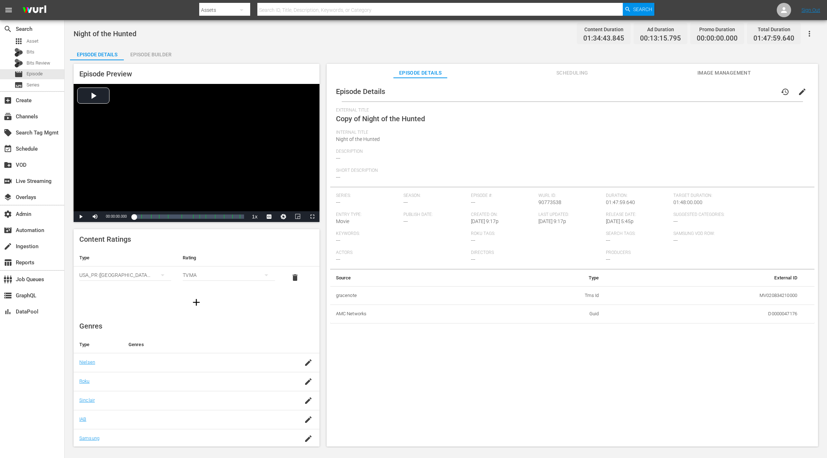
drag, startPoint x: 164, startPoint y: 56, endPoint x: 272, endPoint y: 95, distance: 115.2
click at [164, 56] on div "Episode Builder" at bounding box center [151, 54] width 54 height 17
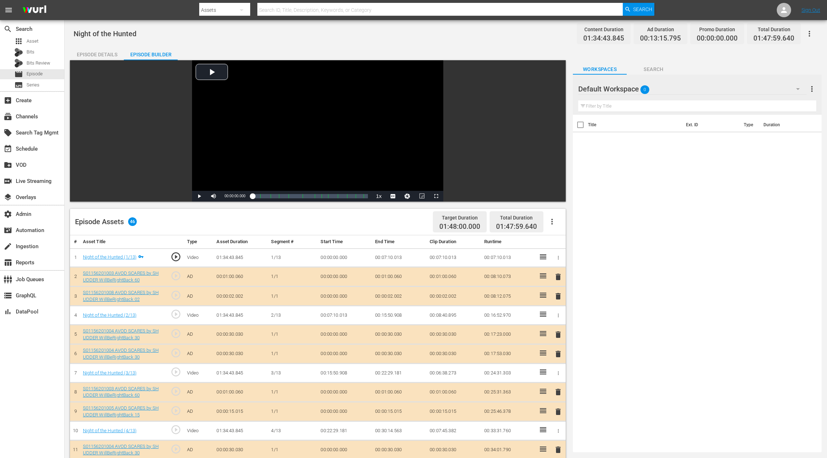
click at [551, 222] on icon "button" at bounding box center [551, 221] width 9 height 9
click at [559, 259] on div "Clear Ads" at bounding box center [573, 258] width 49 height 17
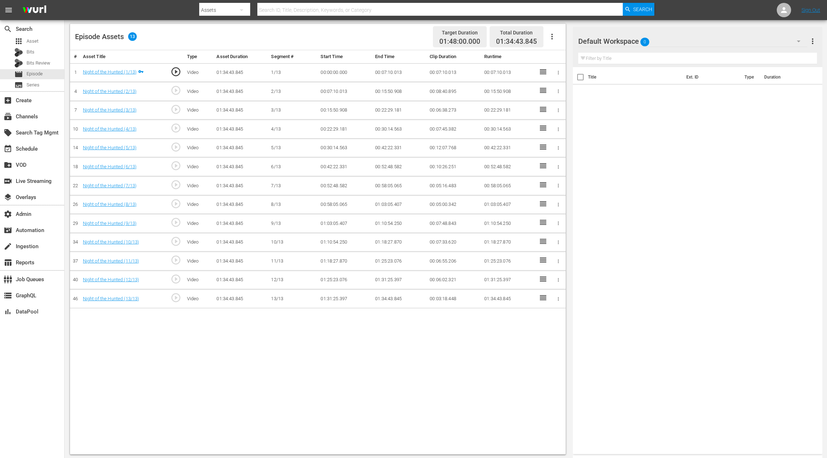
scroll to position [187, 0]
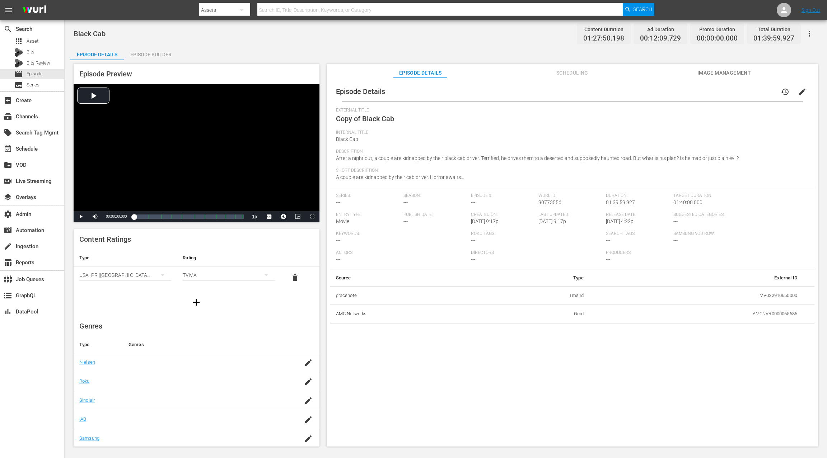
click at [165, 55] on div "Episode Builder" at bounding box center [151, 54] width 54 height 17
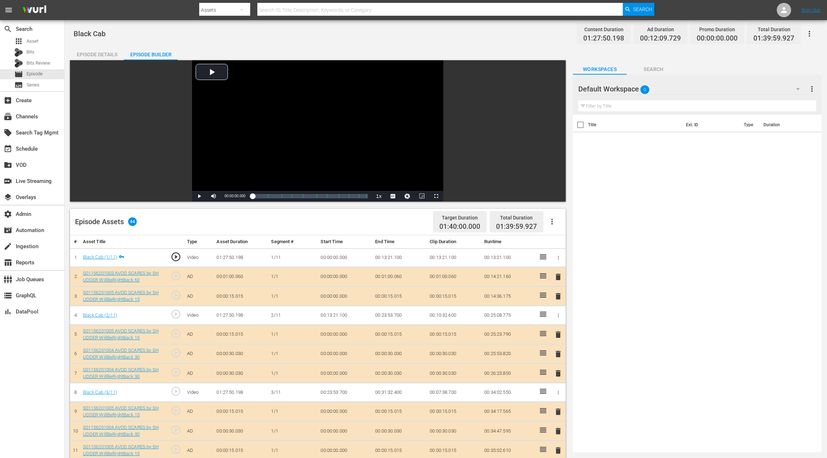
click at [554, 224] on icon "button" at bounding box center [551, 221] width 9 height 9
click at [577, 256] on div "Clear Ads" at bounding box center [573, 258] width 49 height 17
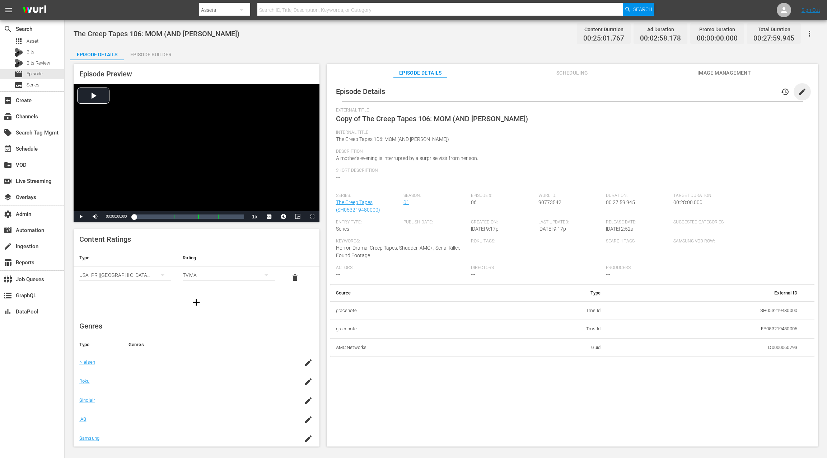
click at [620, 92] on span "edit" at bounding box center [802, 92] width 9 height 9
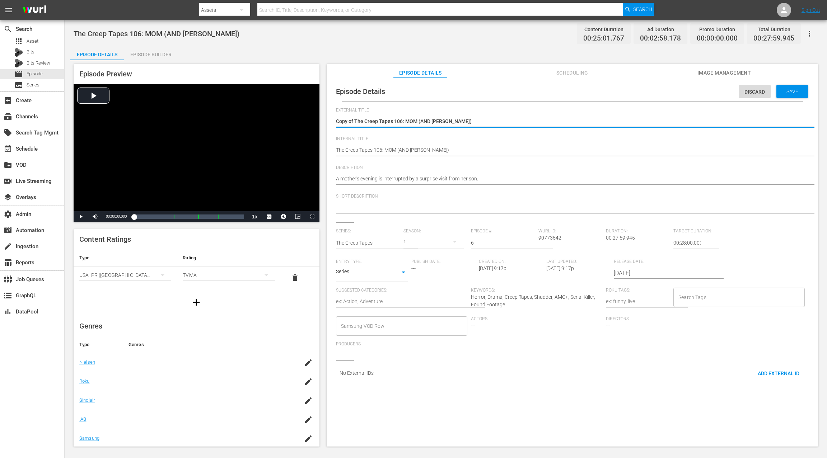
drag, startPoint x: 353, startPoint y: 121, endPoint x: 330, endPoint y: 121, distance: 23.3
click at [330, 121] on div "Episode Details Discard Save External Title Copy of The Creep Tapes 106: MOM (A…" at bounding box center [572, 233] width 484 height 304
type textarea "The Creep Tapes 106: MOM (AND [PERSON_NAME])"
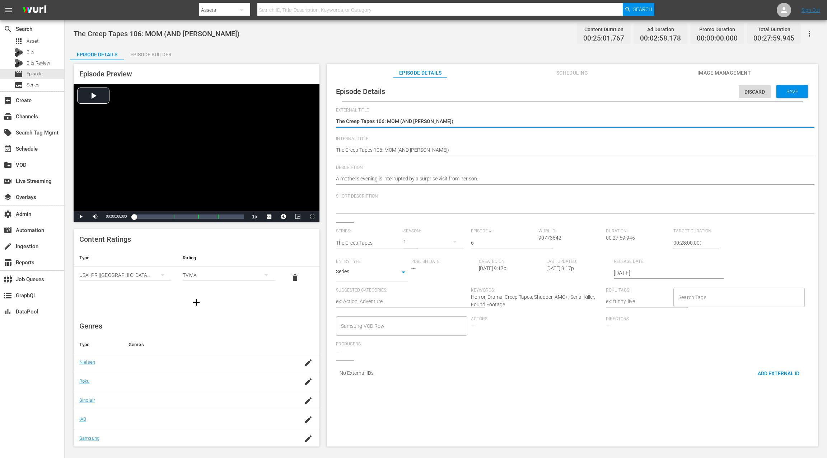
type textarea "The Creep Tapes 106: MOM (AND [PERSON_NAME])"
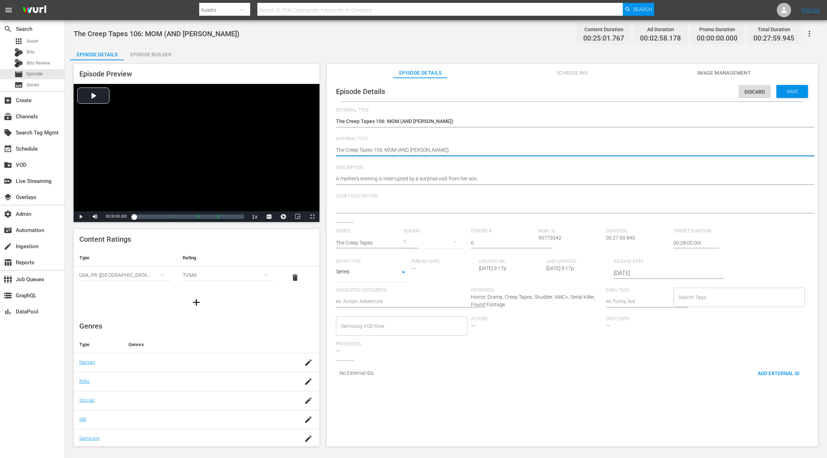
paste textarea "(24 ROKU SCARES)"
type textarea "(24 ROKU SCARES) The Creep Tapes 106: MOM (AND [PERSON_NAME])"
drag, startPoint x: 673, startPoint y: 243, endPoint x: 665, endPoint y: 243, distance: 8.3
click at [620, 243] on div "Series: The Creep Tapes Season: 1 Episode #: 6 [PERSON_NAME] ID: 90773542 Durat…" at bounding box center [572, 295] width 473 height 132
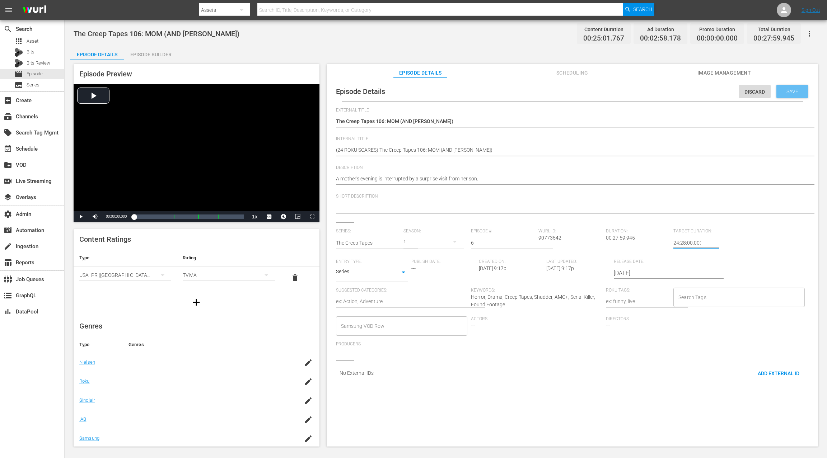
type input "24:28:00.000"
click at [620, 91] on span "Save" at bounding box center [791, 92] width 23 height 6
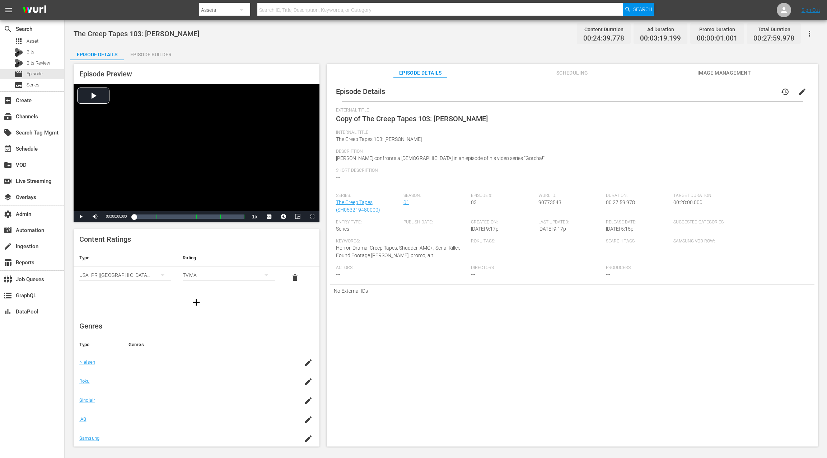
click at [620, 92] on span "edit" at bounding box center [802, 92] width 9 height 9
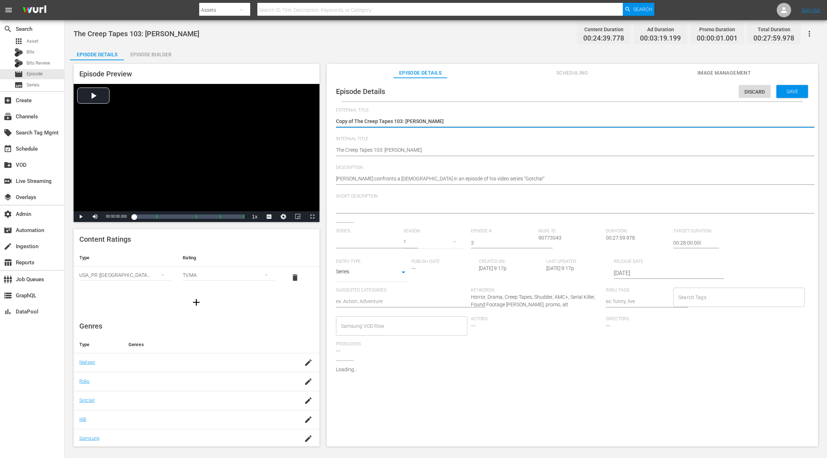
type input "The Creep Tapes"
drag, startPoint x: 354, startPoint y: 120, endPoint x: 325, endPoint y: 123, distance: 29.6
click at [325, 123] on div "Episode Preview Video Player is loading. Play Video Play Mute Current Time 00:0…" at bounding box center [445, 256] width 751 height 392
type textarea "The Creep Tapes 103: [PERSON_NAME]"
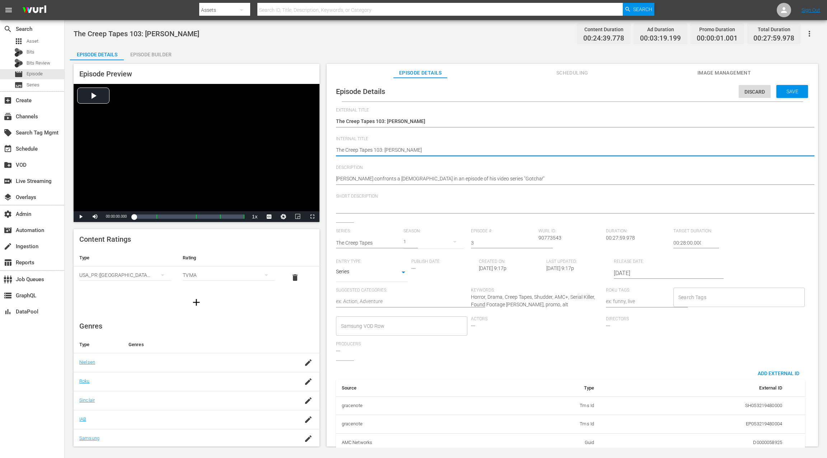
paste textarea "(24 ROKU SCARES)"
type textarea "(24 ROKU SCARES) The Creep Tapes 103: [PERSON_NAME]"
drag, startPoint x: 675, startPoint y: 244, endPoint x: 670, endPoint y: 244, distance: 4.7
click at [620, 244] on input "00:28:00.000" at bounding box center [687, 242] width 28 height 17
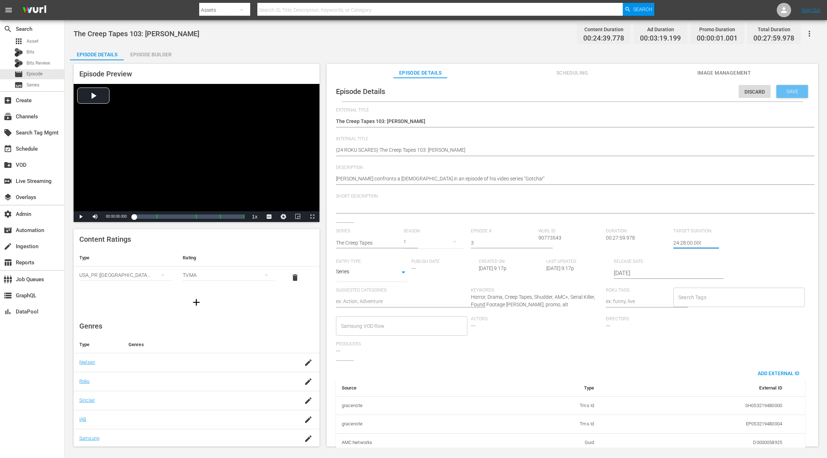
type input "24:28:00.000"
click at [620, 92] on span "Save" at bounding box center [791, 92] width 23 height 6
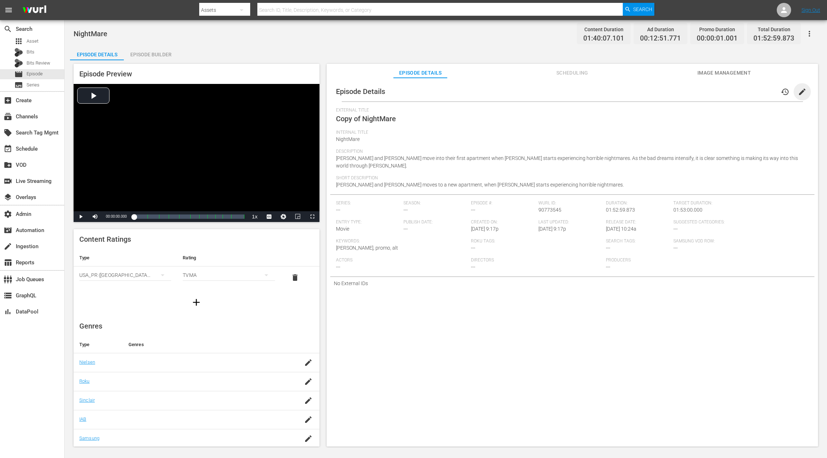
click at [620, 92] on span "edit" at bounding box center [802, 92] width 9 height 9
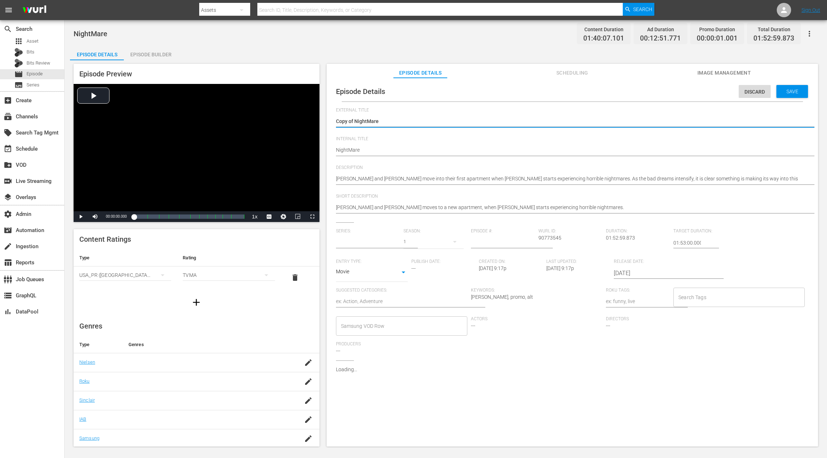
type input "No Series"
drag, startPoint x: 354, startPoint y: 121, endPoint x: 330, endPoint y: 121, distance: 24.0
click at [331, 123] on div "Episode Details Discard Save External Title Copy of NightMare Copy of NightMare…" at bounding box center [572, 260] width 484 height 358
type textarea "NightMare"
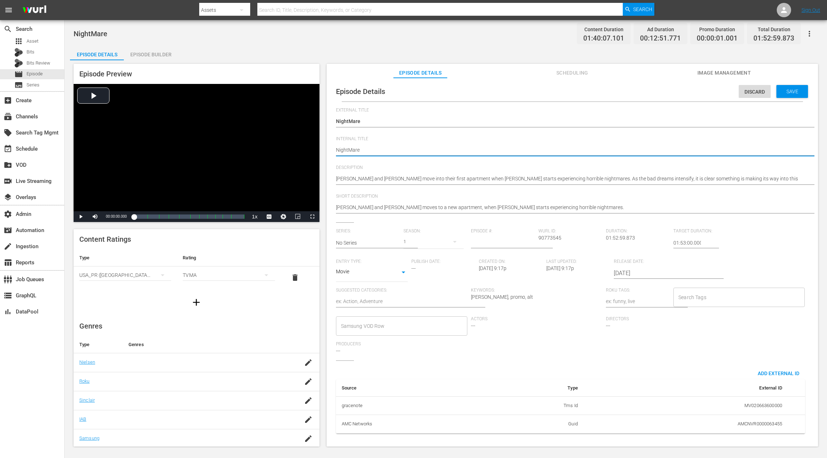
paste textarea "(24 ROKU SCARES)"
type textarea "(24 ROKU SCARES) NightMare"
drag, startPoint x: 672, startPoint y: 241, endPoint x: 668, endPoint y: 243, distance: 4.1
click at [620, 243] on div "Series: No Series Season: 1 Episode #: [PERSON_NAME] ID: 90773545 Duration: 01:…" at bounding box center [572, 295] width 473 height 132
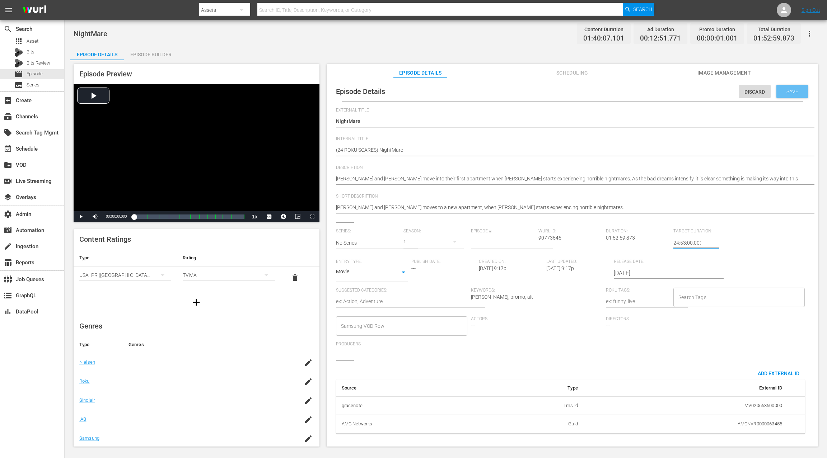
type input "24:53:00.000"
click at [620, 94] on span "Save" at bounding box center [791, 92] width 23 height 6
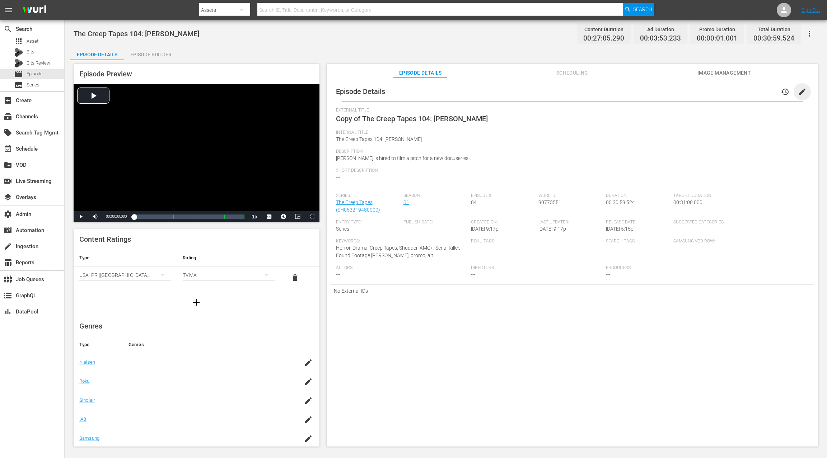
drag, startPoint x: 799, startPoint y: 93, endPoint x: 659, endPoint y: 107, distance: 140.3
click at [620, 93] on span "edit" at bounding box center [802, 92] width 9 height 9
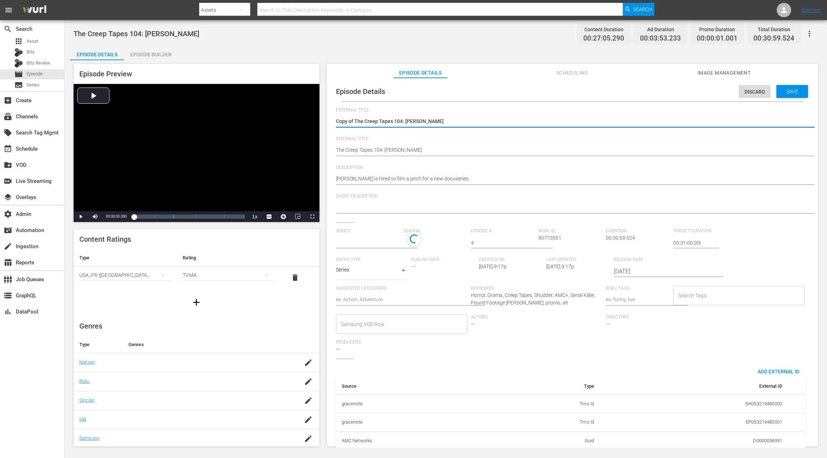
type input "The Creep Tapes"
drag, startPoint x: 354, startPoint y: 121, endPoint x: 335, endPoint y: 121, distance: 19.4
click at [335, 121] on div "Episode Details Discard Save External Title Copy of The Creep Tapes 104: [PERSO…" at bounding box center [572, 269] width 484 height 376
type textarea "The Creep Tapes 104: [PERSON_NAME]"
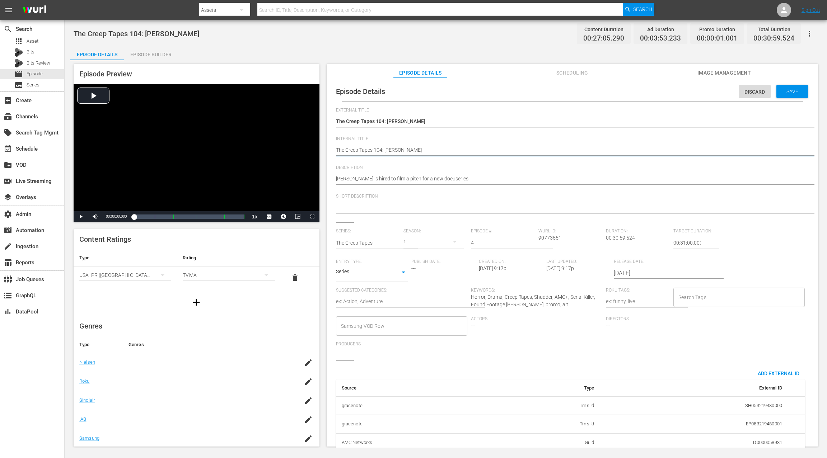
drag, startPoint x: 337, startPoint y: 150, endPoint x: 340, endPoint y: 142, distance: 9.1
paste textarea "(24 ROKU SCARES)"
type textarea "(24 ROKU SCARES) The Creep Tapes 104: [PERSON_NAME]"
drag, startPoint x: 675, startPoint y: 242, endPoint x: 669, endPoint y: 243, distance: 5.8
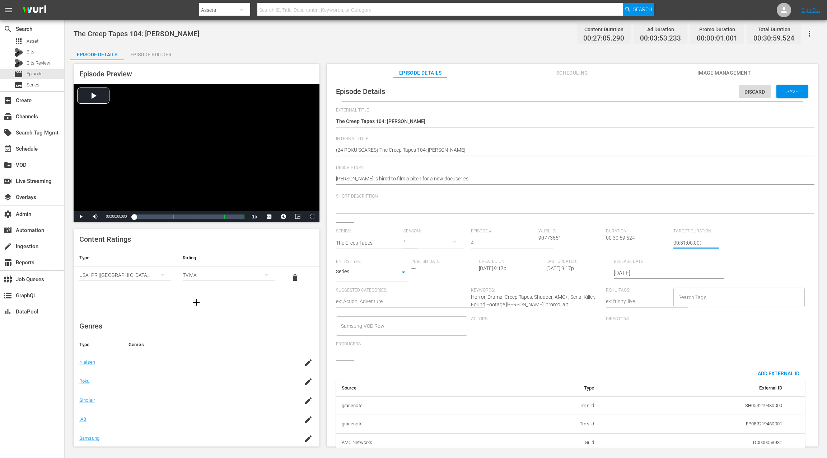
click at [620, 243] on div "Series: The Creep Tapes Season: 1 Episode #: 4 [PERSON_NAME] ID: 90773551 Durat…" at bounding box center [572, 295] width 473 height 132
type input "24:31:00.000"
click at [620, 95] on div "Save" at bounding box center [792, 91] width 32 height 13
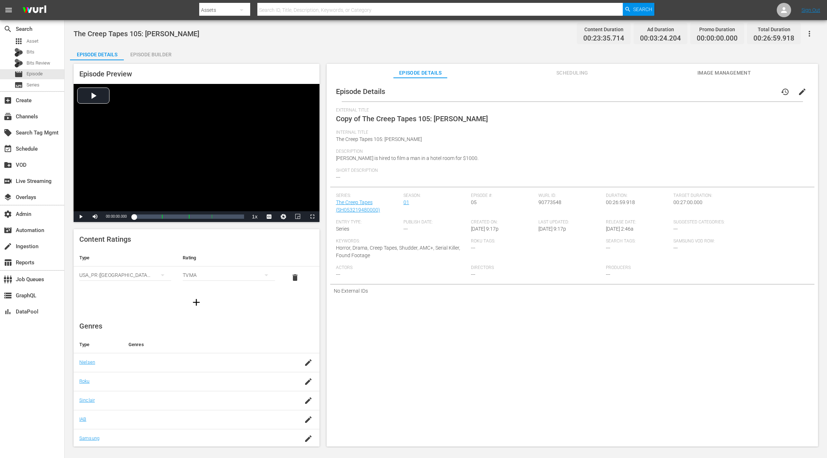
click at [620, 94] on span "edit" at bounding box center [802, 92] width 9 height 9
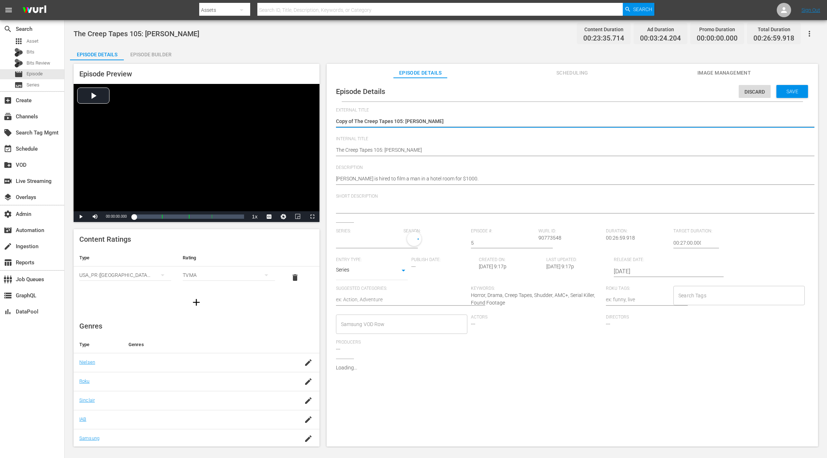
type input "The Creep Tapes"
drag, startPoint x: 354, startPoint y: 122, endPoint x: 325, endPoint y: 121, distance: 28.4
click at [325, 121] on div "Episode Preview Video Player is loading. Play Video Play Mute Current Time 00:0…" at bounding box center [445, 256] width 751 height 392
type textarea "The Creep Tapes 105: [PERSON_NAME]"
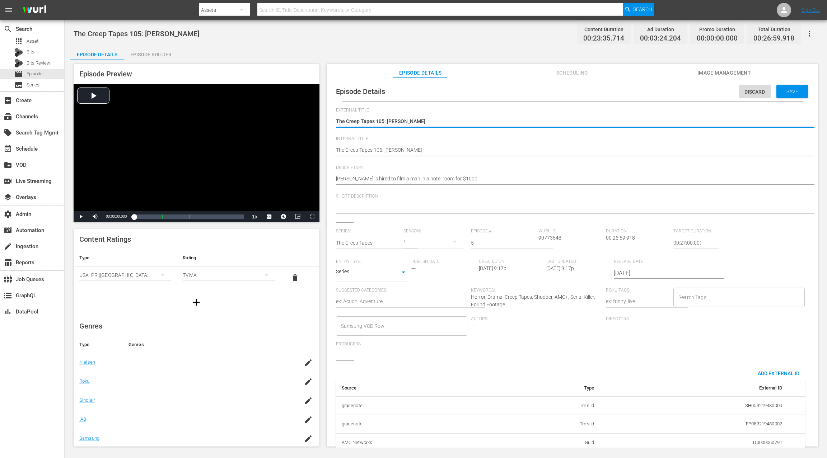
drag, startPoint x: 337, startPoint y: 150, endPoint x: 342, endPoint y: 144, distance: 8.2
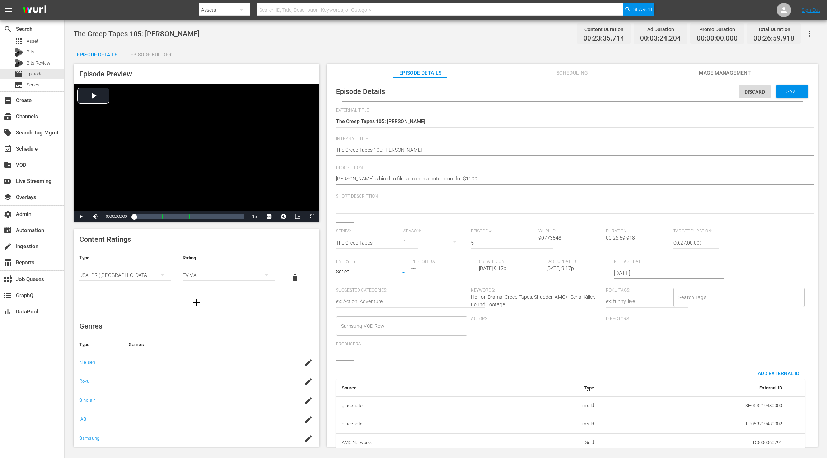
paste textarea "(24 ROKU SCARES)"
type textarea "(24 ROKU SCARES) The Creep Tapes 105: [PERSON_NAME]"
drag, startPoint x: 675, startPoint y: 243, endPoint x: 668, endPoint y: 243, distance: 7.2
click at [620, 243] on div "Series: The Creep Tapes Season: 1 Episode #: 5 [PERSON_NAME] ID: 90773548 Durat…" at bounding box center [572, 295] width 473 height 132
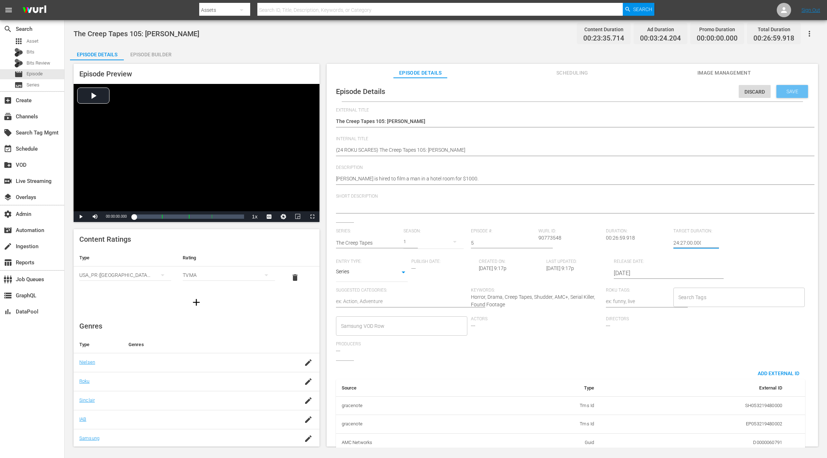
type input "24:27:00.000"
click at [620, 90] on span "Save" at bounding box center [791, 92] width 23 height 6
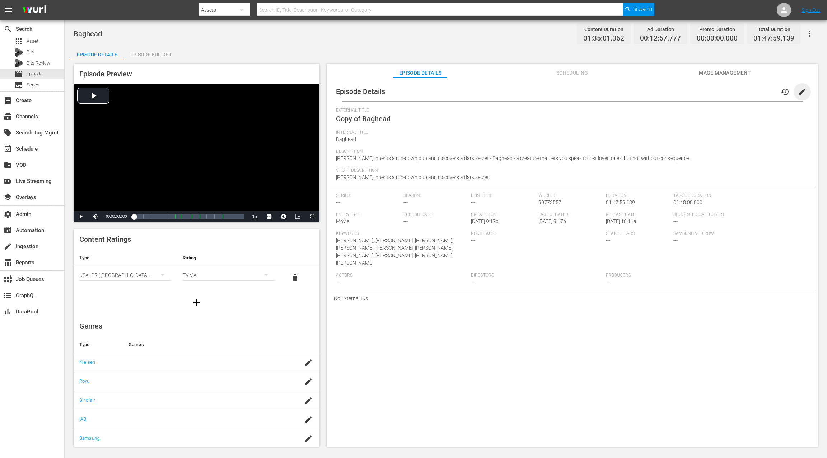
click at [620, 94] on span "edit" at bounding box center [802, 92] width 9 height 9
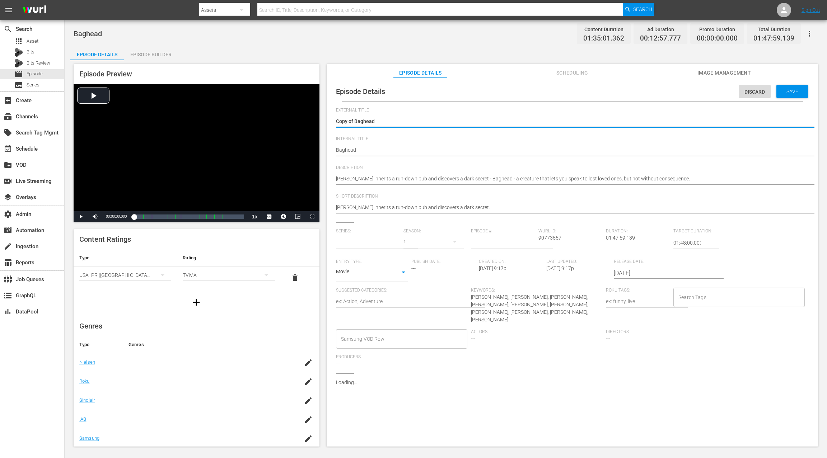
type input "No Series"
drag, startPoint x: 354, startPoint y: 121, endPoint x: 328, endPoint y: 120, distance: 26.6
click at [328, 120] on div "Episode Details Discard Save External Title Copy of Baghead Copy of Baghead Int…" at bounding box center [571, 266] width 491 height 376
type textarea "Baghead"
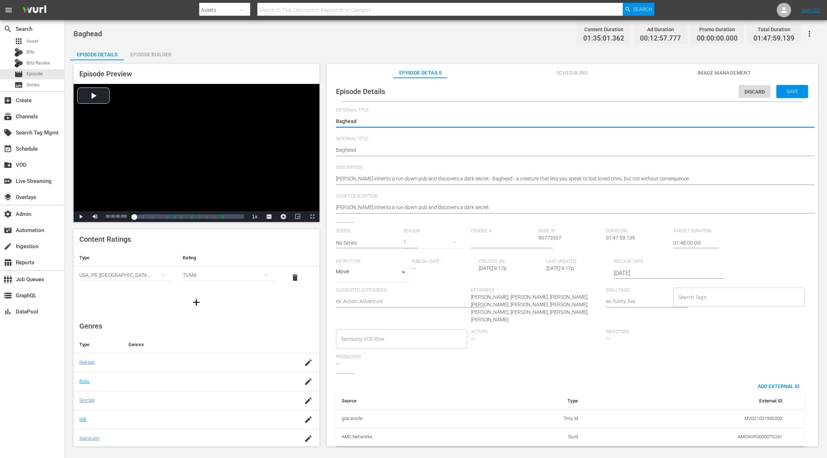
drag, startPoint x: 337, startPoint y: 151, endPoint x: 338, endPoint y: 145, distance: 6.3
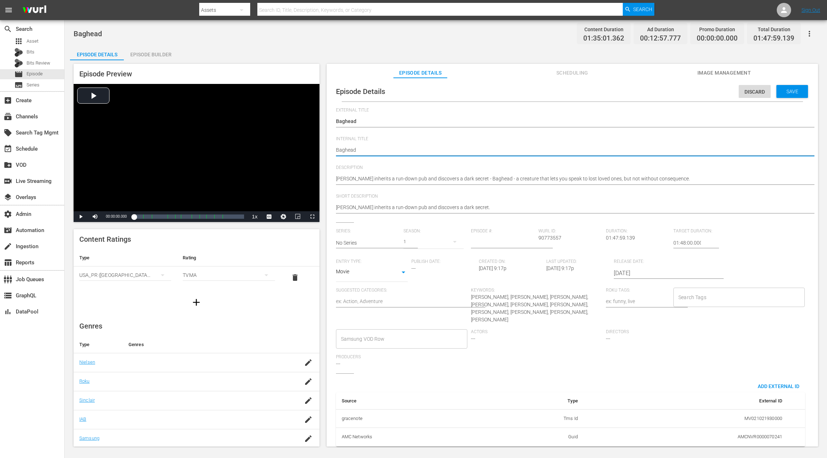
paste textarea "(24 ROKU SCARES)"
type textarea "(24 ROKU SCARES) Baghead"
drag, startPoint x: 675, startPoint y: 243, endPoint x: 667, endPoint y: 242, distance: 8.3
click at [620, 242] on div "Series: No Series Season: 1 Episode #: [PERSON_NAME] ID: 90773557 Duration: 01:…" at bounding box center [572, 301] width 473 height 145
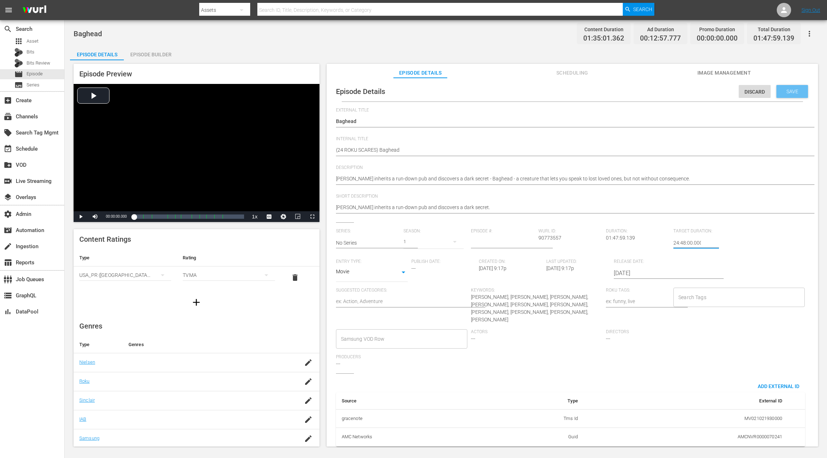
type input "24:48:00.000"
click at [620, 90] on span "Save" at bounding box center [791, 92] width 23 height 6
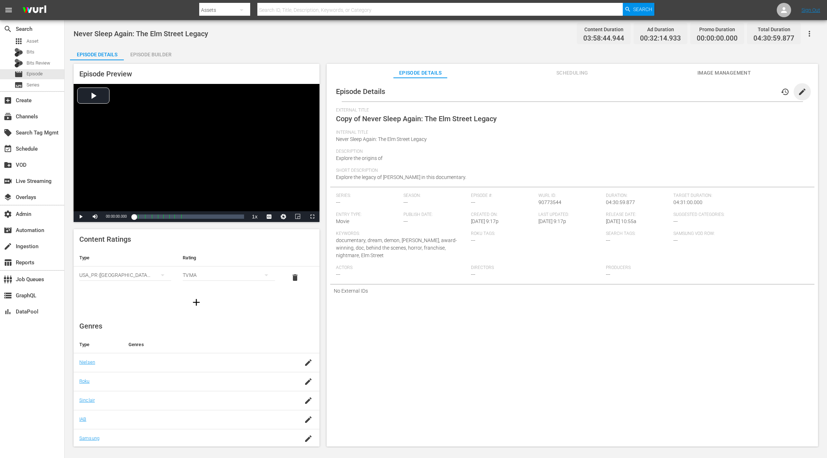
click at [620, 92] on span "edit" at bounding box center [802, 92] width 9 height 9
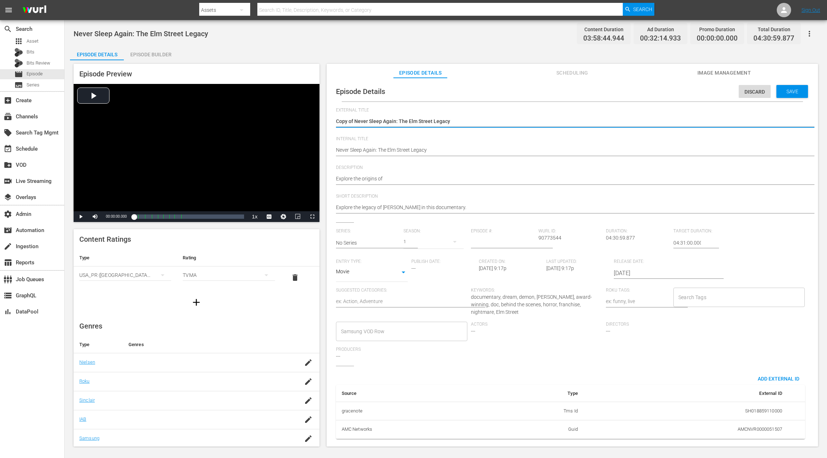
drag, startPoint x: 354, startPoint y: 121, endPoint x: 333, endPoint y: 122, distance: 20.8
click at [333, 122] on div "Episode Details Discard Save External Title Copy of Never Sleep Again: The Elm …" at bounding box center [572, 262] width 484 height 363
type textarea "Never Sleep Again: The Elm Street Legacy"
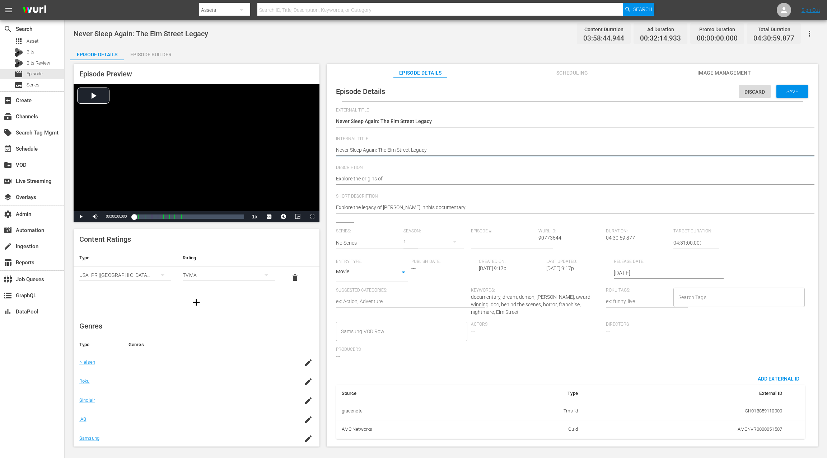
paste textarea "(24 ROKU SCARES)"
type textarea "(24 ROKU SCARES) Never Sleep Again: The Elm Street Legacy"
drag, startPoint x: 675, startPoint y: 243, endPoint x: 667, endPoint y: 243, distance: 7.2
click at [620, 243] on div "Series: No Series Season: 1 Episode #: Wurl ID: 90773544 Duration: 04:30:59.877…" at bounding box center [572, 297] width 473 height 137
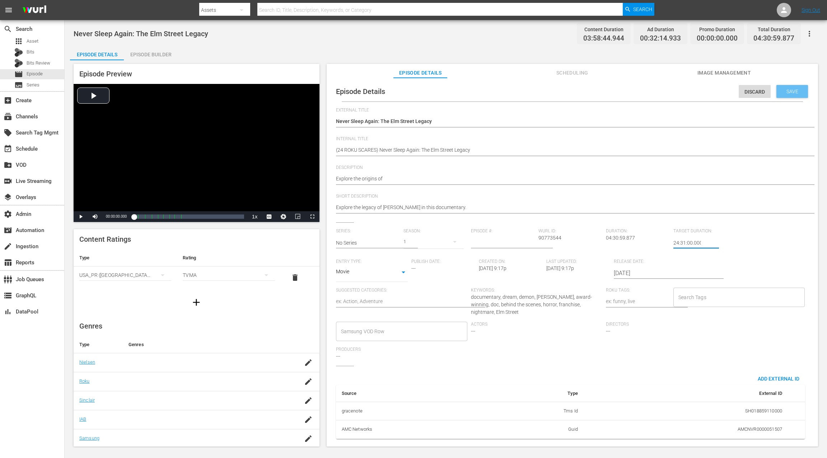
type input "24:31:00.000"
click at [620, 91] on span "Save" at bounding box center [791, 92] width 23 height 6
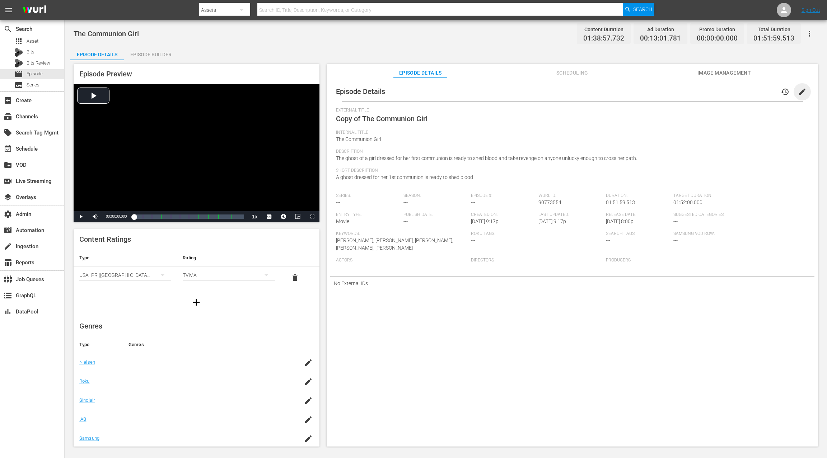
click at [620, 93] on span "edit" at bounding box center [802, 92] width 9 height 9
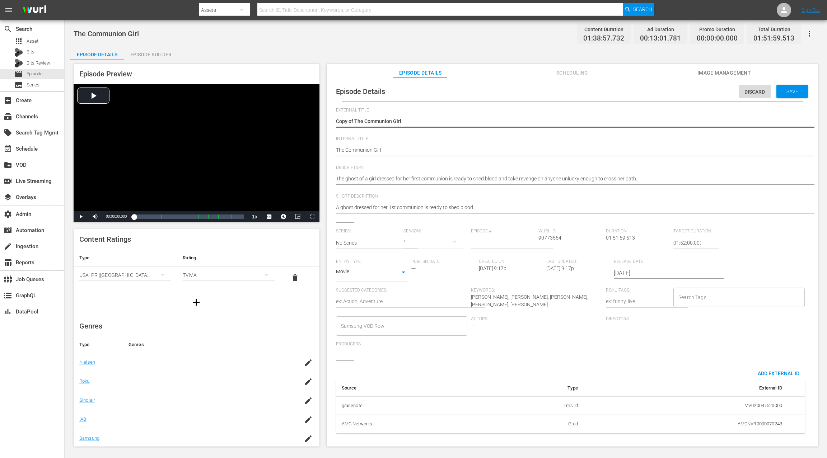
drag, startPoint x: 354, startPoint y: 119, endPoint x: 335, endPoint y: 121, distance: 19.0
click at [336, 121] on textarea "Copy of The Communion Girl" at bounding box center [570, 122] width 469 height 9
type textarea "The Communion Girl"
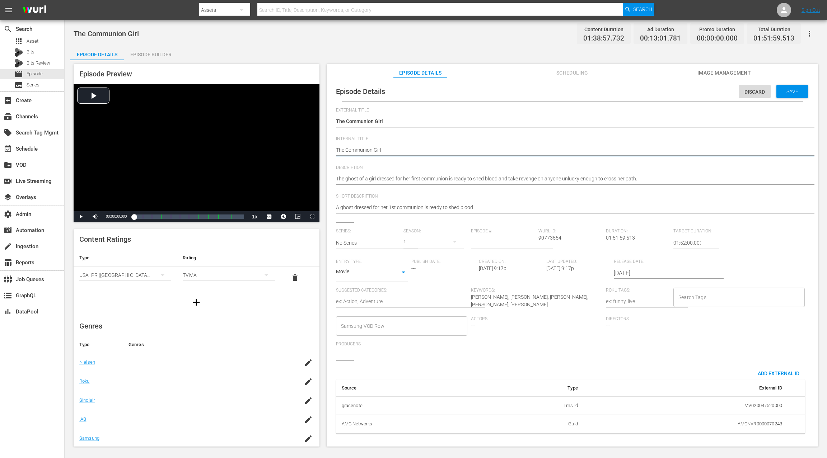
paste textarea "(24 ROKU SCARES)"
type textarea "(24 ROKU SCARES) The Communion Girl"
click at [620, 242] on div "Series: No Series Season: 1 Episode #: [PERSON_NAME] ID: 90773554 Duration: 01:…" at bounding box center [572, 295] width 473 height 132
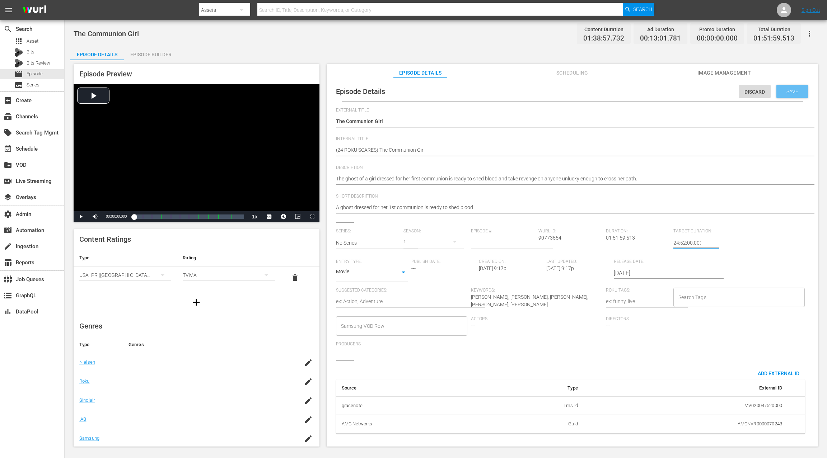
type input "24:52:00.000"
click at [620, 94] on span "Save" at bounding box center [791, 92] width 23 height 6
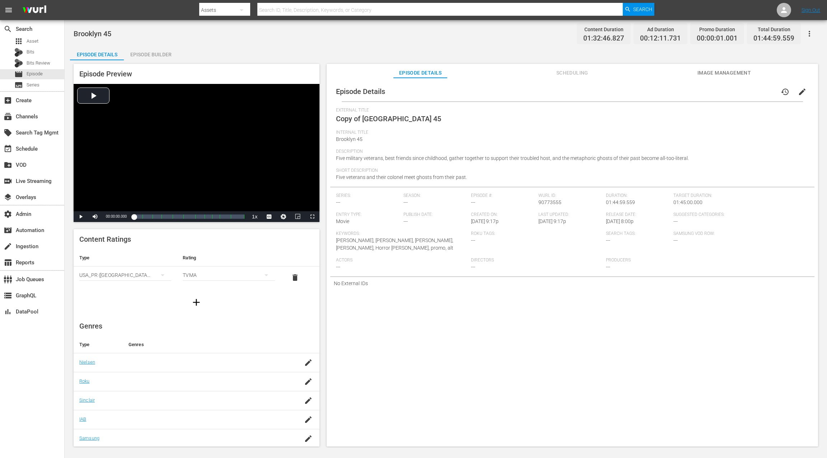
click at [620, 90] on span "edit" at bounding box center [802, 92] width 9 height 9
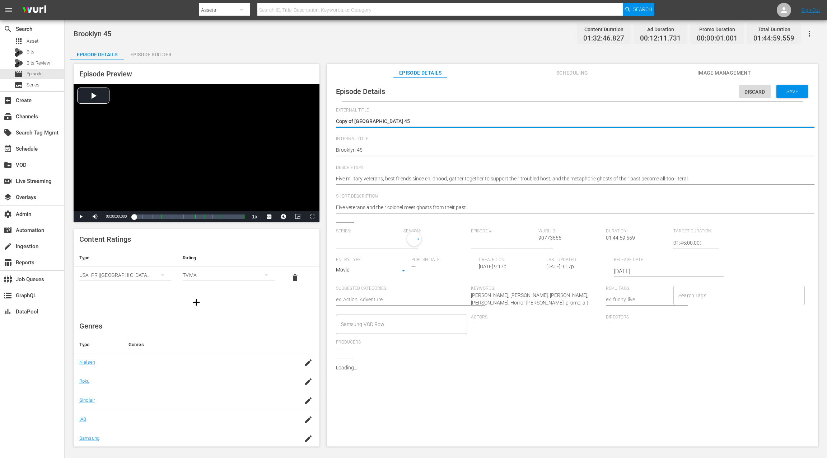
type input "No Series"
drag, startPoint x: 354, startPoint y: 121, endPoint x: 332, endPoint y: 120, distance: 23.0
click at [332, 120] on div "Episode Details Discard Save External Title Copy of Brooklyn 45 Copy of Brookly…" at bounding box center [572, 260] width 484 height 358
type textarea "Brooklyn 45"
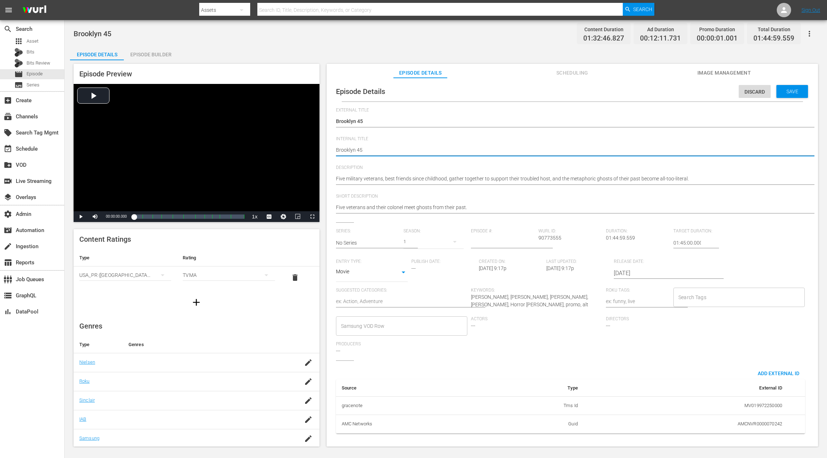
paste textarea "(24 ROKU SCARES)"
type textarea "(24 ROKU SCARES) Brooklyn 45"
drag, startPoint x: 674, startPoint y: 242, endPoint x: 669, endPoint y: 243, distance: 5.4
click at [620, 243] on div "Series: No Series Season: 1 Episode #: Wurl ID: 90773555 Duration: 01:44:59.559…" at bounding box center [572, 295] width 473 height 132
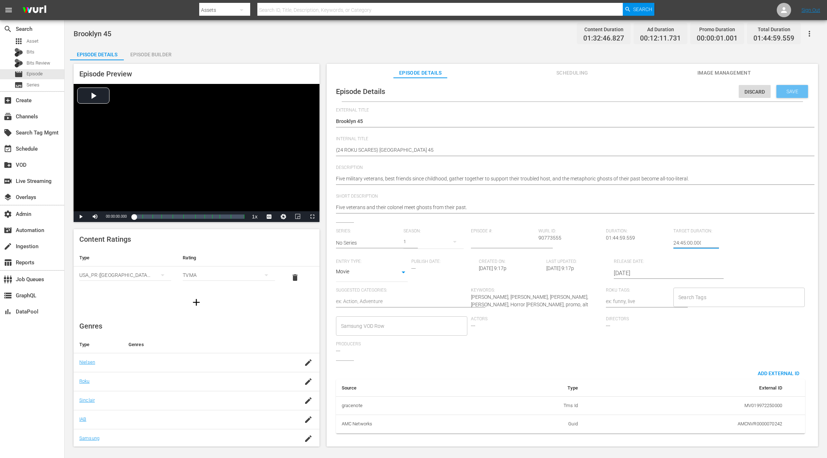
type input "24:45:00.000"
click at [620, 90] on span "Save" at bounding box center [791, 92] width 23 height 6
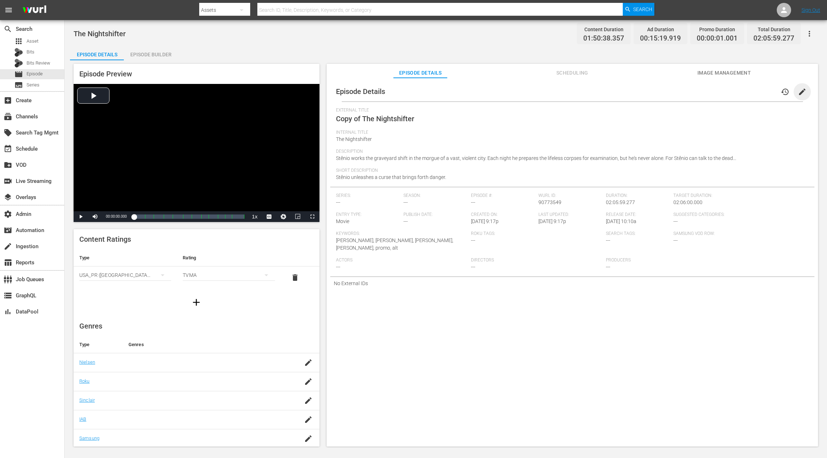
drag, startPoint x: 797, startPoint y: 94, endPoint x: 483, endPoint y: 103, distance: 314.8
click at [620, 94] on span "edit" at bounding box center [802, 92] width 9 height 9
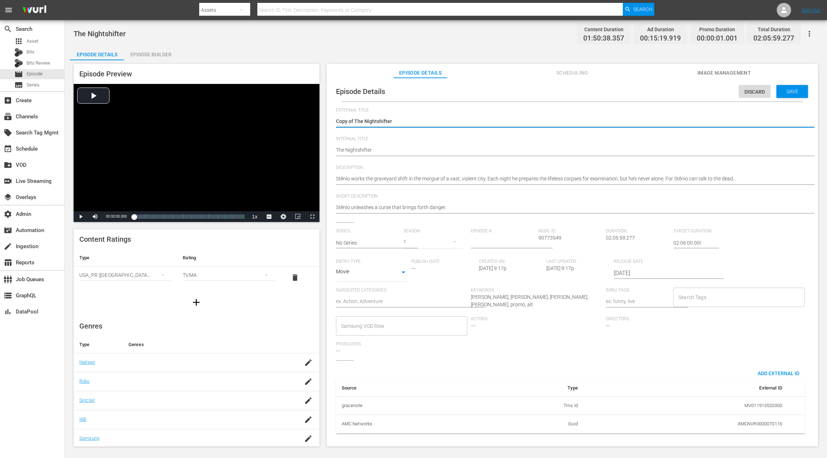
drag, startPoint x: 354, startPoint y: 121, endPoint x: 339, endPoint y: 122, distance: 14.7
click at [339, 122] on textarea "Copy of The Nightshifter" at bounding box center [570, 122] width 469 height 9
type textarea "CThe Nightshifter"
type textarea "The Nightshifter"
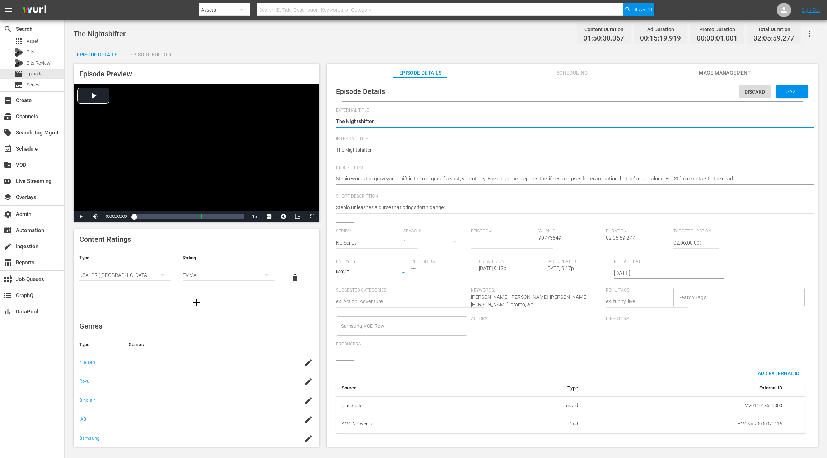
type textarea "The Nightshifter"
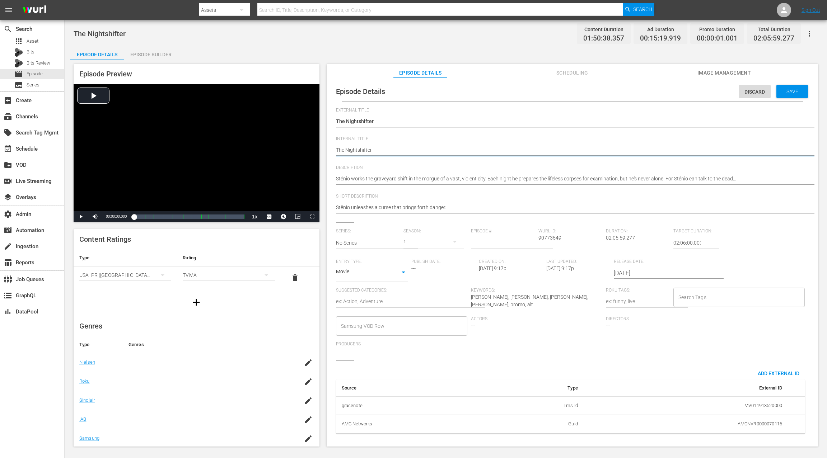
paste textarea "(24 ROKU SCARES)"
type textarea "(24 ROKU SCARES) The Nightshifter"
drag, startPoint x: 675, startPoint y: 243, endPoint x: 670, endPoint y: 244, distance: 5.1
click at [620, 244] on input "02:06:00.000" at bounding box center [687, 242] width 28 height 17
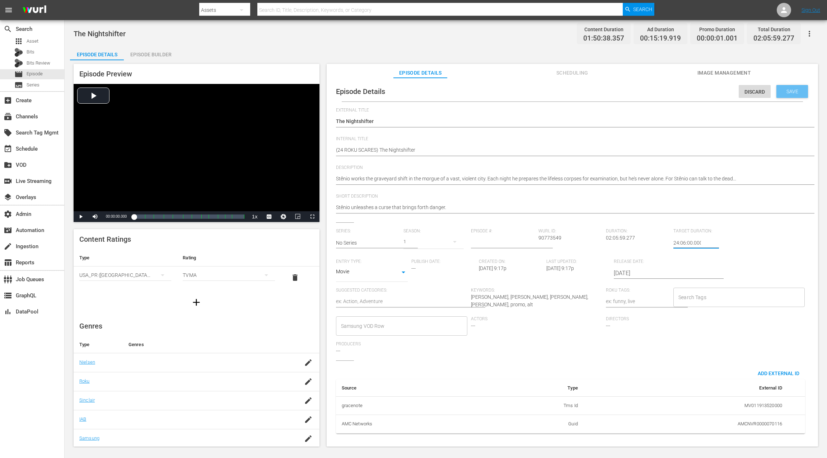
type input "24:06:00.000"
click at [620, 90] on span "Save" at bounding box center [791, 92] width 23 height 6
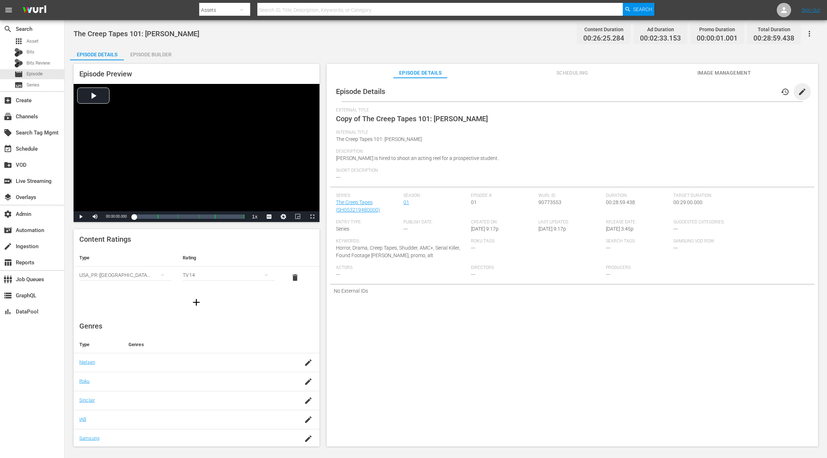
click at [620, 92] on span "edit" at bounding box center [802, 92] width 9 height 9
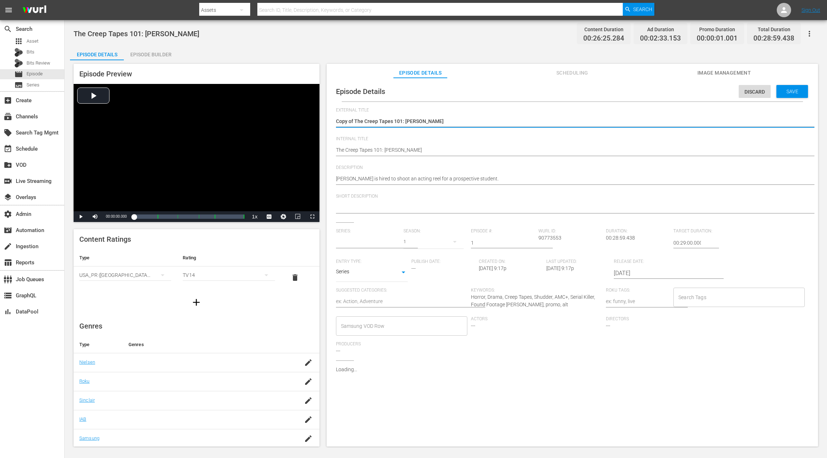
type input "The Creep Tapes"
click at [353, 122] on textarea "Copy of The Creep Tapes 101: [PERSON_NAME]" at bounding box center [570, 122] width 469 height 9
drag, startPoint x: 354, startPoint y: 121, endPoint x: 334, endPoint y: 122, distance: 20.1
click at [334, 122] on div "Episode Details Discard Save External Title Copy of The Creep Tapes 101: [PERSO…" at bounding box center [572, 269] width 484 height 376
type textarea "The Creep Tapes 101: [PERSON_NAME]"
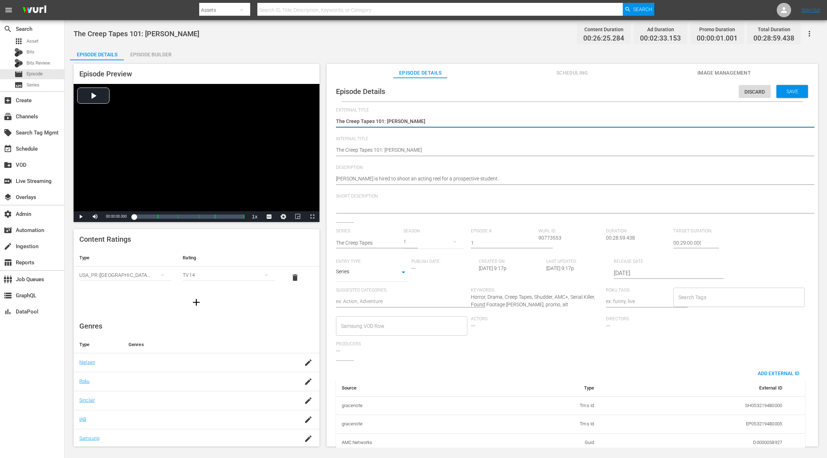
type textarea "The Creep Tapes 101: [PERSON_NAME]"
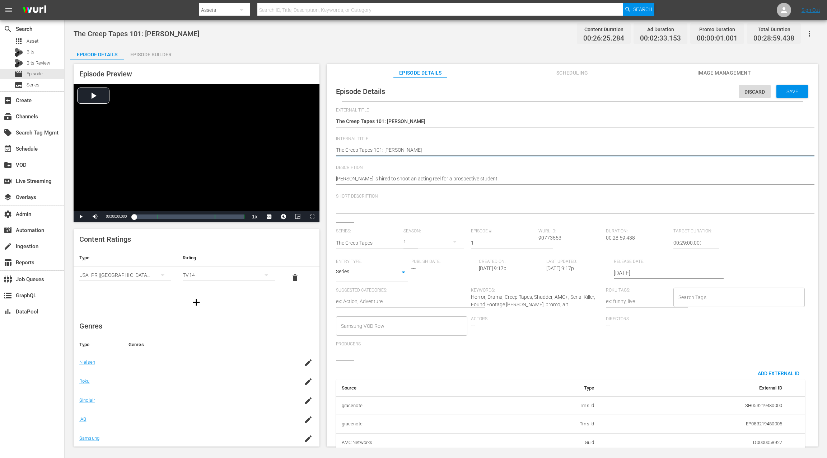
paste textarea "(24 ROKU SCARES)"
type textarea "(24 ROKU SCARES) The Creep Tapes 101: [PERSON_NAME]"
click at [620, 243] on input "00:29:00.000" at bounding box center [687, 242] width 28 height 17
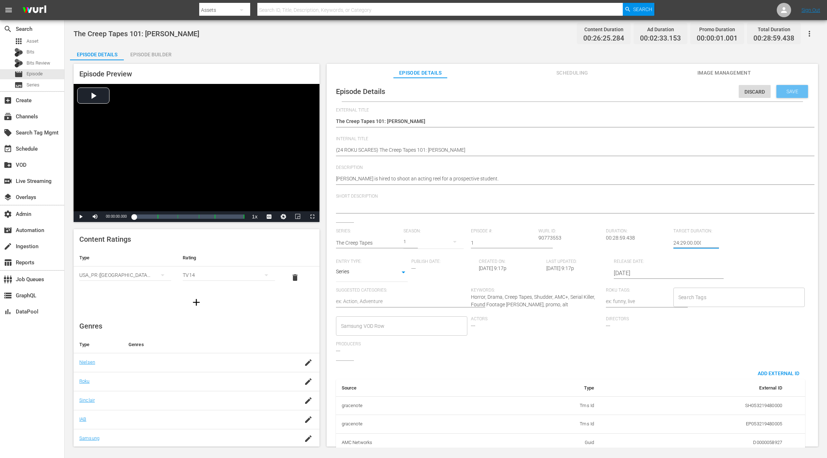
type input "24:29:00.000"
drag, startPoint x: 787, startPoint y: 92, endPoint x: 718, endPoint y: 68, distance: 73.5
click at [620, 92] on span "Save" at bounding box center [791, 92] width 23 height 6
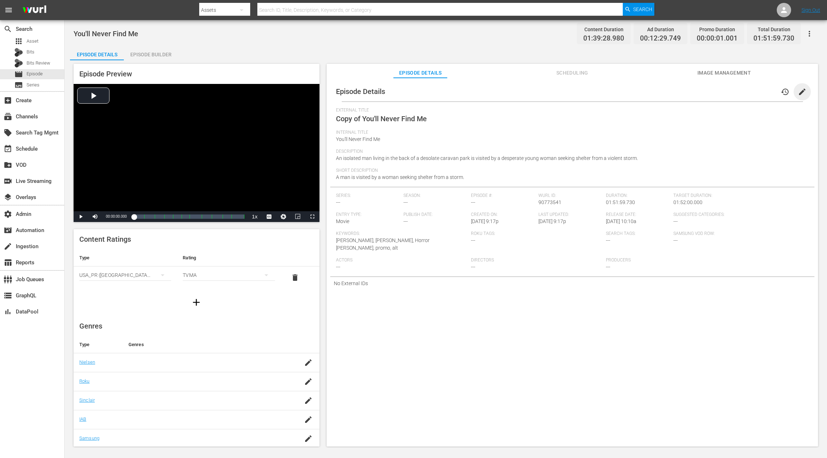
click at [620, 89] on span "edit" at bounding box center [802, 92] width 9 height 9
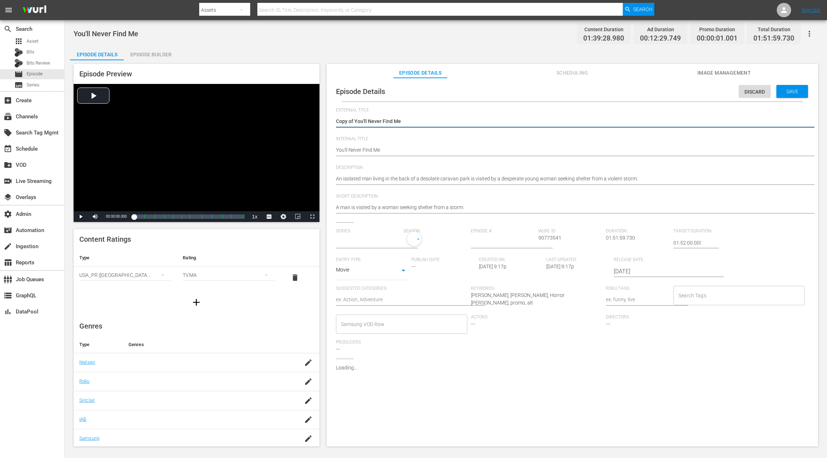
type input "No Series"
drag, startPoint x: 353, startPoint y: 121, endPoint x: 334, endPoint y: 122, distance: 19.4
click at [334, 122] on div "Episode Details Discard Save External Title Copy of You'll Never Find Me Copy o…" at bounding box center [572, 260] width 484 height 358
type textarea "You'll Never Find Me"
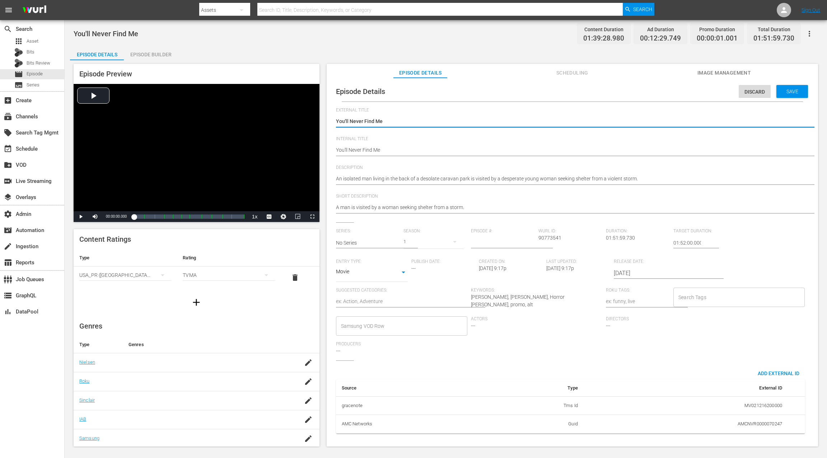
type textarea "You'll Never Find Me"
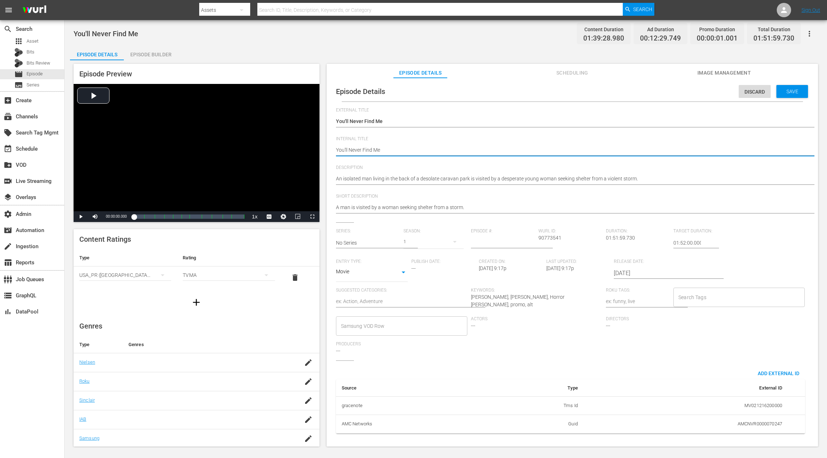
paste textarea "(24 ROKU SCARES)"
type textarea "(24 ROKU SCARES) You'll Never Find Me"
drag, startPoint x: 674, startPoint y: 241, endPoint x: 669, endPoint y: 242, distance: 5.1
click at [620, 242] on div "Series: No Series Season: 1 Episode #: [PERSON_NAME] ID: 90773541 Duration: 01:…" at bounding box center [572, 295] width 473 height 132
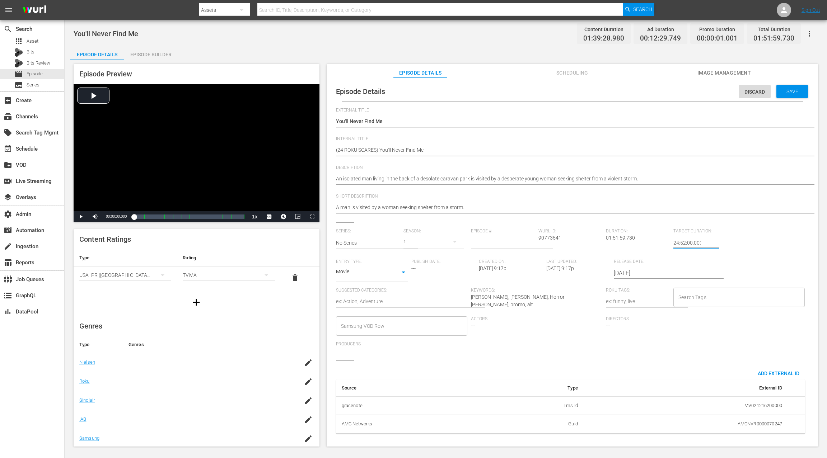
type input "24:52:00.000"
click at [620, 95] on div "Save" at bounding box center [792, 91] width 32 height 13
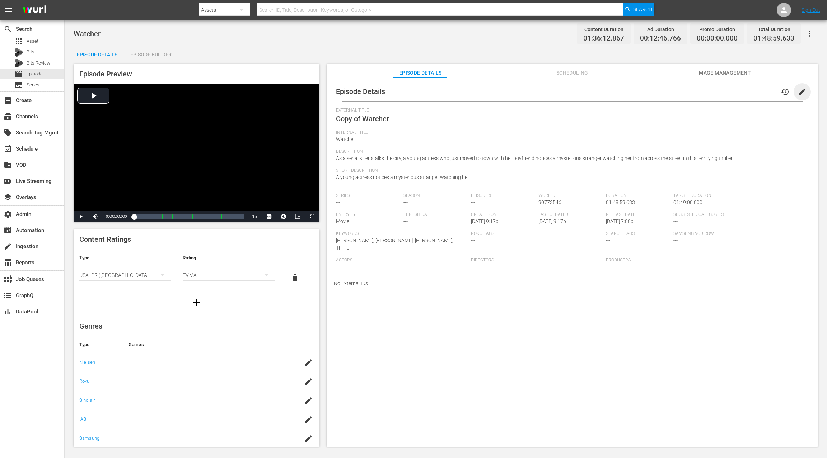
click at [620, 93] on span "edit" at bounding box center [802, 92] width 9 height 9
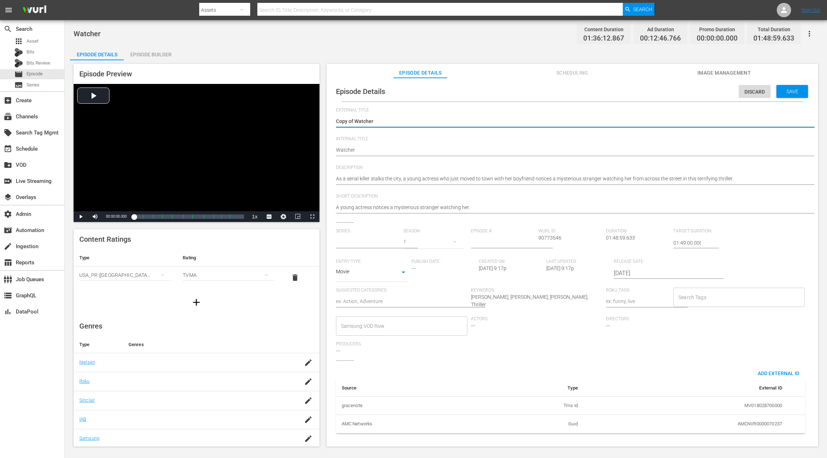
type input "No Series"
drag, startPoint x: 354, startPoint y: 121, endPoint x: 321, endPoint y: 121, distance: 33.4
click at [321, 121] on div "Episode Preview Video Player is loading. Play Video Play Mute Current Time 00:0…" at bounding box center [445, 256] width 751 height 392
type textarea "Watcher"
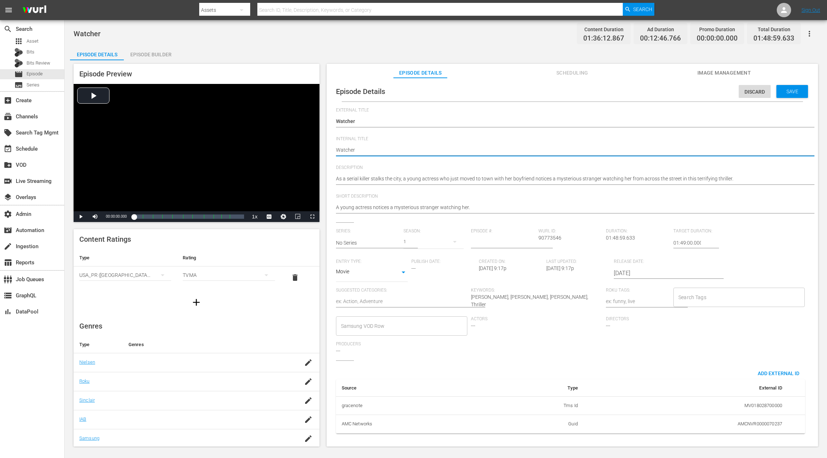
paste textarea "(24 ROKU SCARES)"
type textarea "(24 ROKU SCARES) Watcher"
drag, startPoint x: 674, startPoint y: 241, endPoint x: 669, endPoint y: 241, distance: 4.3
click at [620, 241] on div "Series: No Series Season: 1 Episode #: [PERSON_NAME] ID: 90773546 Duration: 01:…" at bounding box center [572, 295] width 473 height 132
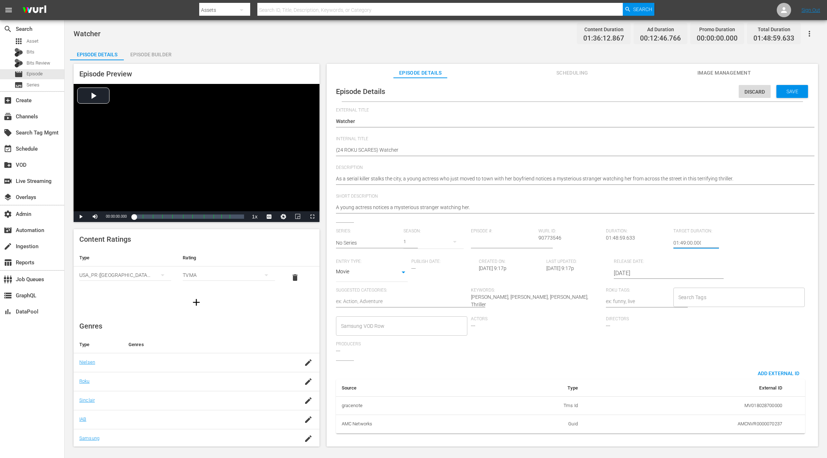
drag, startPoint x: 673, startPoint y: 242, endPoint x: 667, endPoint y: 243, distance: 5.5
click at [620, 243] on div "Series: No Series Season: 1 Episode #: [PERSON_NAME] ID: 90773546 Duration: 01:…" at bounding box center [572, 295] width 473 height 132
drag, startPoint x: 675, startPoint y: 243, endPoint x: 669, endPoint y: 243, distance: 5.8
click at [620, 243] on div "Series: No Series Season: 1 Episode #: [PERSON_NAME] ID: 90773546 Duration: 01:…" at bounding box center [572, 295] width 473 height 132
type input "24:49:00.000"
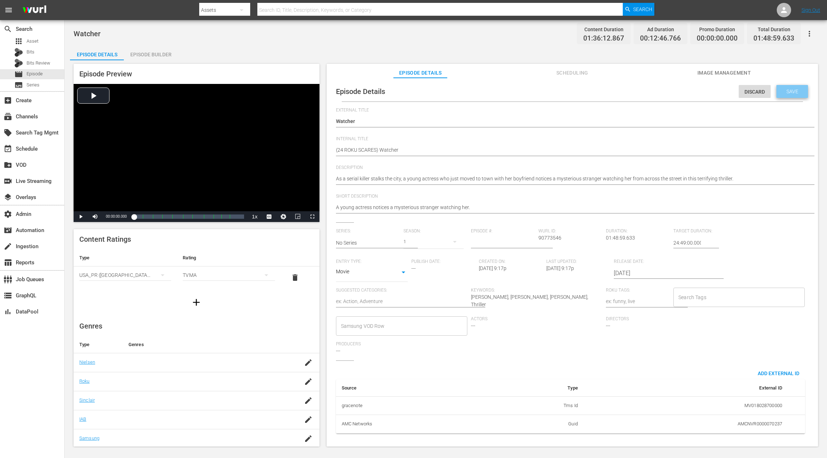
click at [620, 91] on div "Save" at bounding box center [792, 91] width 32 height 13
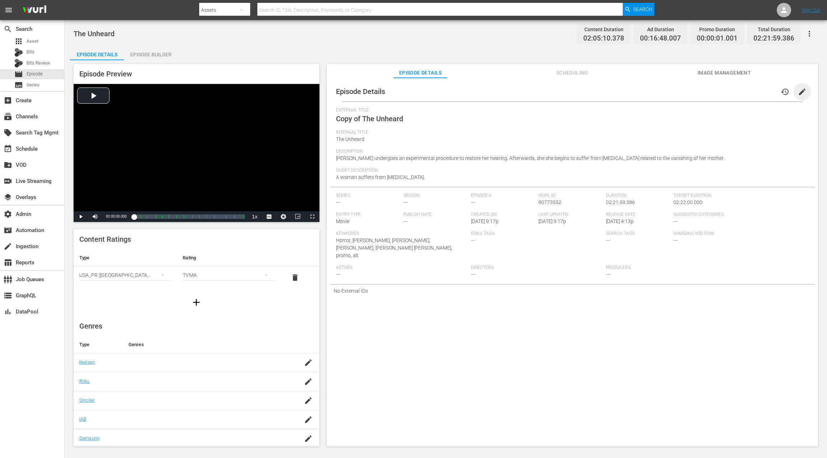
click at [620, 93] on span "edit" at bounding box center [802, 92] width 9 height 9
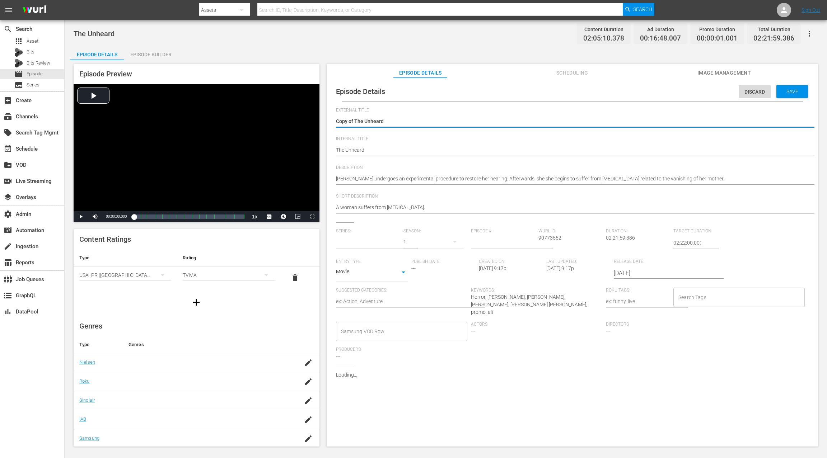
type input "No Series"
drag, startPoint x: 354, startPoint y: 120, endPoint x: 335, endPoint y: 120, distance: 19.4
click at [335, 120] on div "Episode Details Discard Save External Title Copy of The Unheard Copy of The Unh…" at bounding box center [572, 262] width 484 height 363
type textarea "The Unheard"
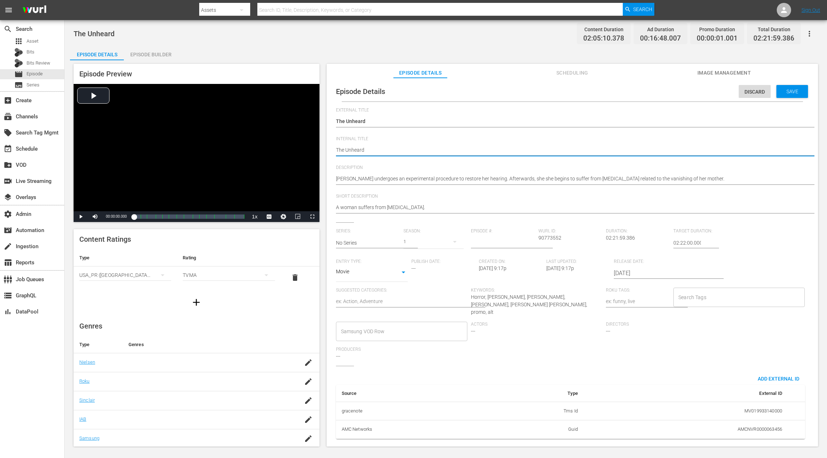
paste textarea "(24 ROKU SCARES)"
type textarea "(24 ROKU SCARES) The Unheard"
drag, startPoint x: 675, startPoint y: 242, endPoint x: 670, endPoint y: 243, distance: 4.7
click at [620, 243] on input "02:22:00.000" at bounding box center [687, 242] width 28 height 17
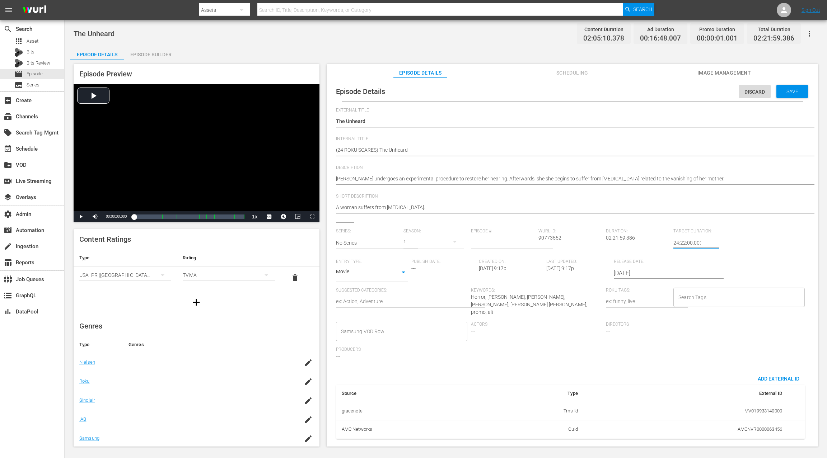
type input "24:22:00.000"
click at [620, 94] on span "Save" at bounding box center [791, 92] width 23 height 6
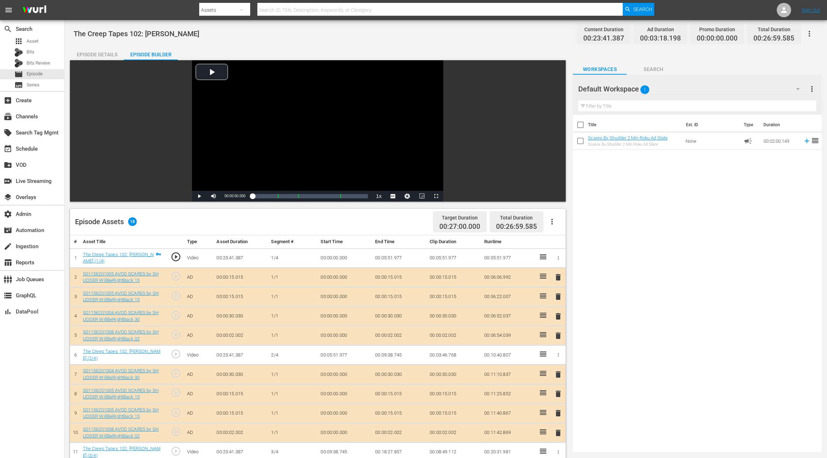
click at [554, 224] on icon "button" at bounding box center [551, 221] width 9 height 9
click at [562, 257] on div "Clear Ads" at bounding box center [573, 258] width 49 height 17
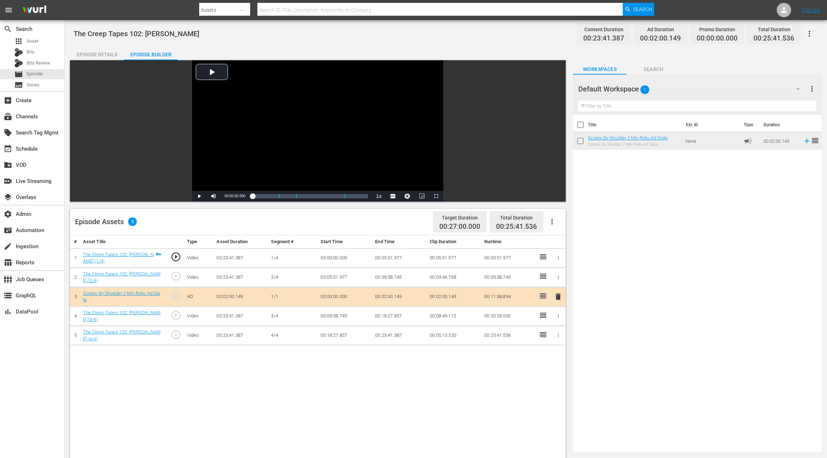
drag, startPoint x: 624, startPoint y: 139, endPoint x: 371, endPoint y: 2, distance: 287.4
click at [90, 54] on div "Episode Details" at bounding box center [97, 54] width 54 height 17
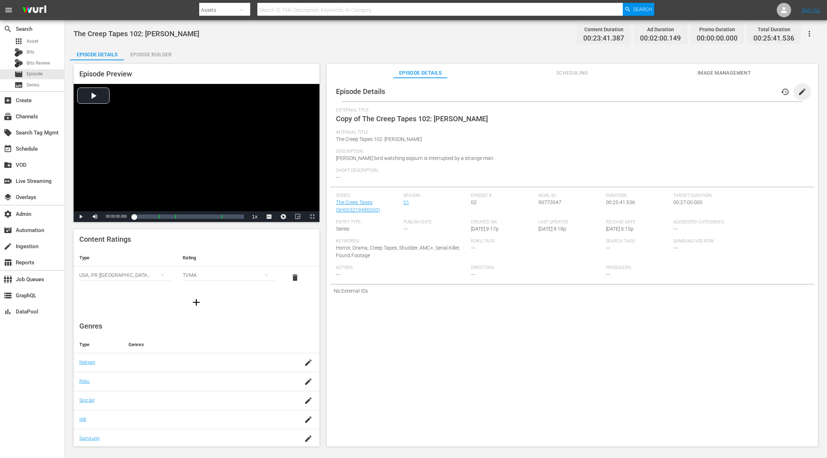
click at [799, 94] on span "edit" at bounding box center [802, 92] width 9 height 9
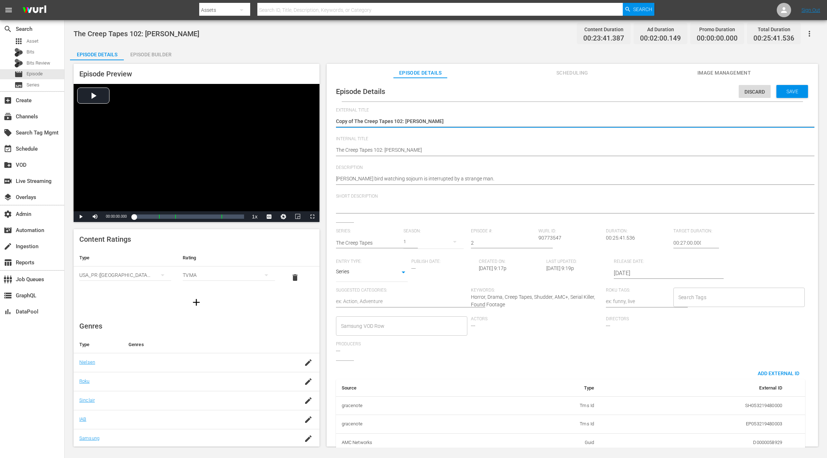
drag, startPoint x: 353, startPoint y: 121, endPoint x: 330, endPoint y: 121, distance: 22.6
click at [330, 121] on div "Episode Details Discard Save External Title Copy of The Creep Tapes 102: ELLIOT…" at bounding box center [572, 269] width 484 height 376
type textarea "The Creep Tapes 102: ELLIOT"
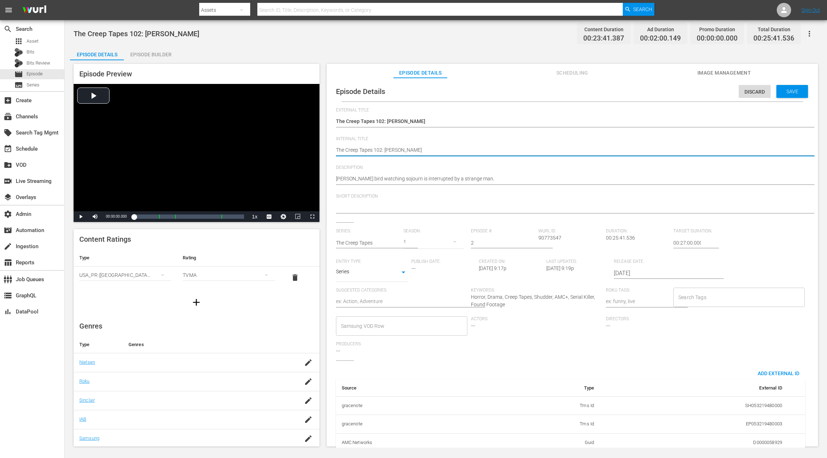
type textarea "(The Creep Tapes 102: ELLIOT"
type textarea "(2The Creep Tapes 102: ELLIOT"
type textarea "(24The Creep Tapes 102: ELLIOT"
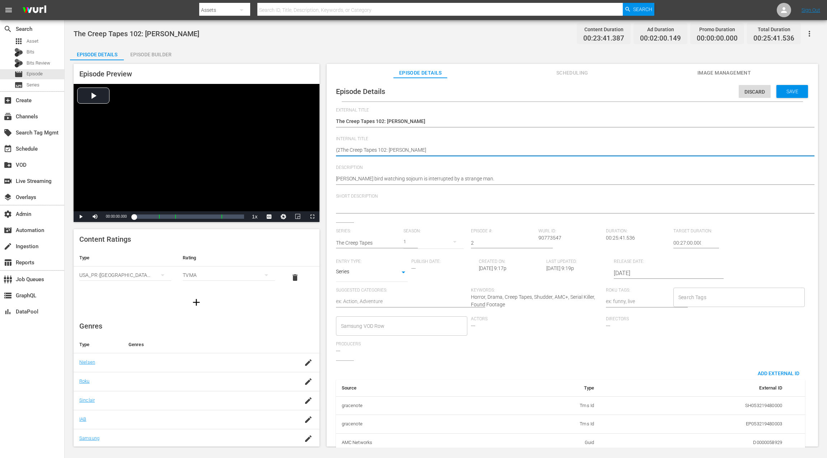
type textarea "(24The Creep Tapes 102: ELLIOT"
type textarea "(24 The Creep Tapes 102: ELLIOT"
type textarea "(24 RThe Creep Tapes 102: ELLIOT"
type textarea "(24 ROThe Creep Tapes 102: ELLIOT"
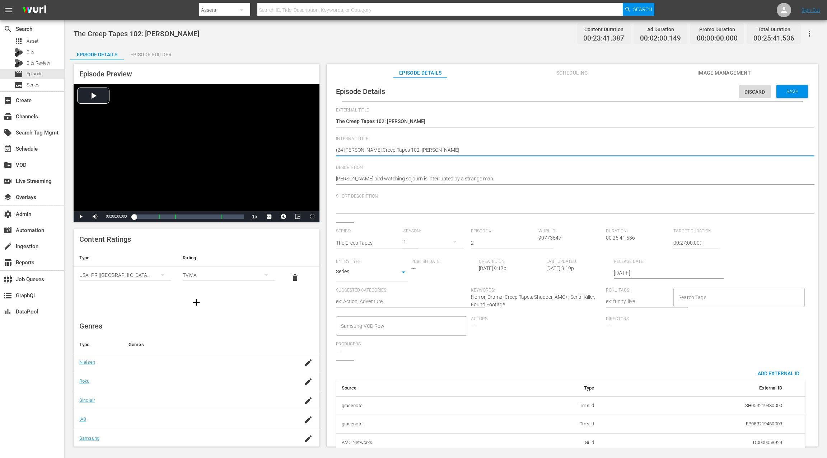
type textarea "(24 ROKThe Creep Tapes 102: ELLIOT"
type textarea "(24 ROKYThe Creep Tapes 102: ELLIOT"
type textarea "(24 ROKY The Creep Tapes 102: ELLIOT"
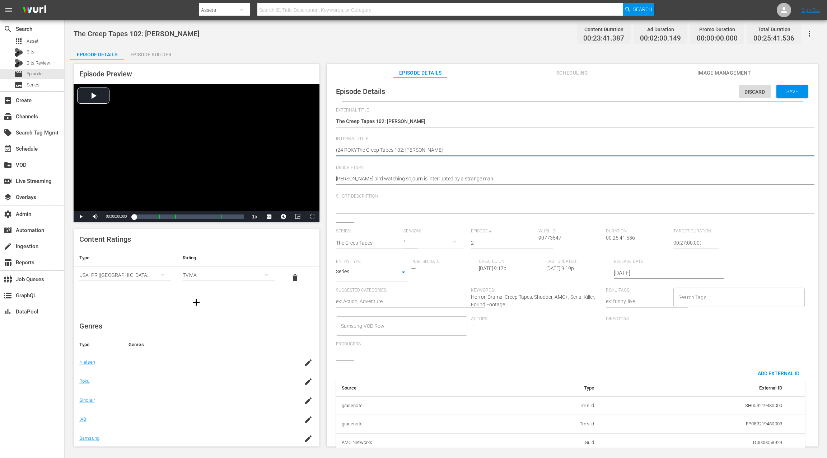
type textarea "(24 ROKY The Creep Tapes 102: ELLIOT"
type textarea "(24 ROKYThe Creep Tapes 102: ELLIOT"
type textarea "(24 ROKThe Creep Tapes 102: ELLIOT"
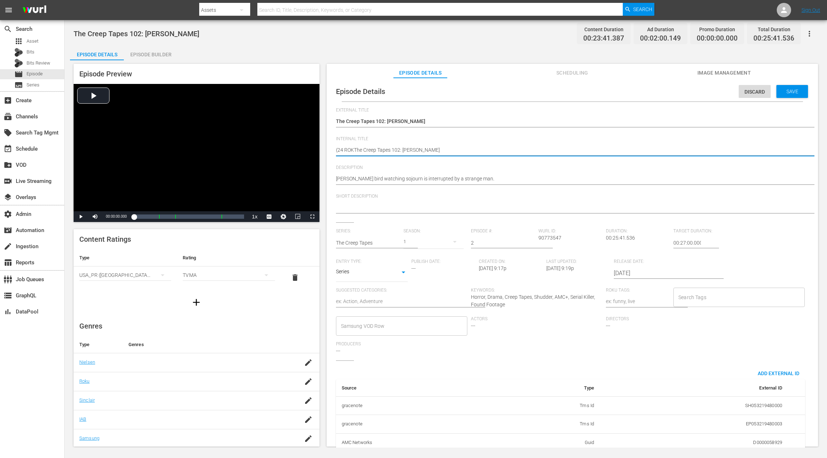
type textarea "(24 ROKuThe Creep Tapes 102: ELLIOT"
type textarea "(24 ROKu The Creep Tapes 102: ELLIOT"
type textarea "(24 ROKu SThe Creep Tapes 102: ELLIOT"
type textarea "(24 ROKu SCThe Creep Tapes 102: ELLIOT"
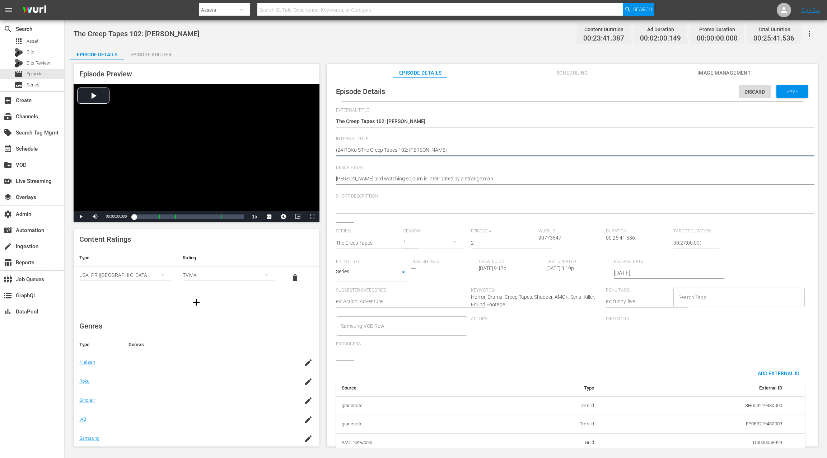
type textarea "(24 ROKu SCThe Creep Tapes 102: ELLIOT"
type textarea "(24 ROKu SCAThe Creep Tapes 102: ELLIOT"
type textarea "(24 ROKu SCARThe Creep Tapes 102: ELLIOT"
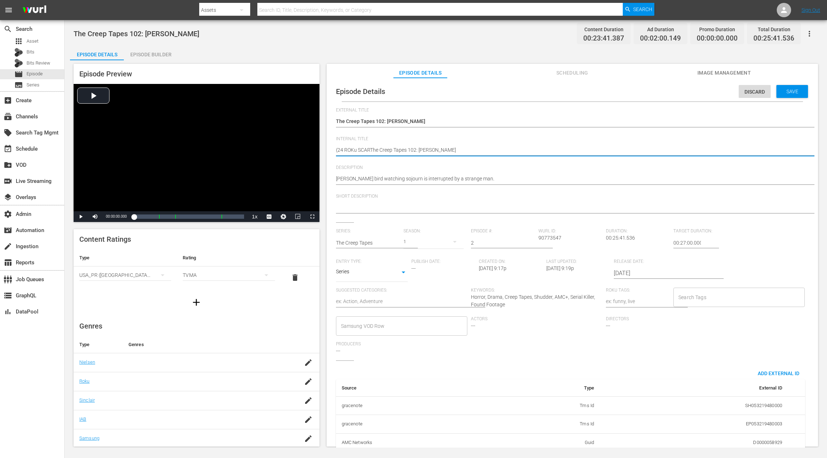
type textarea "(24 ROKu SCAREThe Creep Tapes 102: ELLIOT"
type textarea "(24 ROKu SCARESThe Creep Tapes 102: ELLIOT"
type textarea "(24 ROKu SCARES)The Creep Tapes 102: ELLIOT"
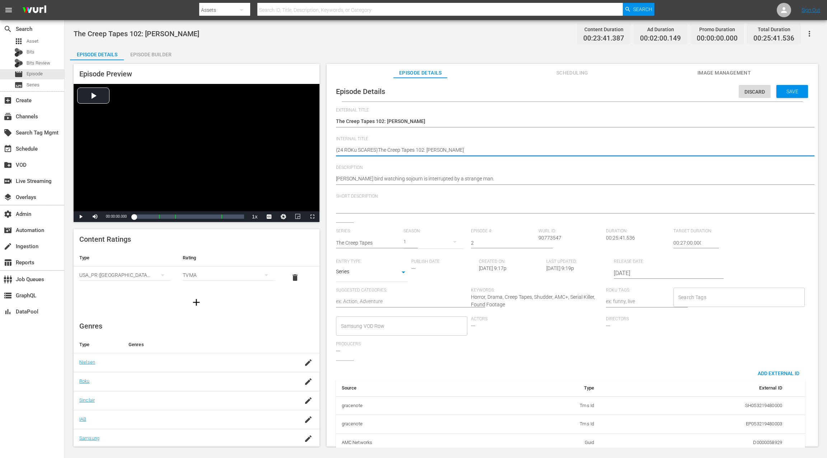
type textarea "(24 ROKu SCARES) The Creep Tapes 102: ELLIOT"
type textarea "(24 ROK SCARES) The Creep Tapes 102: ELLIOT"
type textarea "(24 ROKU SCARES) The Creep Tapes 102: ELLIOT"
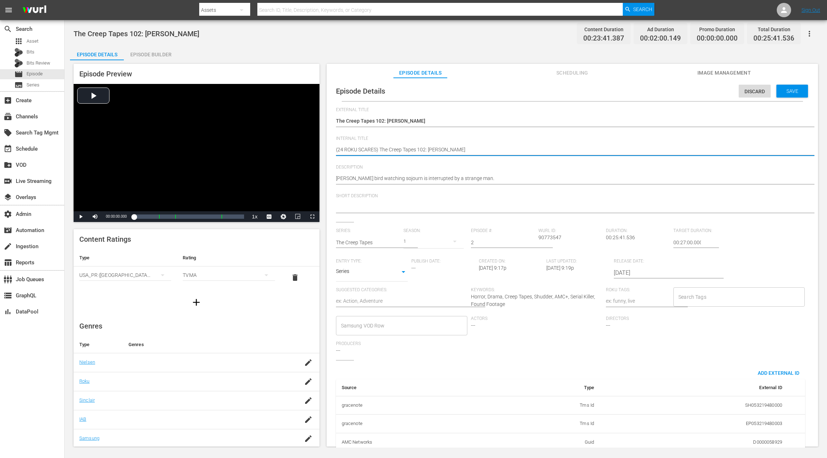
click at [380, 150] on textarea "The Creep Tapes 102: ELLIOT" at bounding box center [570, 150] width 469 height 9
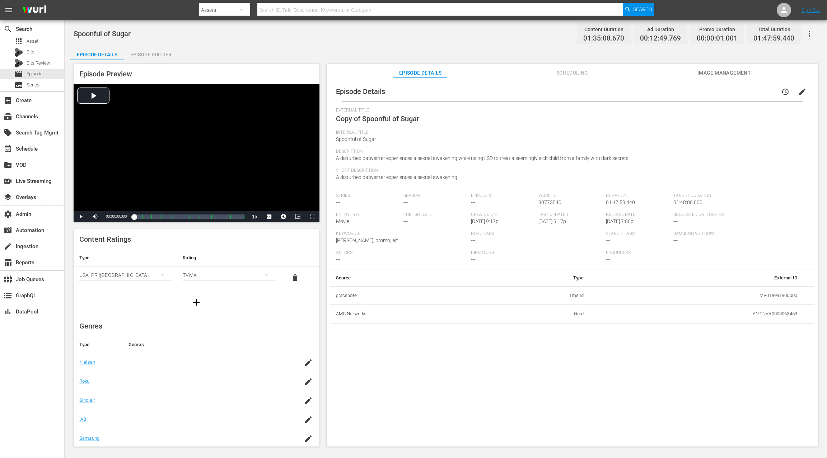
drag, startPoint x: 163, startPoint y: 53, endPoint x: 249, endPoint y: 81, distance: 90.3
click at [164, 54] on div "Episode Builder" at bounding box center [151, 54] width 54 height 17
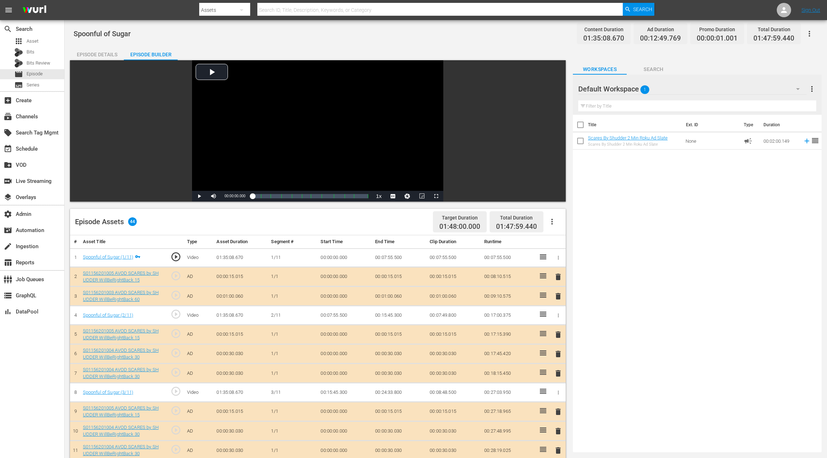
click at [558, 221] on button "button" at bounding box center [551, 221] width 17 height 17
click at [565, 259] on div "Clear Ads" at bounding box center [573, 258] width 49 height 17
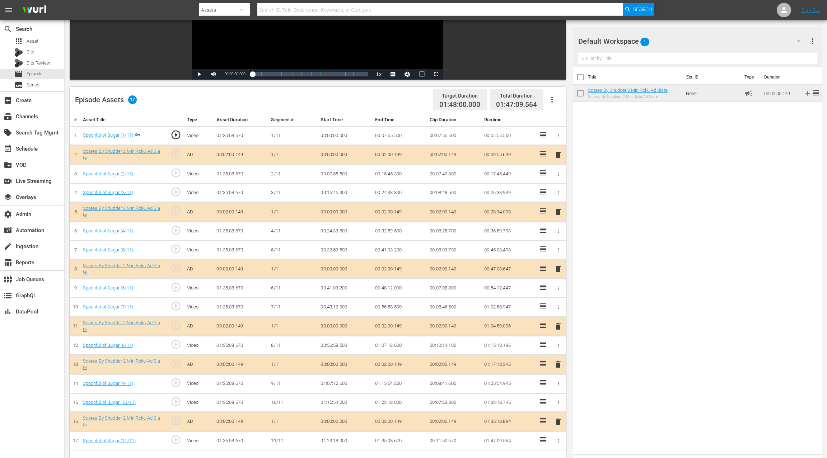
scroll to position [187, 0]
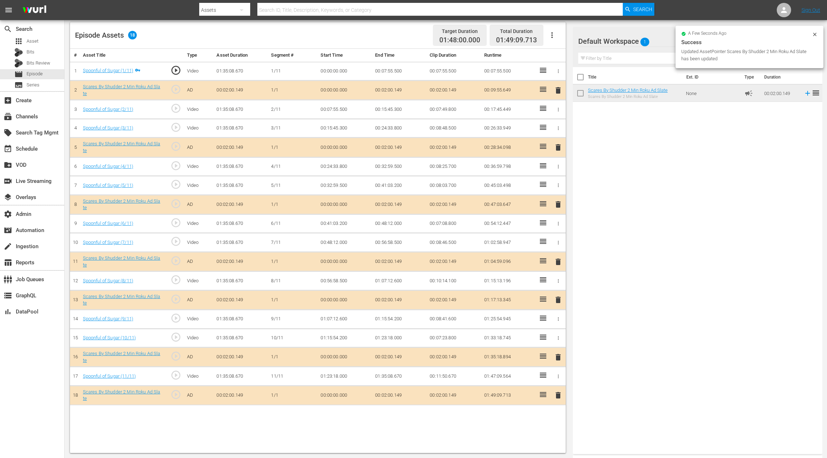
drag, startPoint x: 604, startPoint y: 99, endPoint x: 339, endPoint y: 1, distance: 282.8
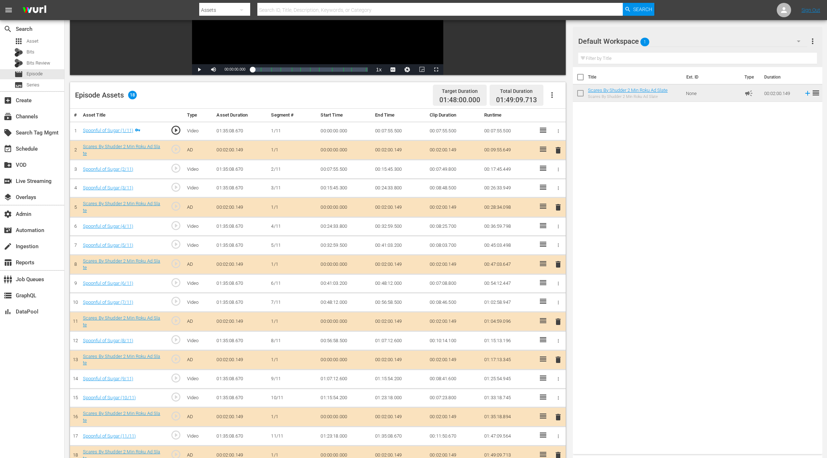
scroll to position [0, 0]
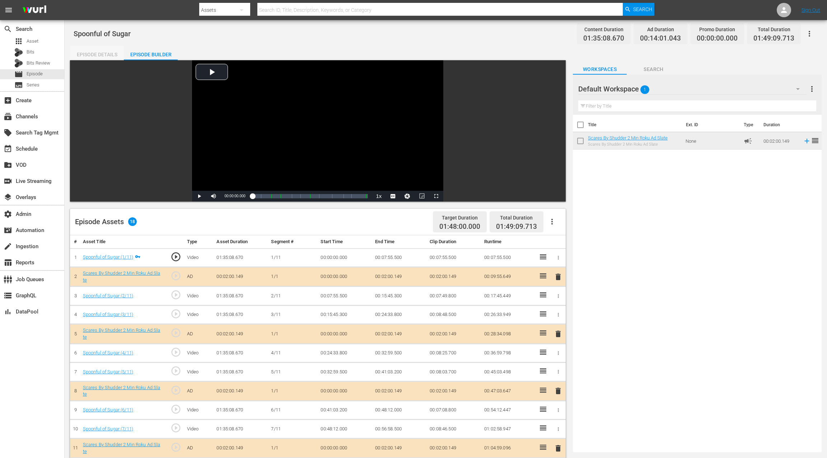
drag, startPoint x: 102, startPoint y: 56, endPoint x: 132, endPoint y: 58, distance: 30.2
click at [102, 56] on div "Episode Details" at bounding box center [97, 54] width 54 height 17
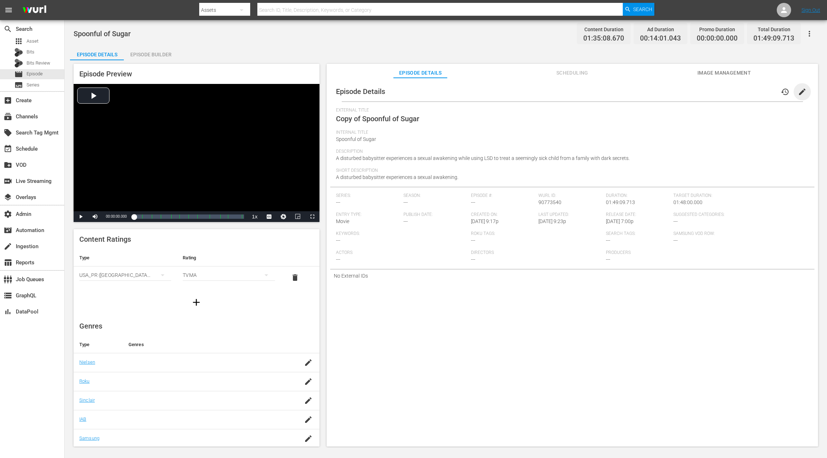
click at [800, 93] on span "edit" at bounding box center [802, 92] width 9 height 9
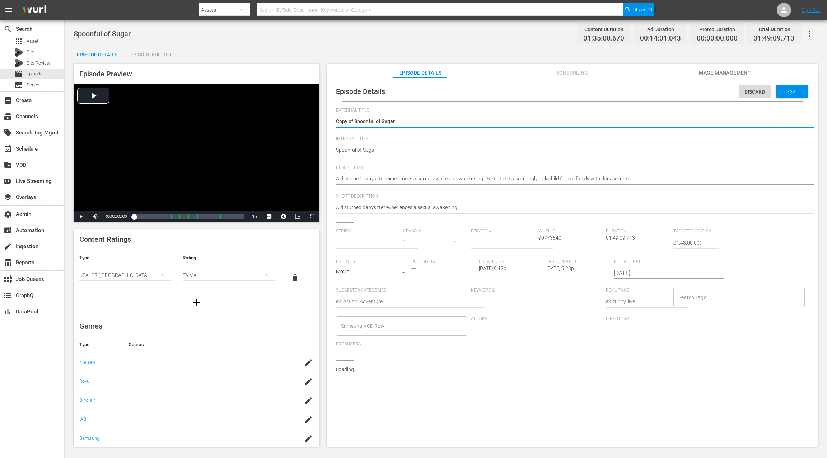
type input "No Series"
drag, startPoint x: 355, startPoint y: 121, endPoint x: 336, endPoint y: 121, distance: 18.7
click at [336, 121] on textarea "Copy of Spoonful of Sugar" at bounding box center [570, 122] width 469 height 9
type textarea "Spoonful of Sugar"
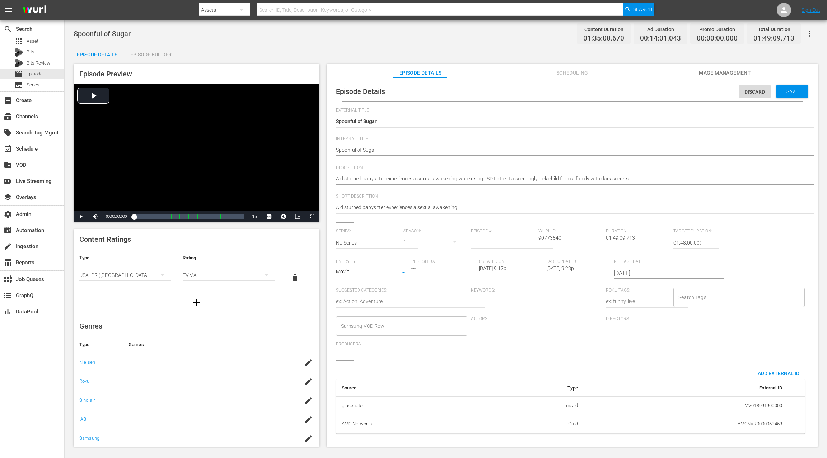
paste textarea "(24 ROKU SCARES)"
type textarea "(24 ROKU SCARES) Spoonful of Sugar"
click at [673, 242] on input "01:48:00.000" at bounding box center [687, 242] width 28 height 17
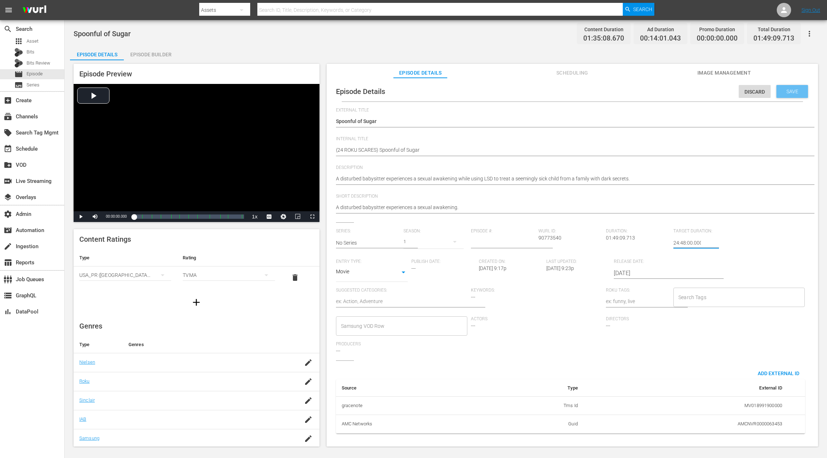
type input "24:48:00.000"
drag, startPoint x: 786, startPoint y: 97, endPoint x: 723, endPoint y: 80, distance: 66.1
click at [786, 97] on div "Save" at bounding box center [792, 91] width 32 height 13
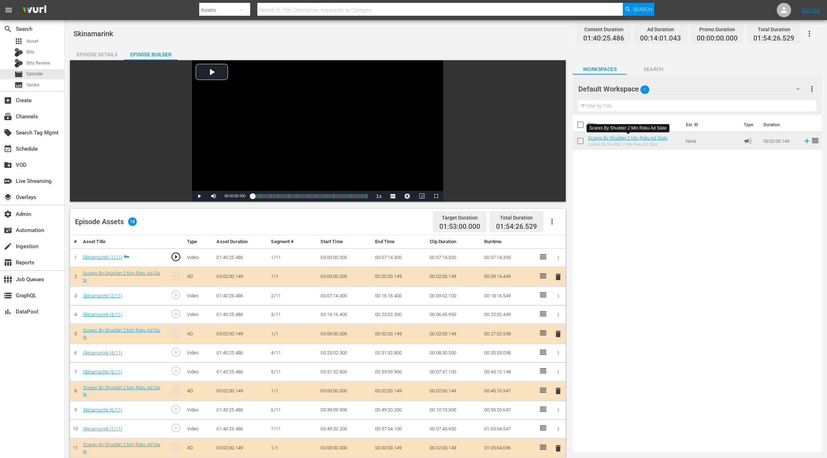
click at [97, 55] on div "Episode Details" at bounding box center [97, 54] width 54 height 17
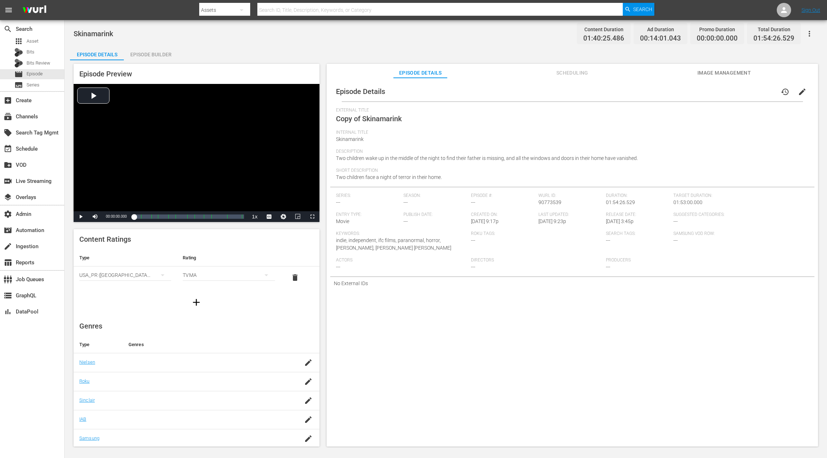
click at [798, 89] on span "edit" at bounding box center [802, 92] width 9 height 9
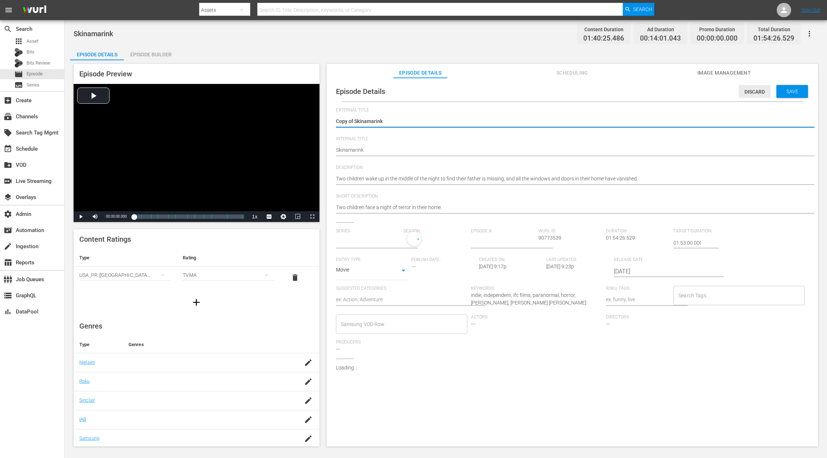
type input "No Series"
drag, startPoint x: 355, startPoint y: 120, endPoint x: 332, endPoint y: 121, distance: 23.0
click at [332, 121] on div "Episode Details Discard Save External Title Copy of Skinamarink Copy of Skinama…" at bounding box center [572, 260] width 484 height 358
type textarea "Skinamarink"
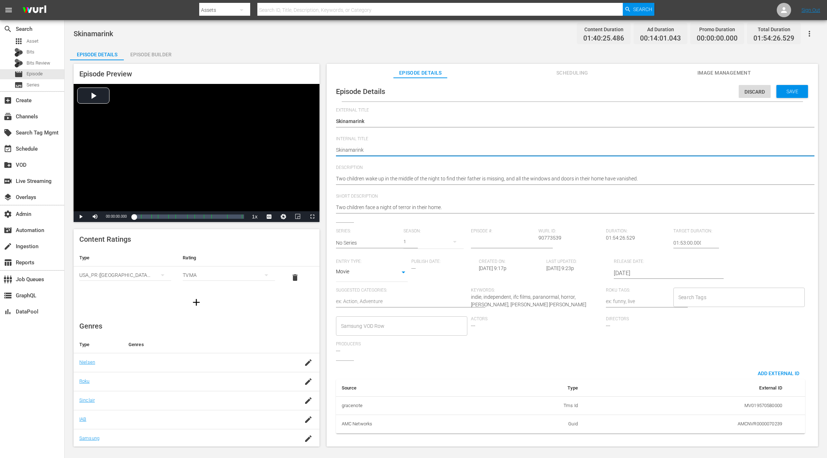
paste textarea "(24 ROKU SCARES)"
type textarea "(24 ROKU SCARES) Skinamarink"
click at [665, 242] on div "Series: No Series Season: 1 Episode #: [PERSON_NAME] ID: 90773539 Duration: 01:…" at bounding box center [572, 295] width 473 height 132
type input "24:53:00.000"
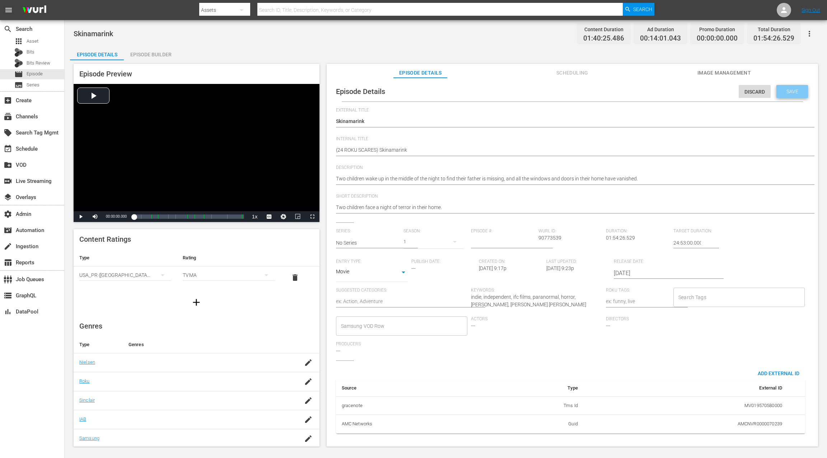
click at [791, 94] on span "Save" at bounding box center [791, 92] width 23 height 6
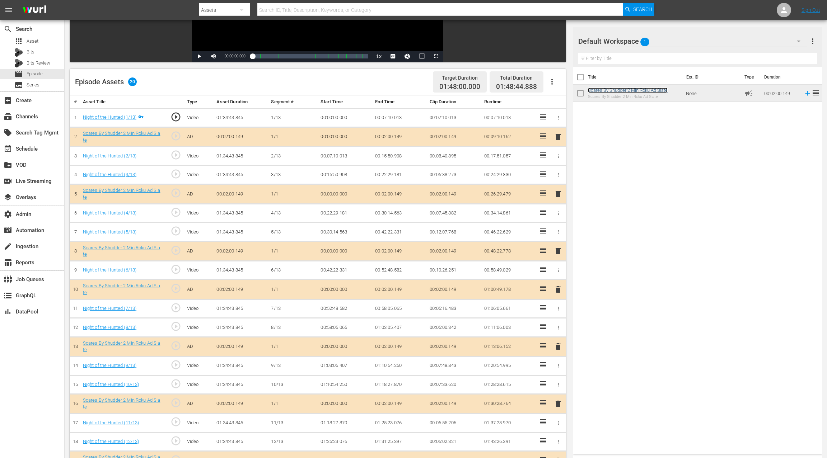
scroll to position [187, 0]
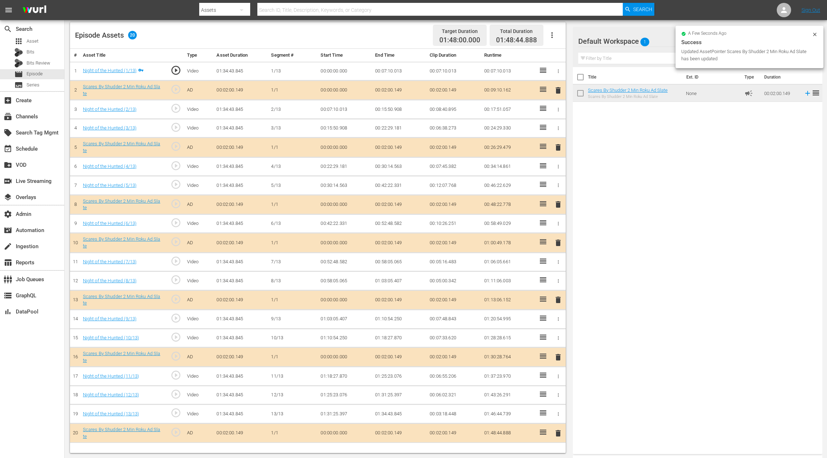
drag, startPoint x: 541, startPoint y: 409, endPoint x: 447, endPoint y: 6, distance: 413.8
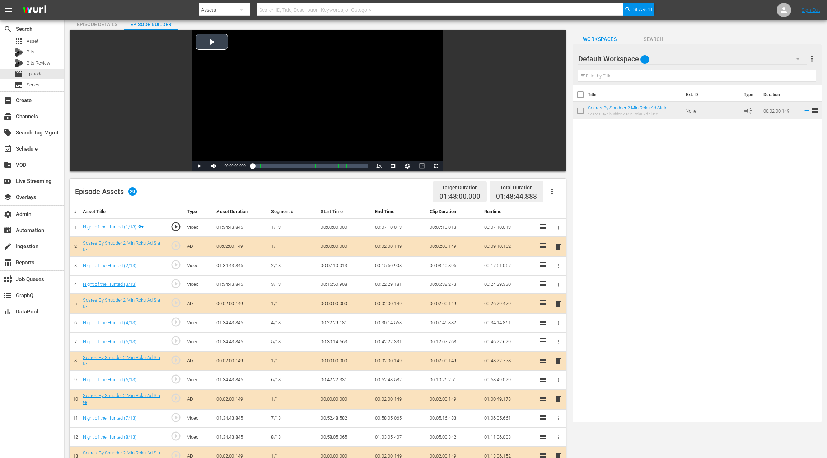
scroll to position [0, 0]
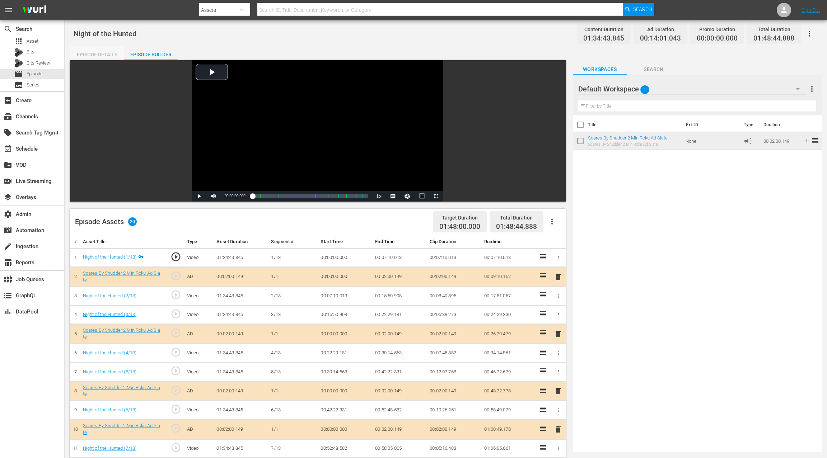
click at [104, 54] on div "Episode Details" at bounding box center [97, 54] width 54 height 17
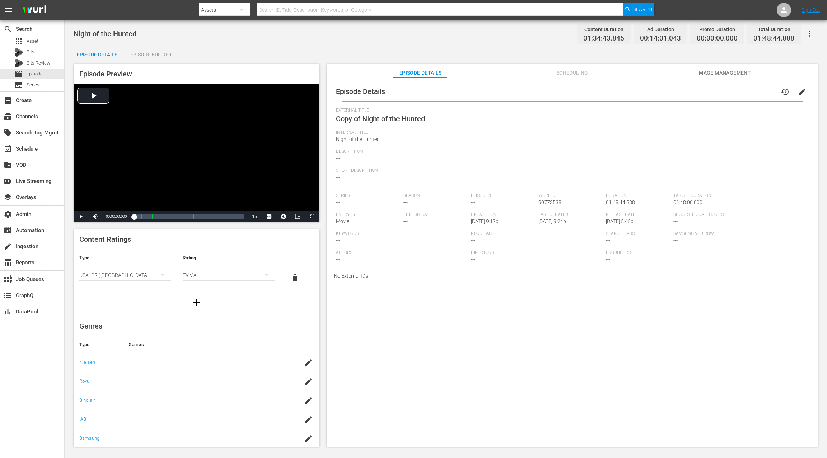
click at [798, 92] on span "edit" at bounding box center [802, 92] width 9 height 9
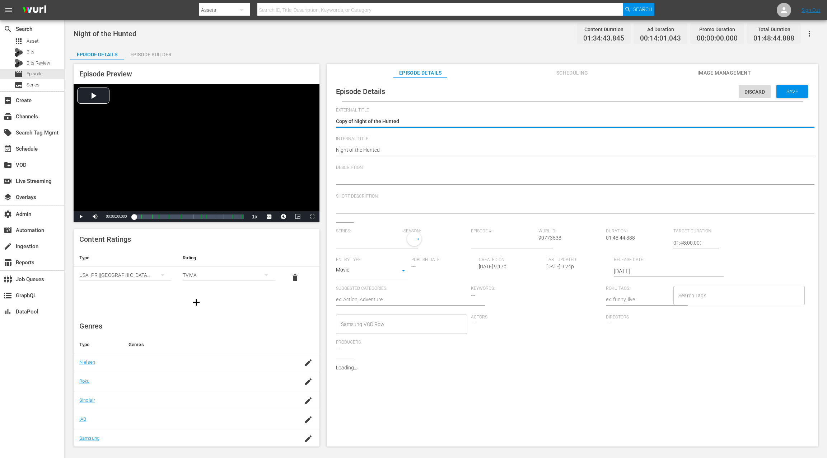
type input "No Series"
drag, startPoint x: 354, startPoint y: 122, endPoint x: 327, endPoint y: 123, distance: 26.9
click at [327, 123] on div "Episode Details Discard Save External Title Copy of Night of the Hunted Copy of…" at bounding box center [571, 266] width 491 height 376
type textarea "Night of the Hunted"
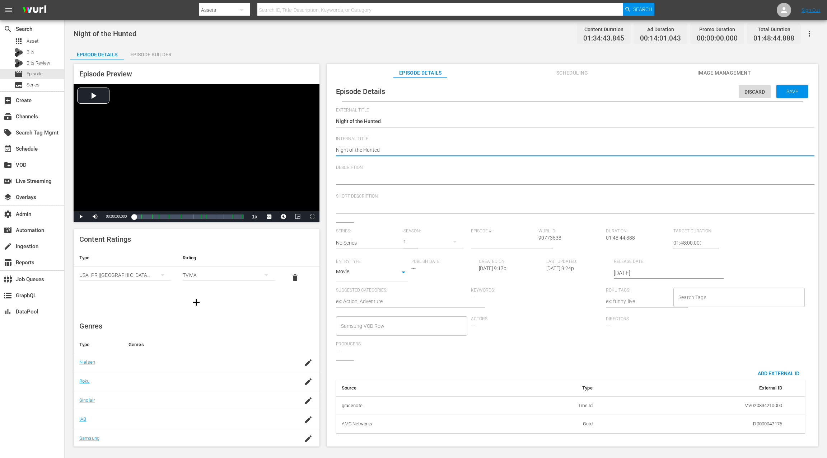
paste textarea "(24 ROKU SCARES)"
type textarea "(24 ROKU SCARES) Night of the Hunted"
drag, startPoint x: 675, startPoint y: 243, endPoint x: 666, endPoint y: 244, distance: 8.6
click at [666, 244] on div "Series: No Series Season: 1 Episode #: [PERSON_NAME] ID: 90773538 Duration: 01:…" at bounding box center [572, 295] width 473 height 132
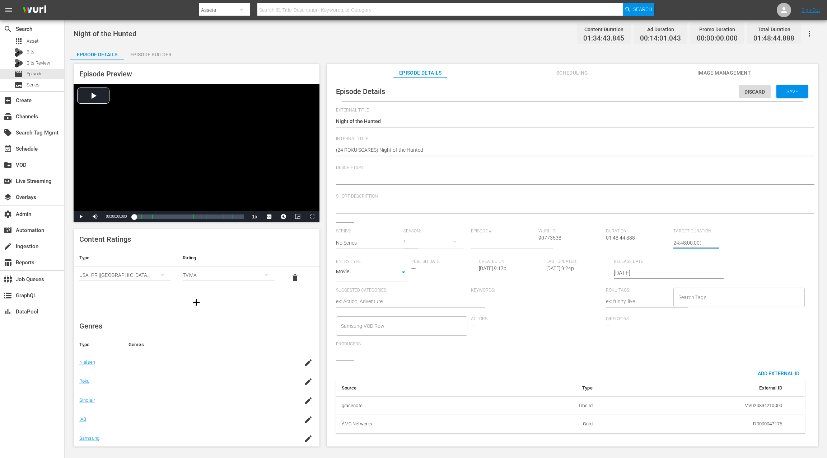
type input "24:48:00.000"
drag, startPoint x: 793, startPoint y: 94, endPoint x: 635, endPoint y: 44, distance: 165.9
click at [793, 94] on span "Save" at bounding box center [791, 92] width 23 height 6
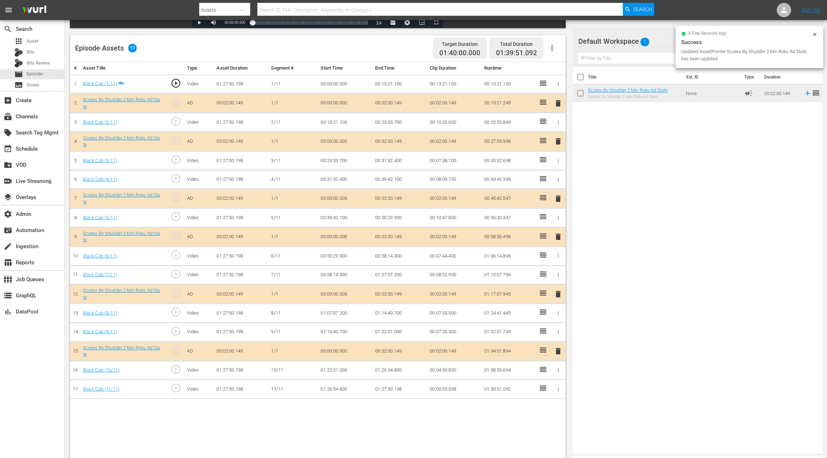
scroll to position [187, 0]
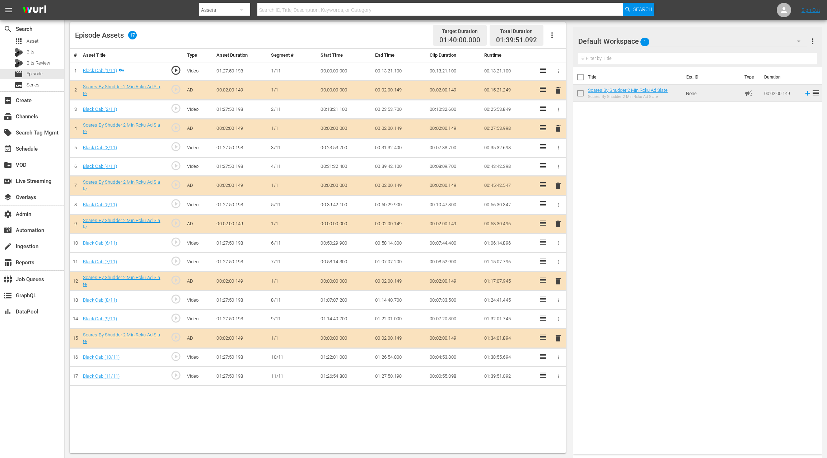
drag, startPoint x: 596, startPoint y: 95, endPoint x: 366, endPoint y: 1, distance: 248.1
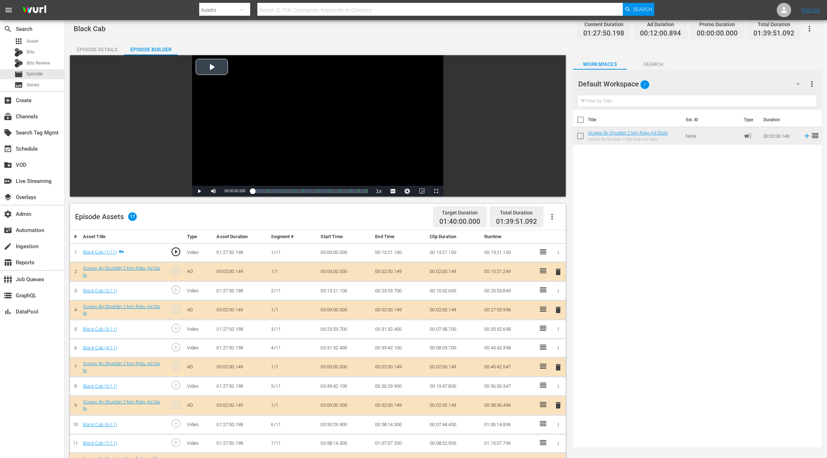
scroll to position [0, 0]
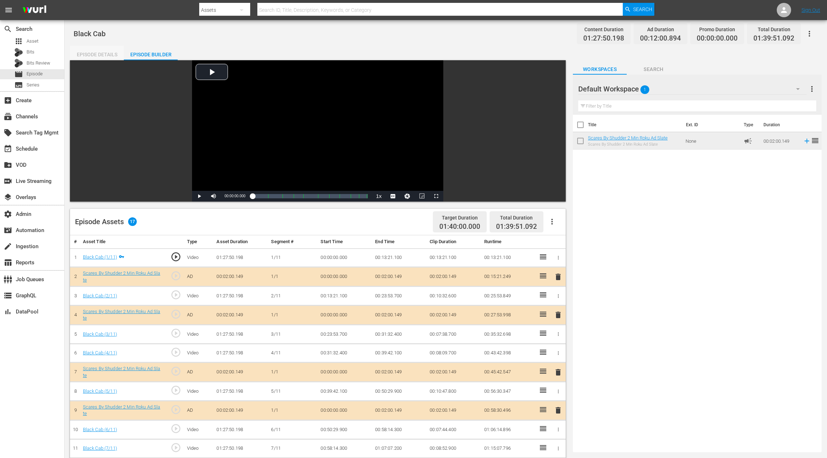
click at [102, 54] on div "Episode Details" at bounding box center [97, 54] width 54 height 17
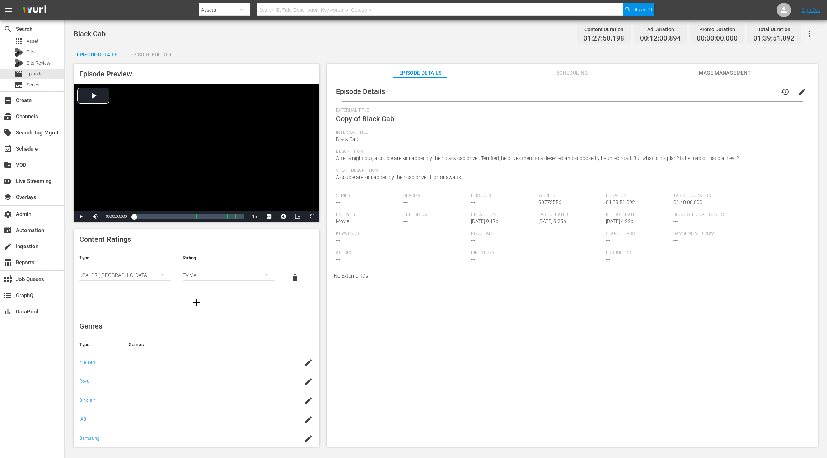
click at [798, 90] on span "edit" at bounding box center [802, 92] width 9 height 9
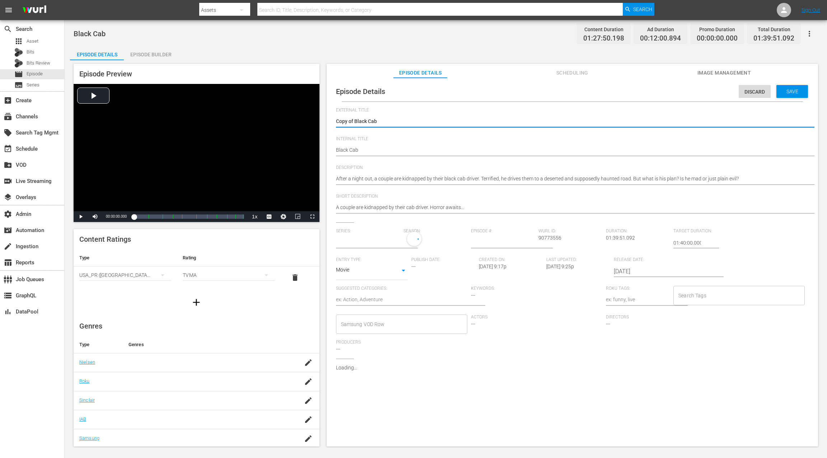
type input "No Series"
drag, startPoint x: 352, startPoint y: 121, endPoint x: 324, endPoint y: 120, distance: 28.3
click at [324, 120] on div "Episode Preview Video Player is loading. Play Video Play Mute Current Time 00:0…" at bounding box center [445, 256] width 751 height 392
type textarea "Black Cab"
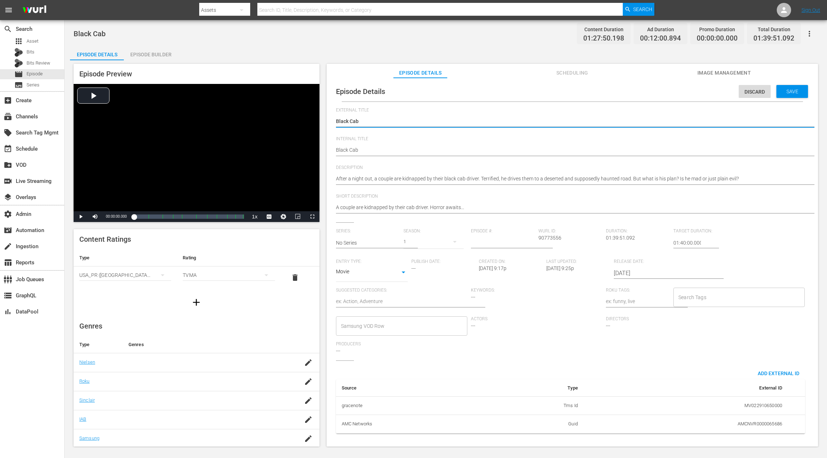
type textarea "Black Cab"
click at [335, 150] on div "Episode Details Discard Save External Title Copy of Black Cab Copy of Black Cab…" at bounding box center [572, 260] width 484 height 358
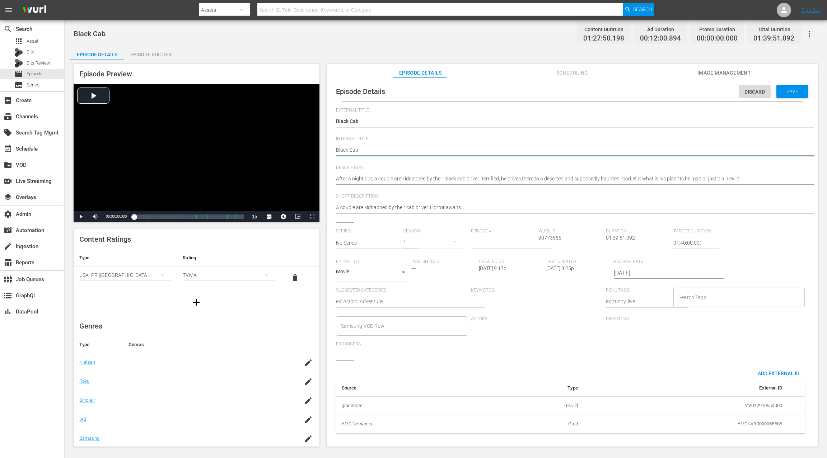
paste textarea "(24 ROKU SCARES)"
type textarea "(24 ROKU SCARES) Black Cab"
drag, startPoint x: 675, startPoint y: 241, endPoint x: 668, endPoint y: 242, distance: 6.8
click at [668, 242] on div "Series: No Series Season: 1 Episode #: [PERSON_NAME] ID: 90773556 Duration: 01:…" at bounding box center [572, 295] width 473 height 132
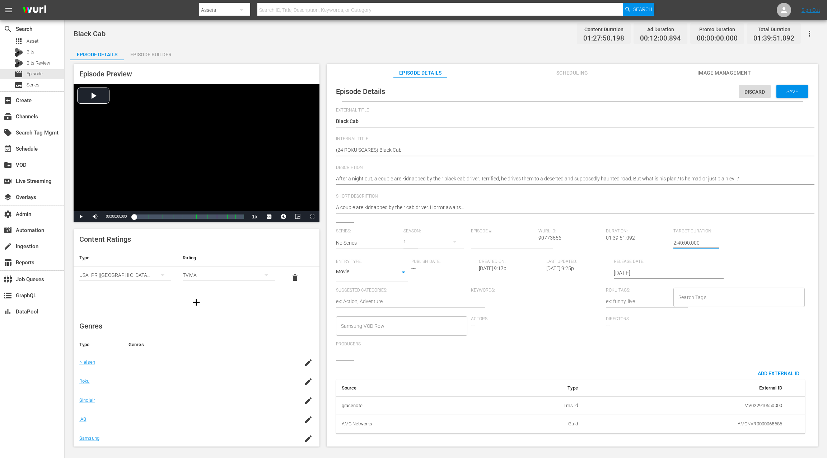
type input "24:40:00.000"
click at [796, 91] on span "Save" at bounding box center [791, 92] width 23 height 6
